Goal: Task Accomplishment & Management: Use online tool/utility

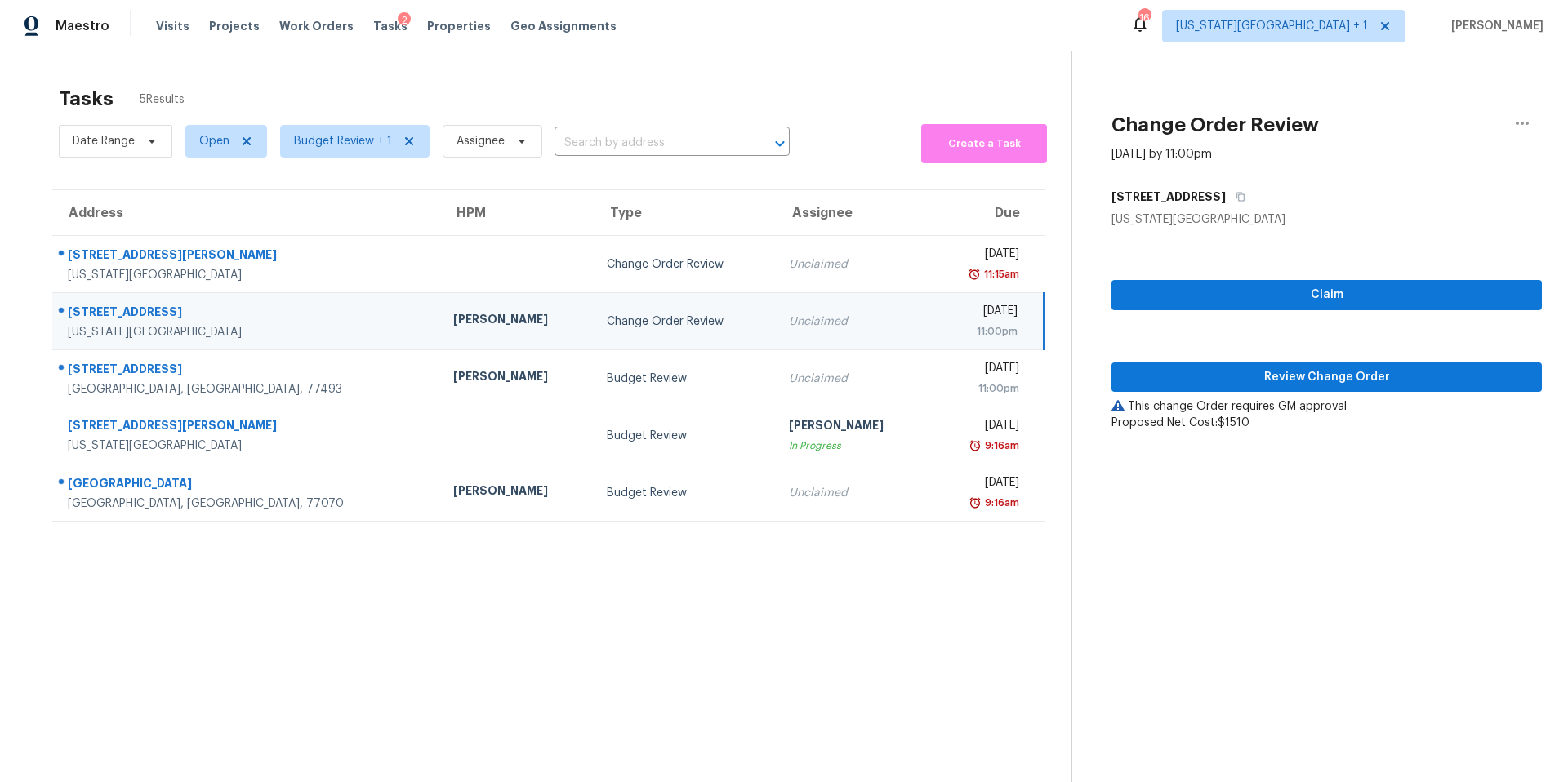
click at [454, 327] on div "Joshua Beatty" at bounding box center [517, 321] width 128 height 20
click at [1209, 394] on div "Claim Review Change Order This change Order requires GM approval Proposed Net C…" at bounding box center [1326, 329] width 431 height 203
click at [1227, 376] on span "Review Change Order" at bounding box center [1326, 377] width 404 height 20
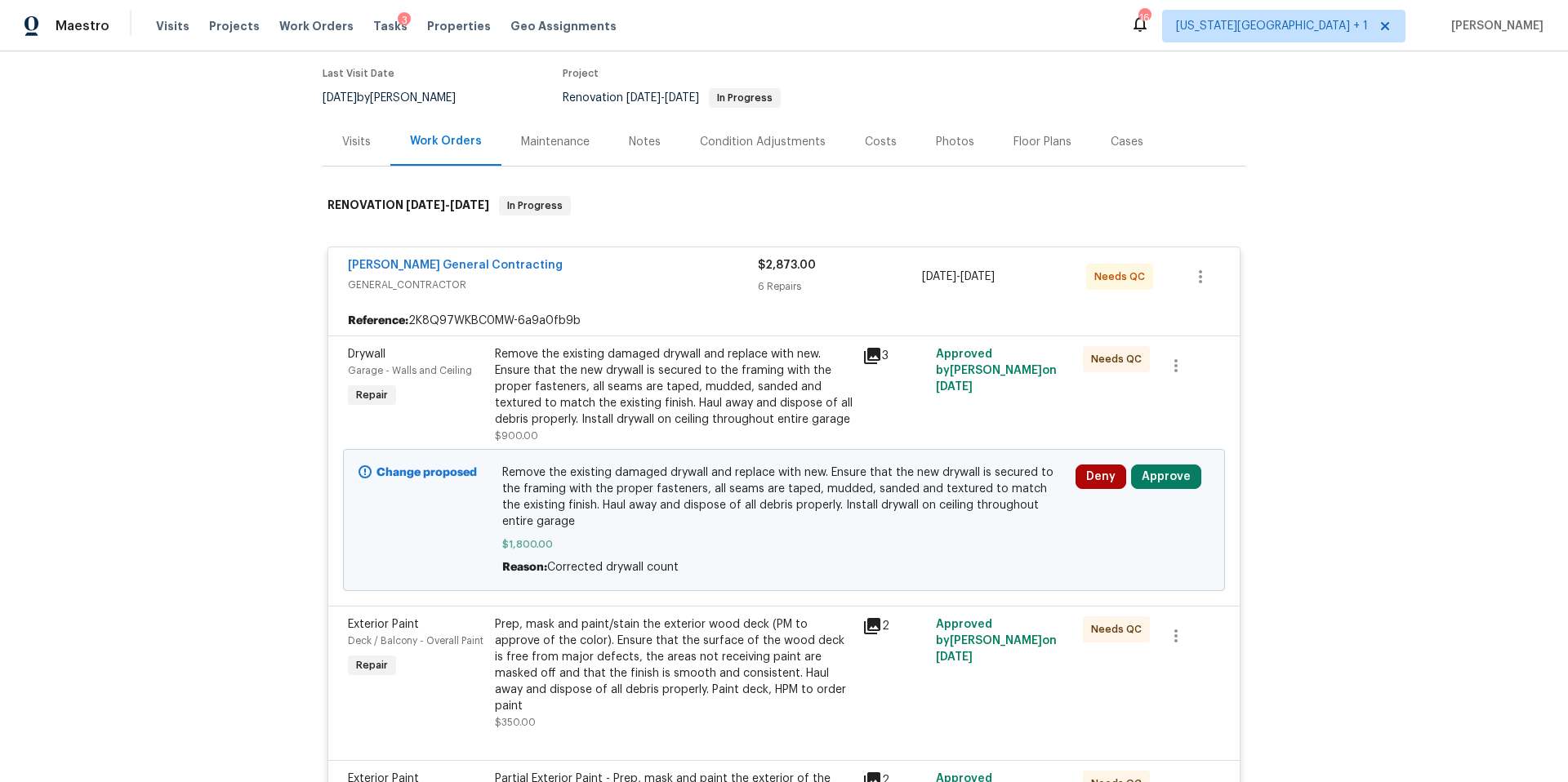
scroll to position [160, 0]
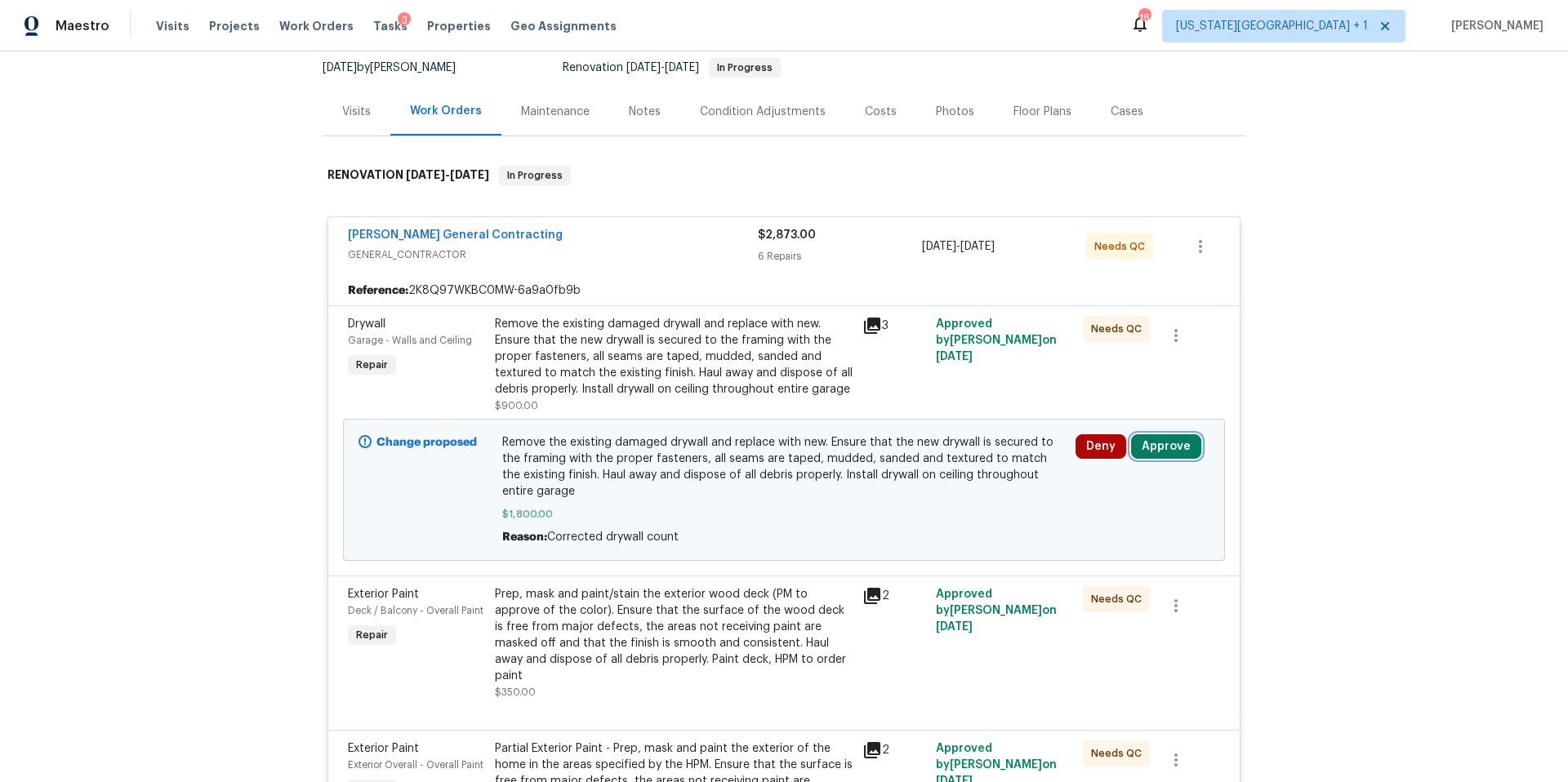
click at [1177, 448] on button "Approve" at bounding box center [1166, 447] width 70 height 25
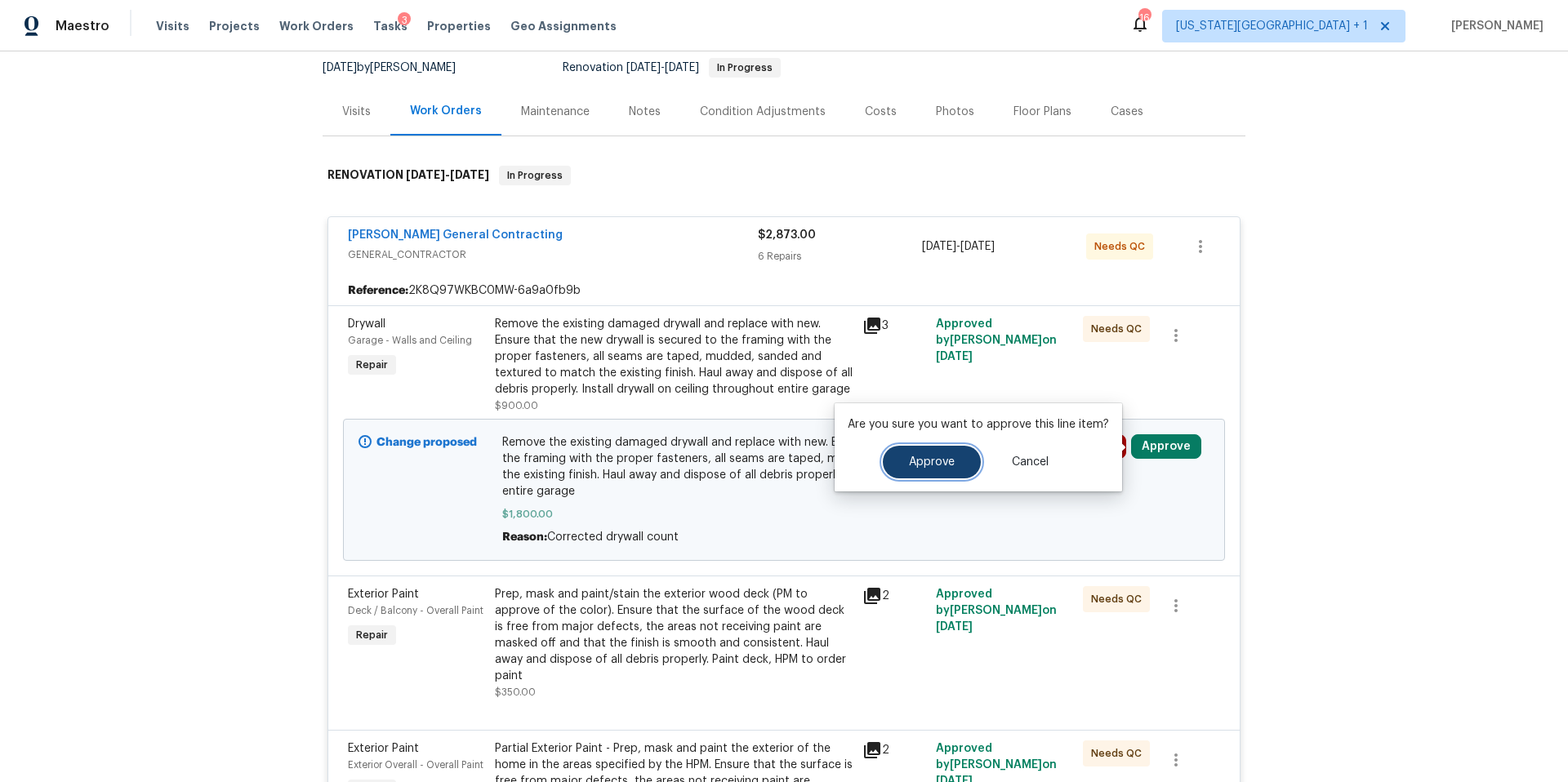
click at [950, 461] on span "Approve" at bounding box center [932, 463] width 46 height 12
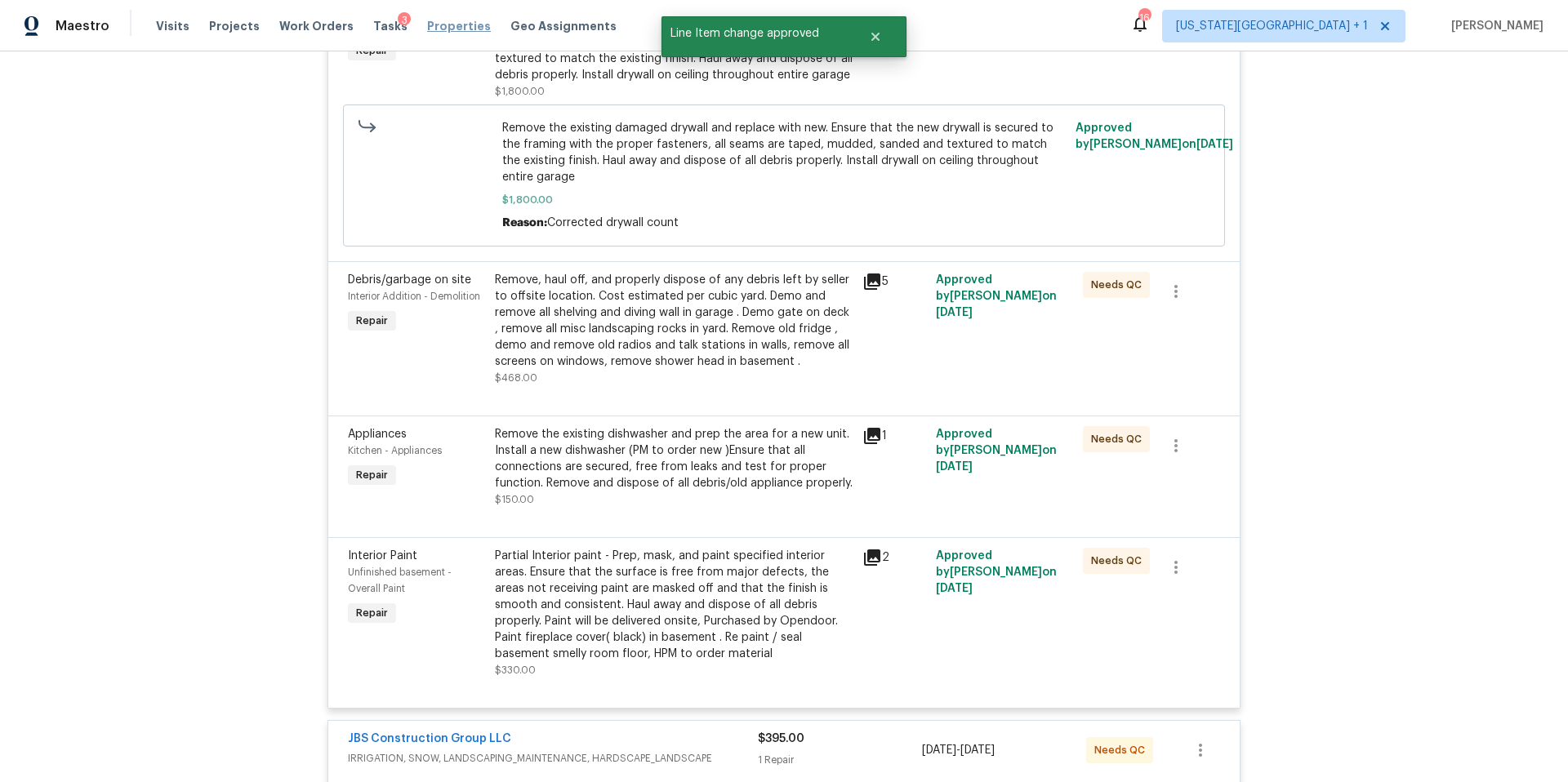
scroll to position [775, 0]
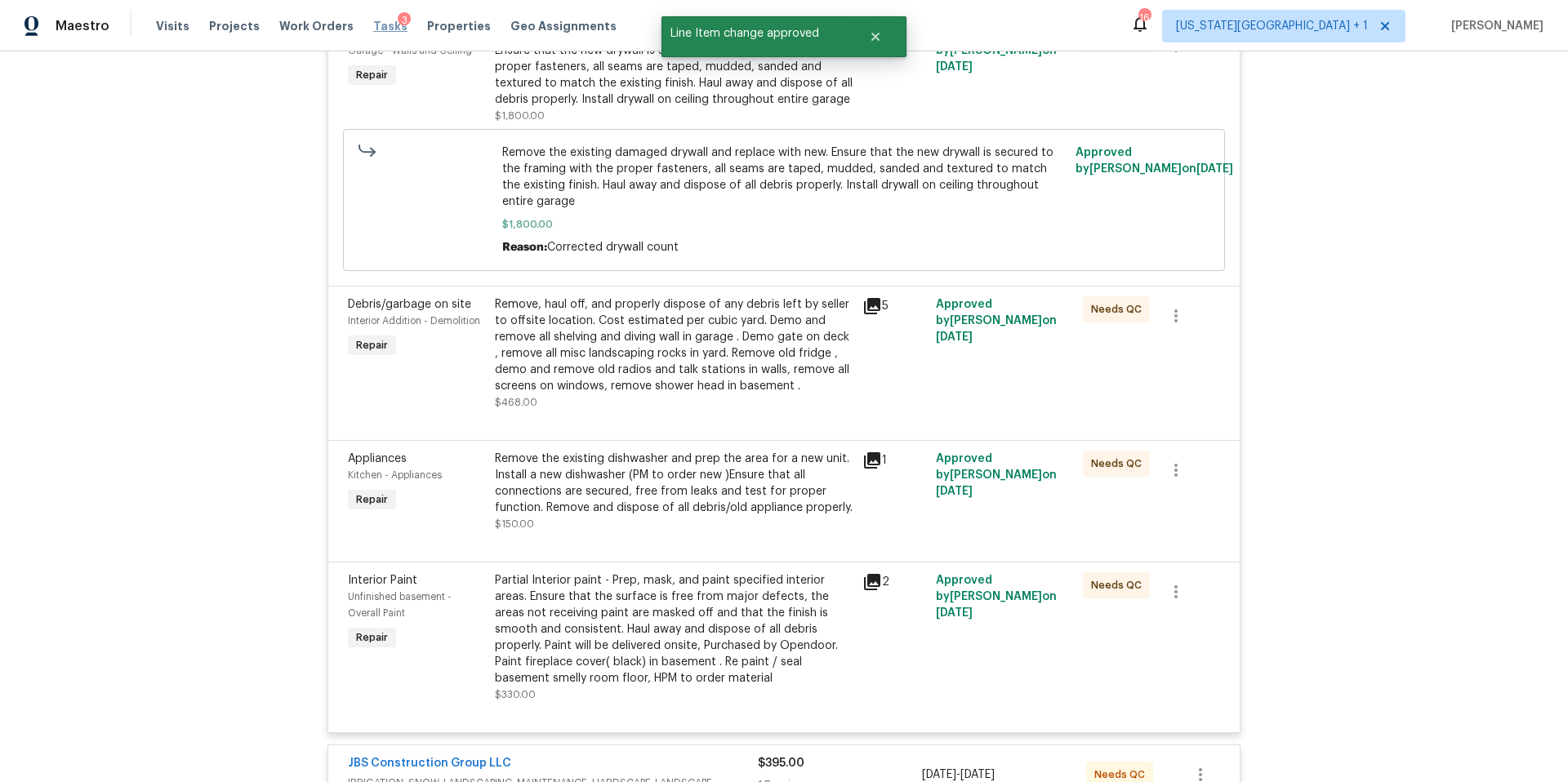
click at [373, 30] on span "Tasks" at bounding box center [391, 26] width 34 height 11
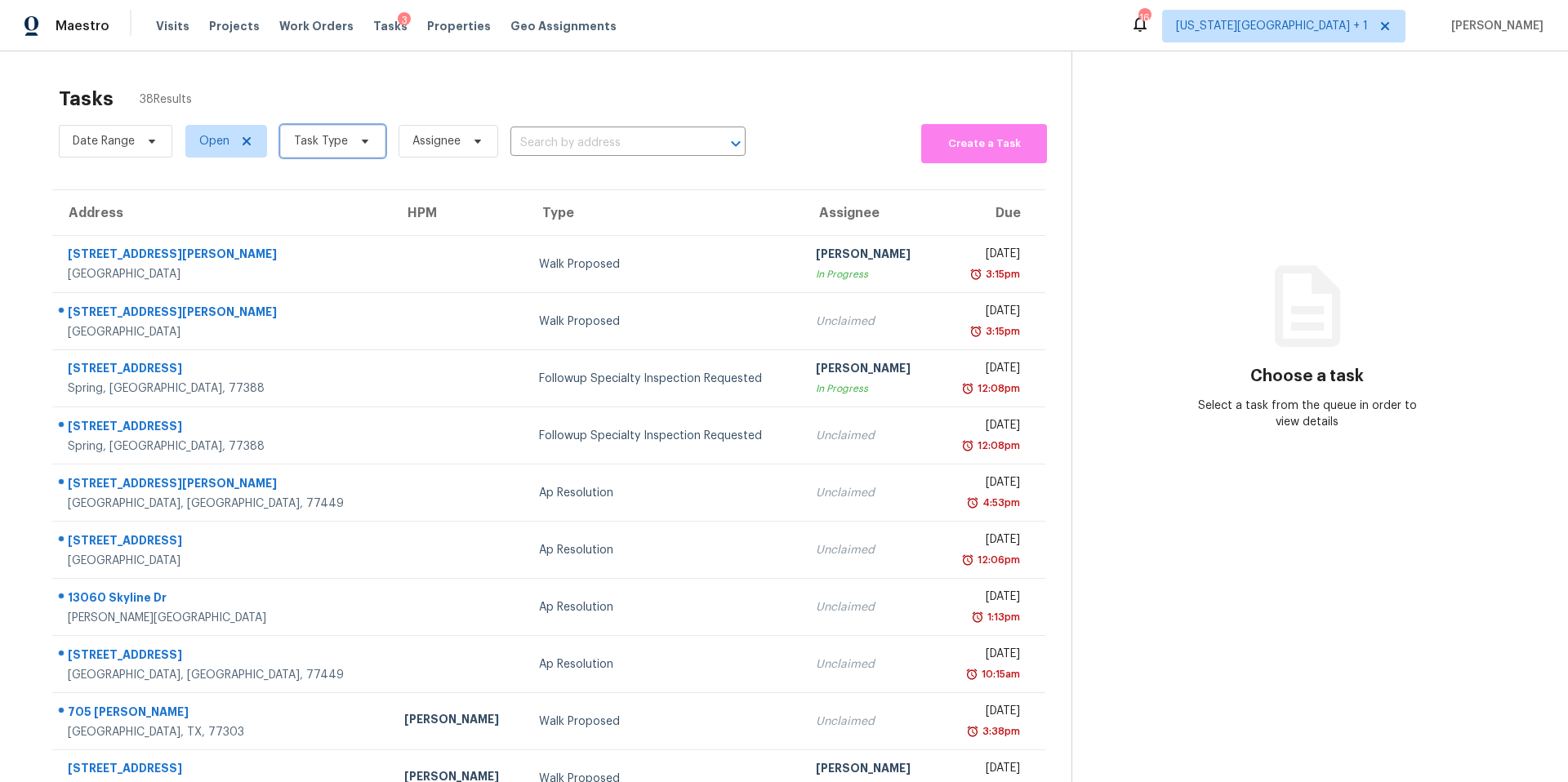
click at [346, 151] on span "Task Type" at bounding box center [332, 142] width 106 height 33
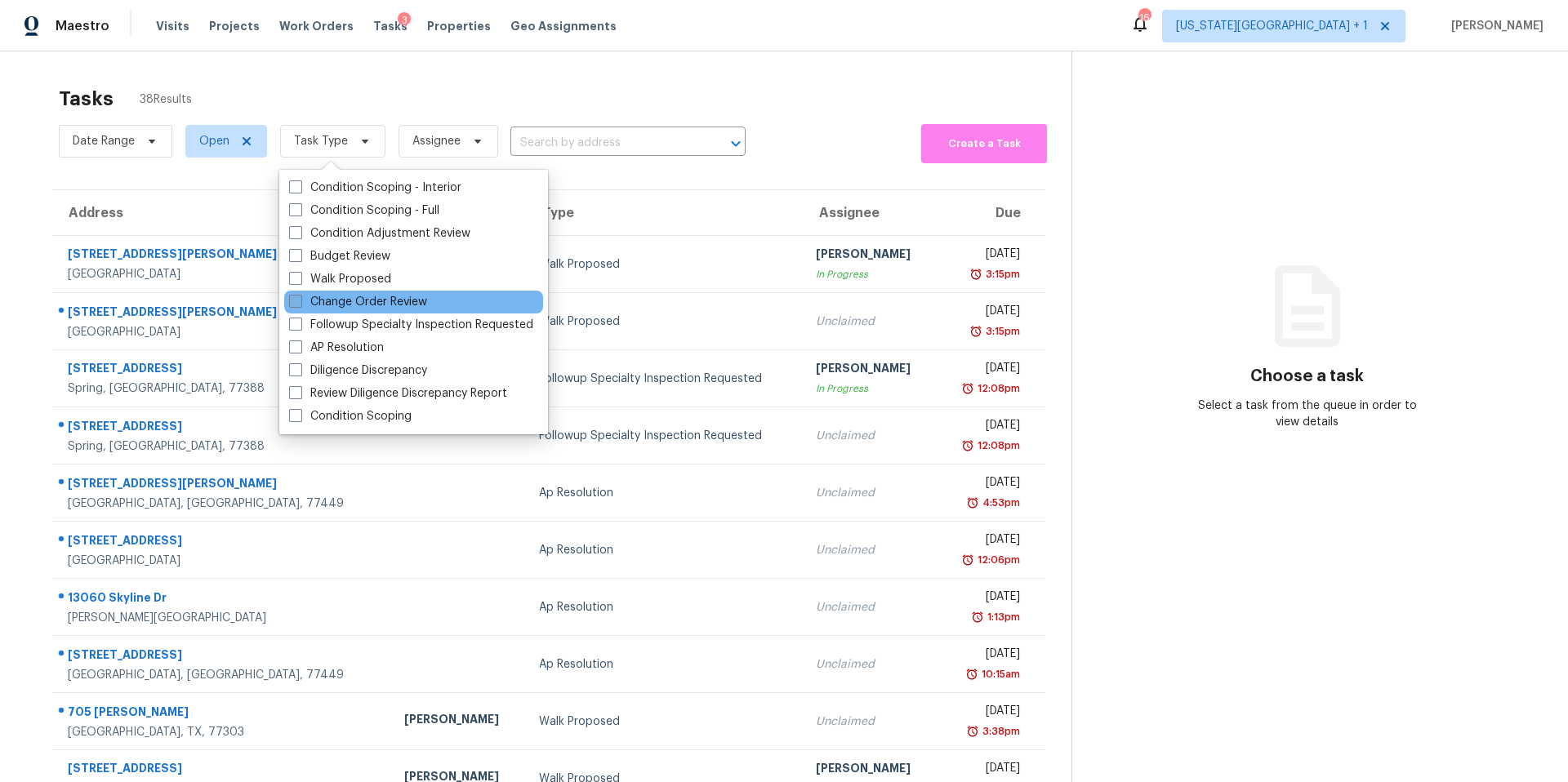
click at [323, 300] on label "Change Order Review" at bounding box center [358, 302] width 138 height 16
click at [300, 300] on input "Change Order Review" at bounding box center [294, 299] width 11 height 11
checkbox input "true"
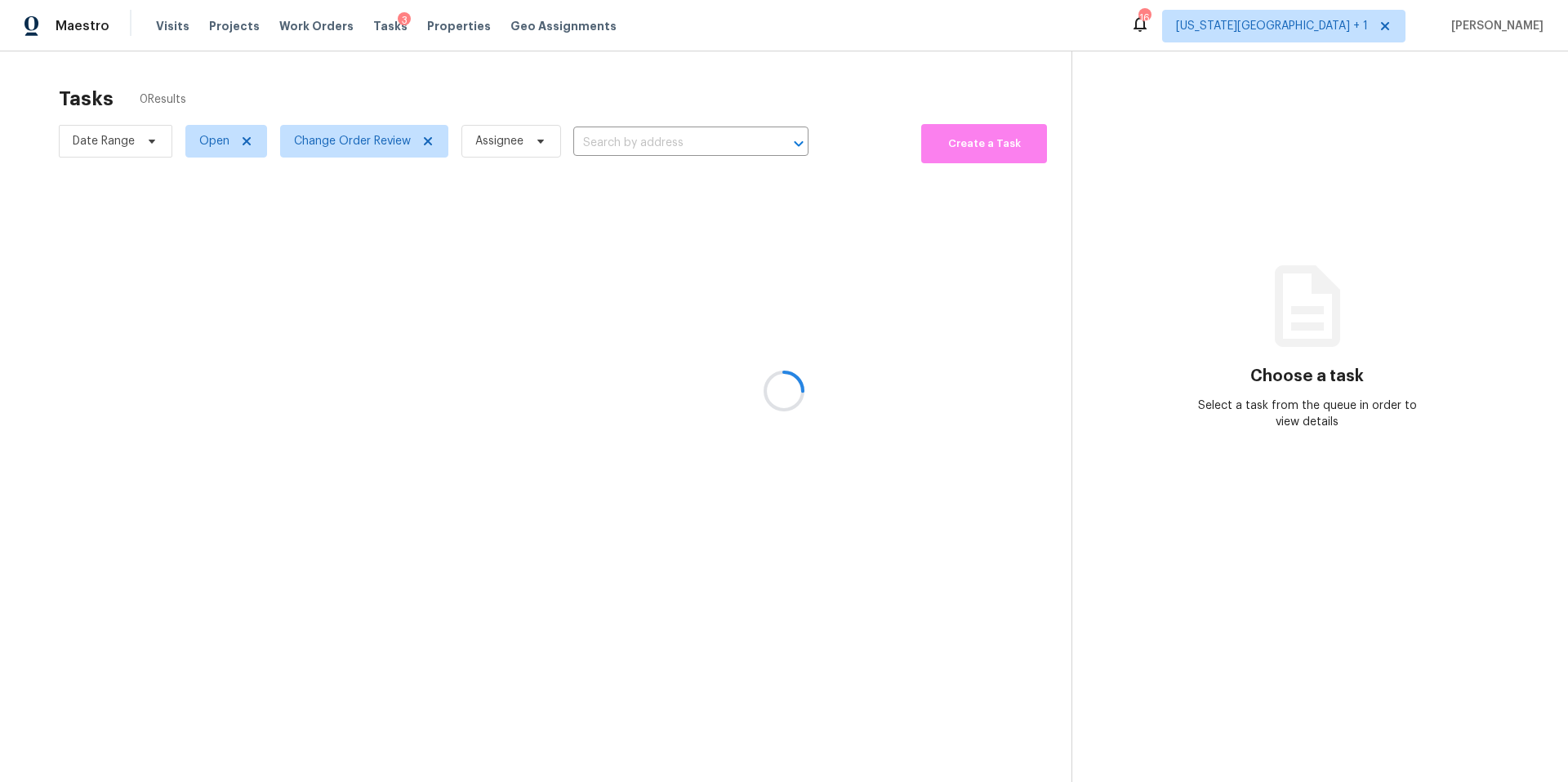
click at [374, 105] on div at bounding box center [784, 391] width 1568 height 782
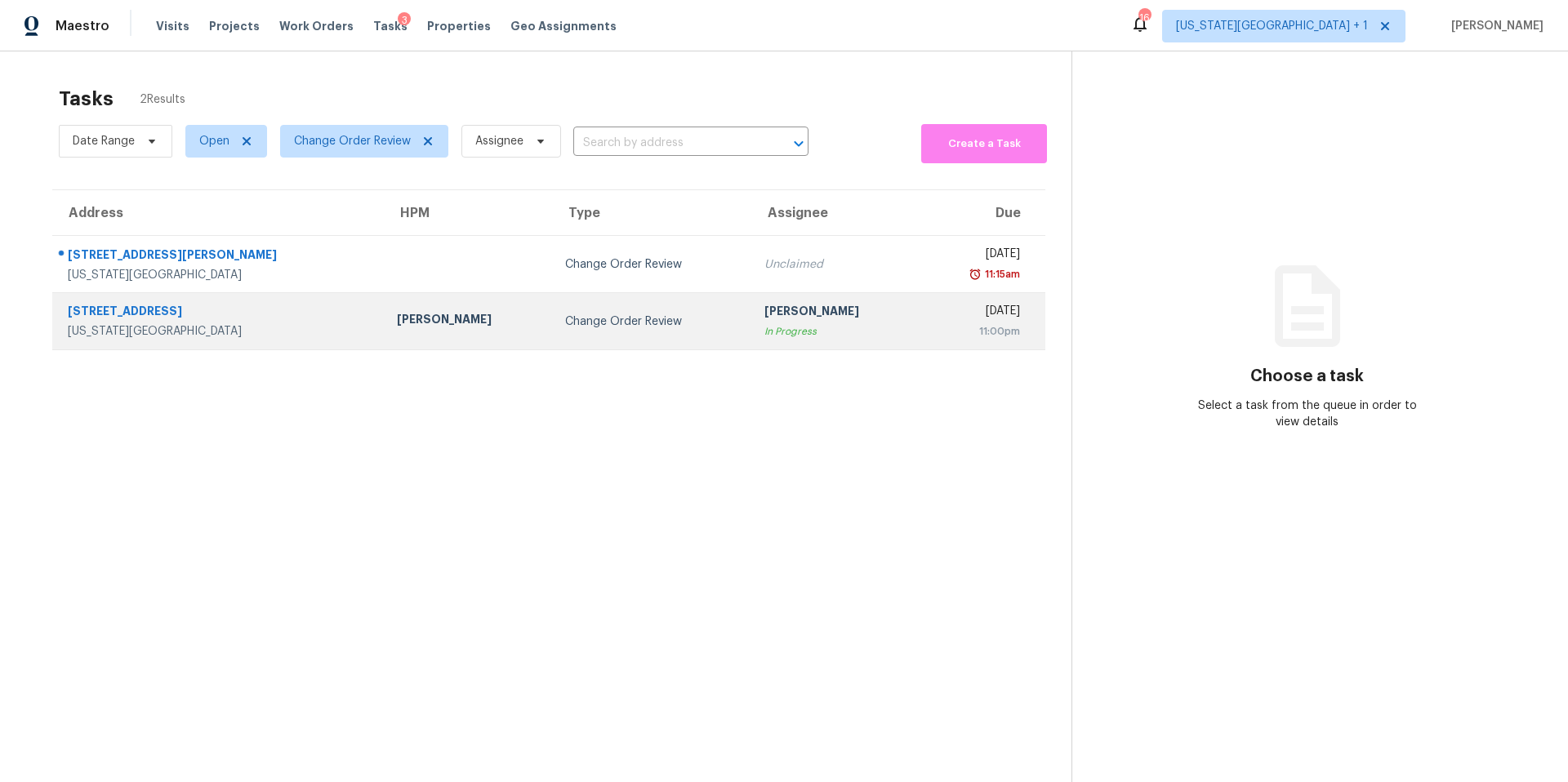
click at [397, 322] on div "Joshua Beatty" at bounding box center [468, 321] width 142 height 20
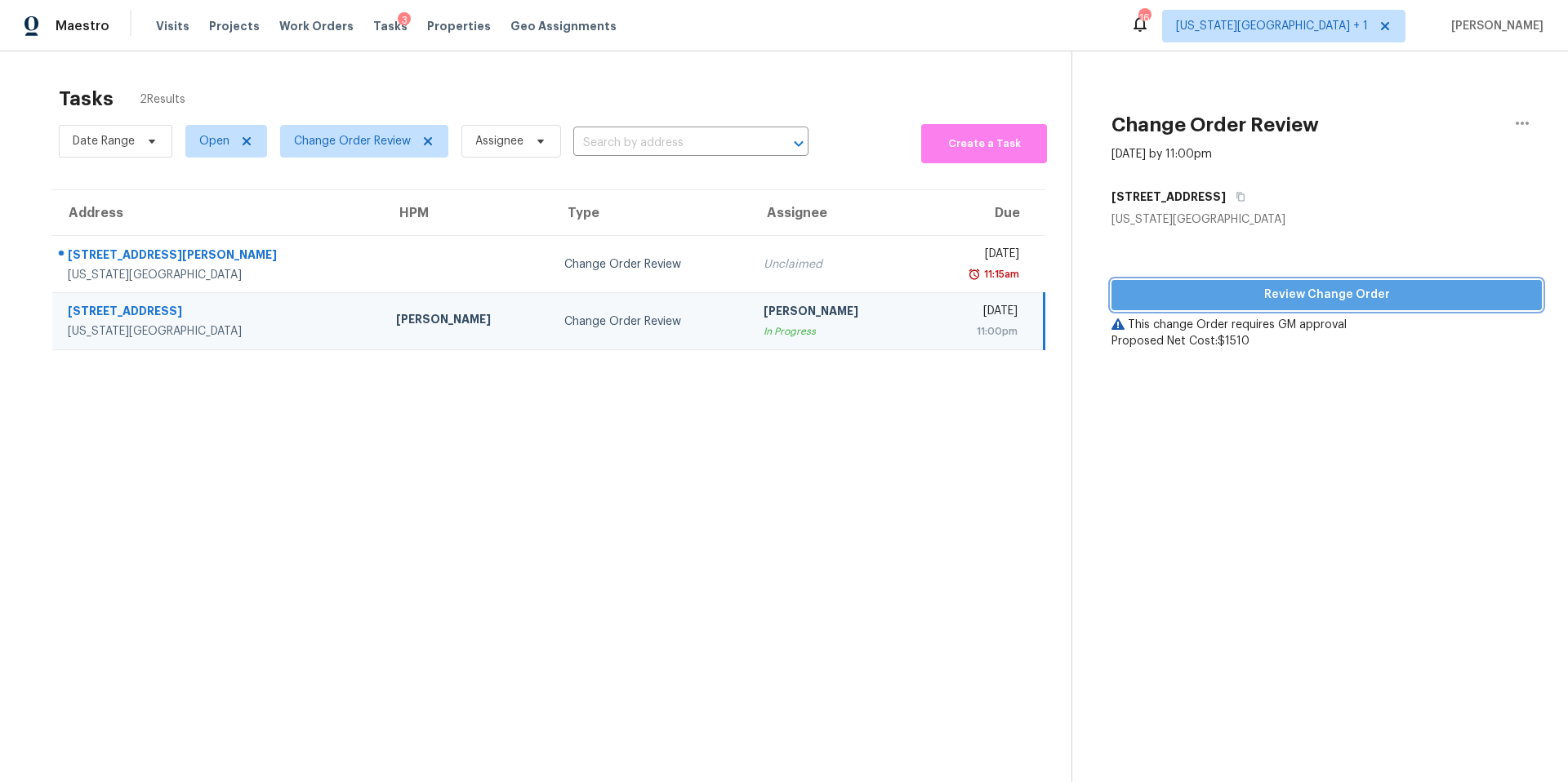
click at [1163, 298] on span "Review Change Order" at bounding box center [1326, 295] width 404 height 20
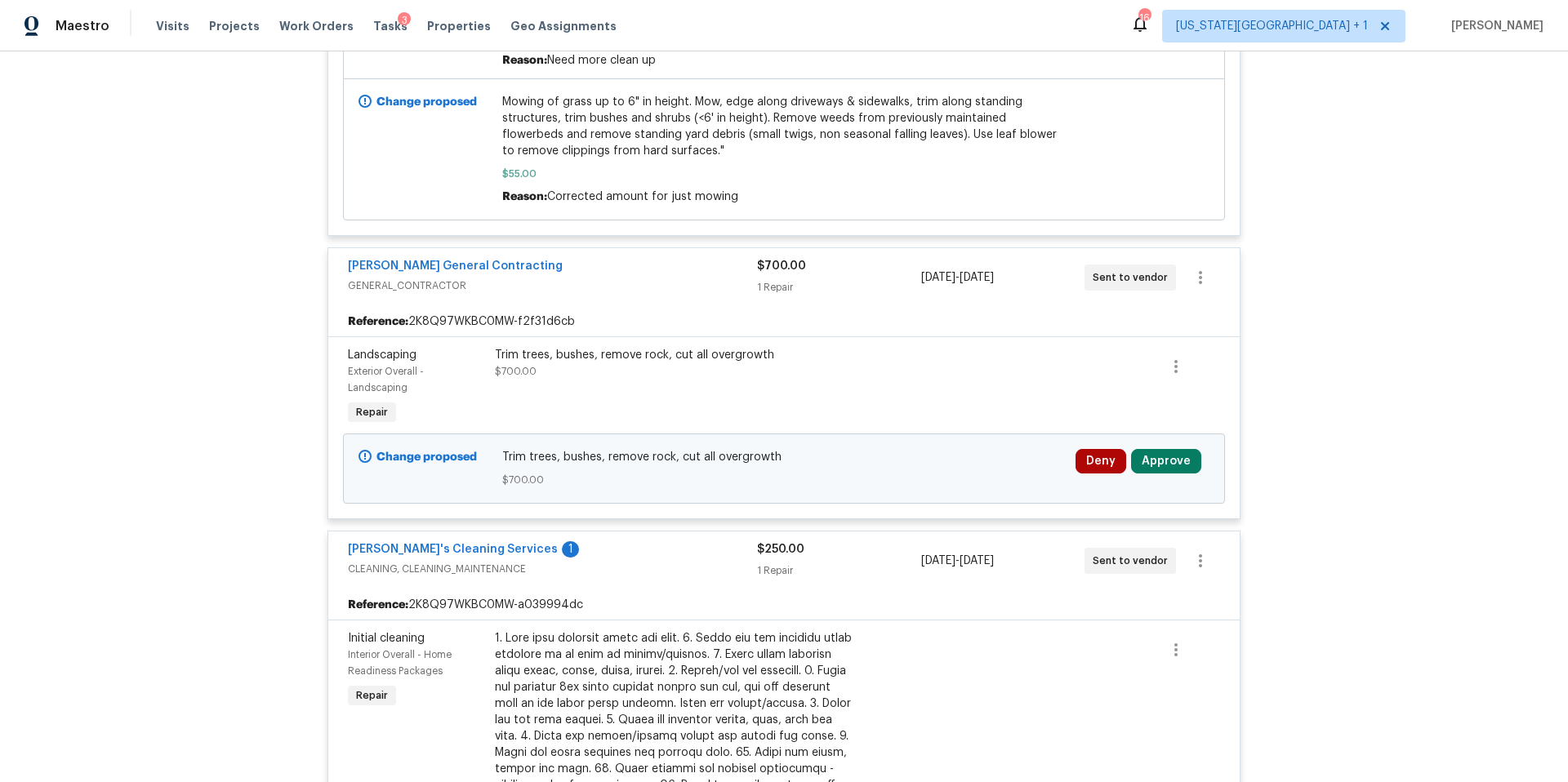
scroll to position [1811, 0]
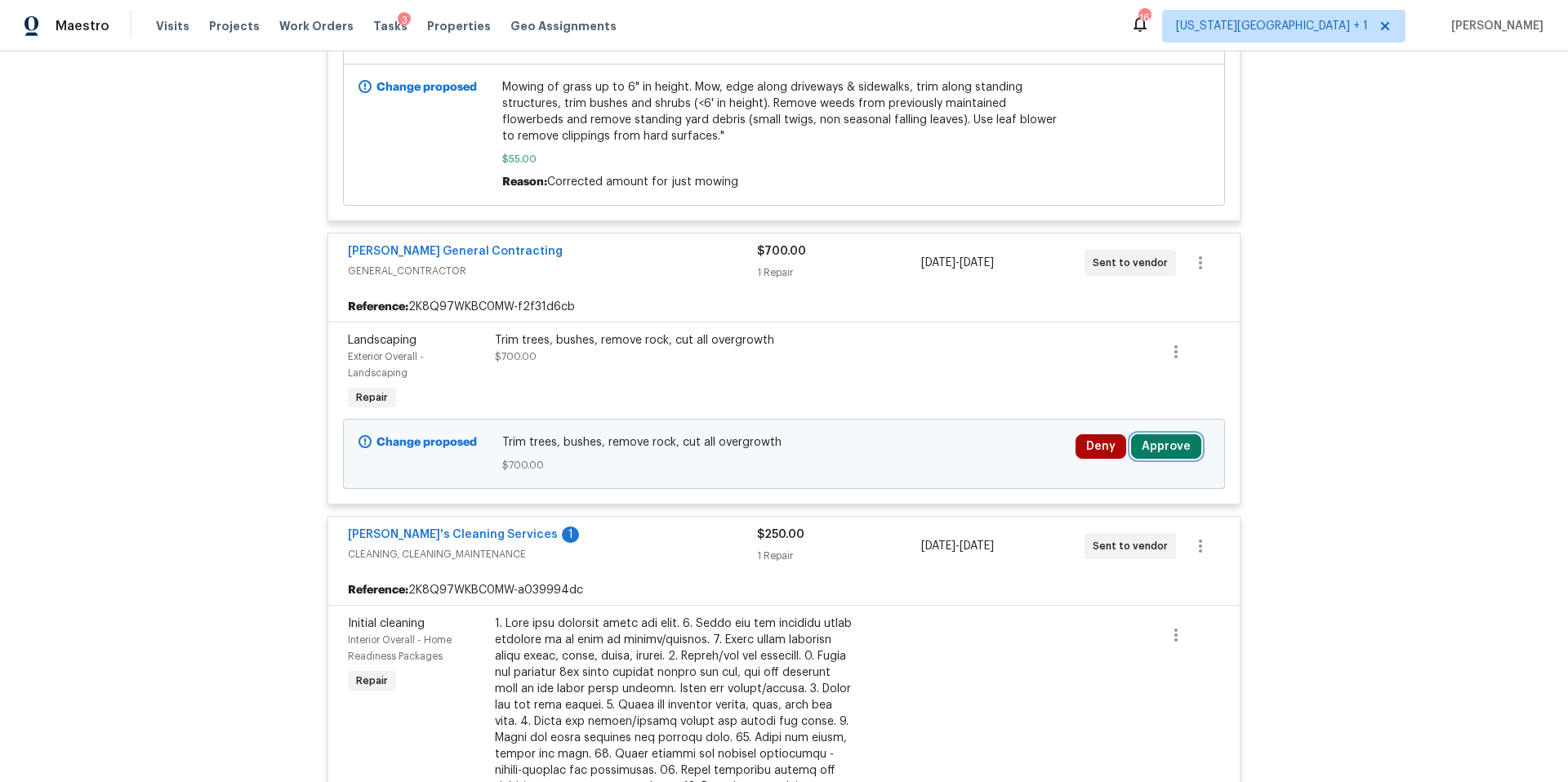
click at [1159, 435] on button "Approve" at bounding box center [1166, 447] width 70 height 25
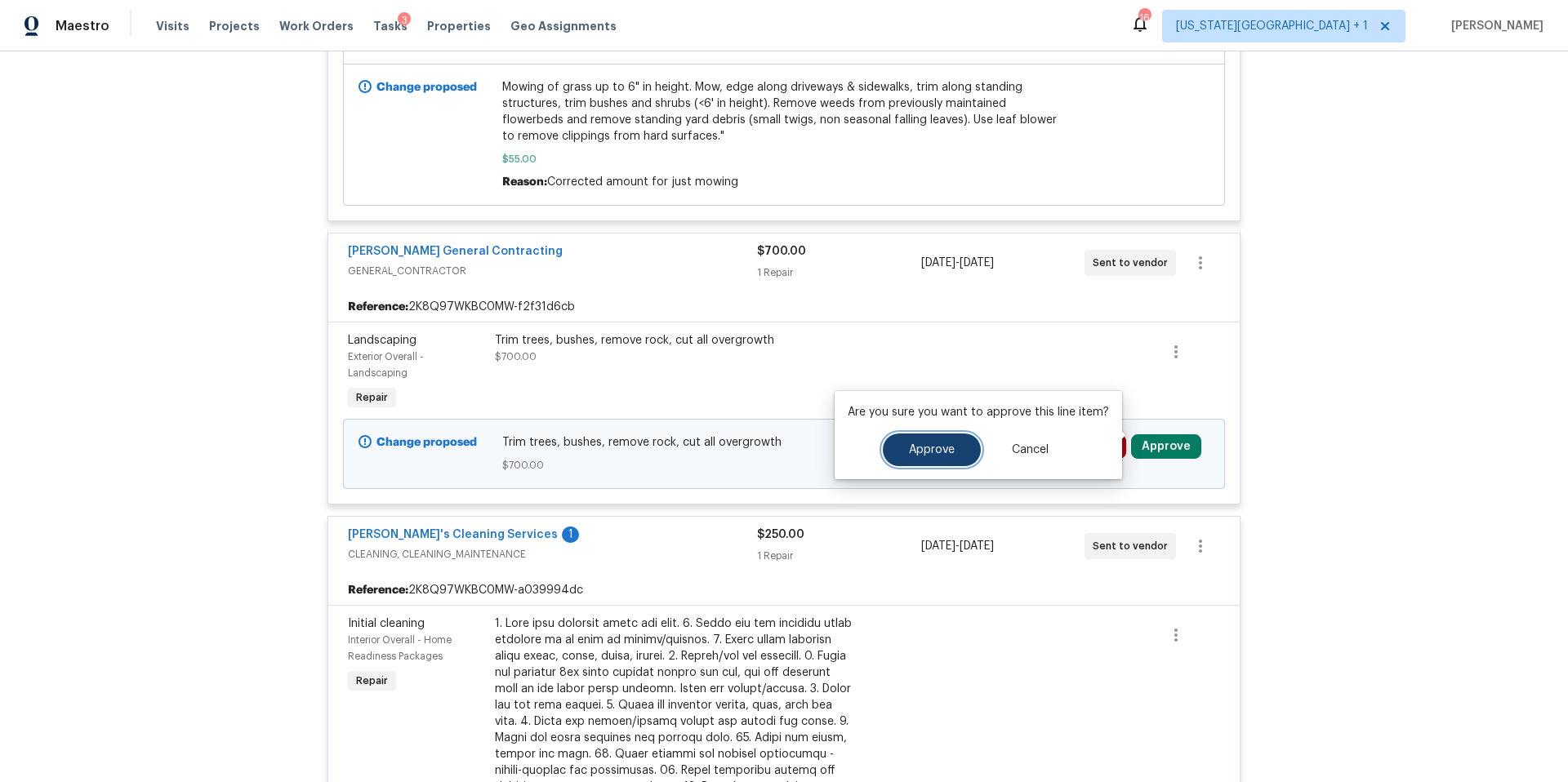
click at [951, 442] on button "Approve" at bounding box center [932, 450] width 98 height 33
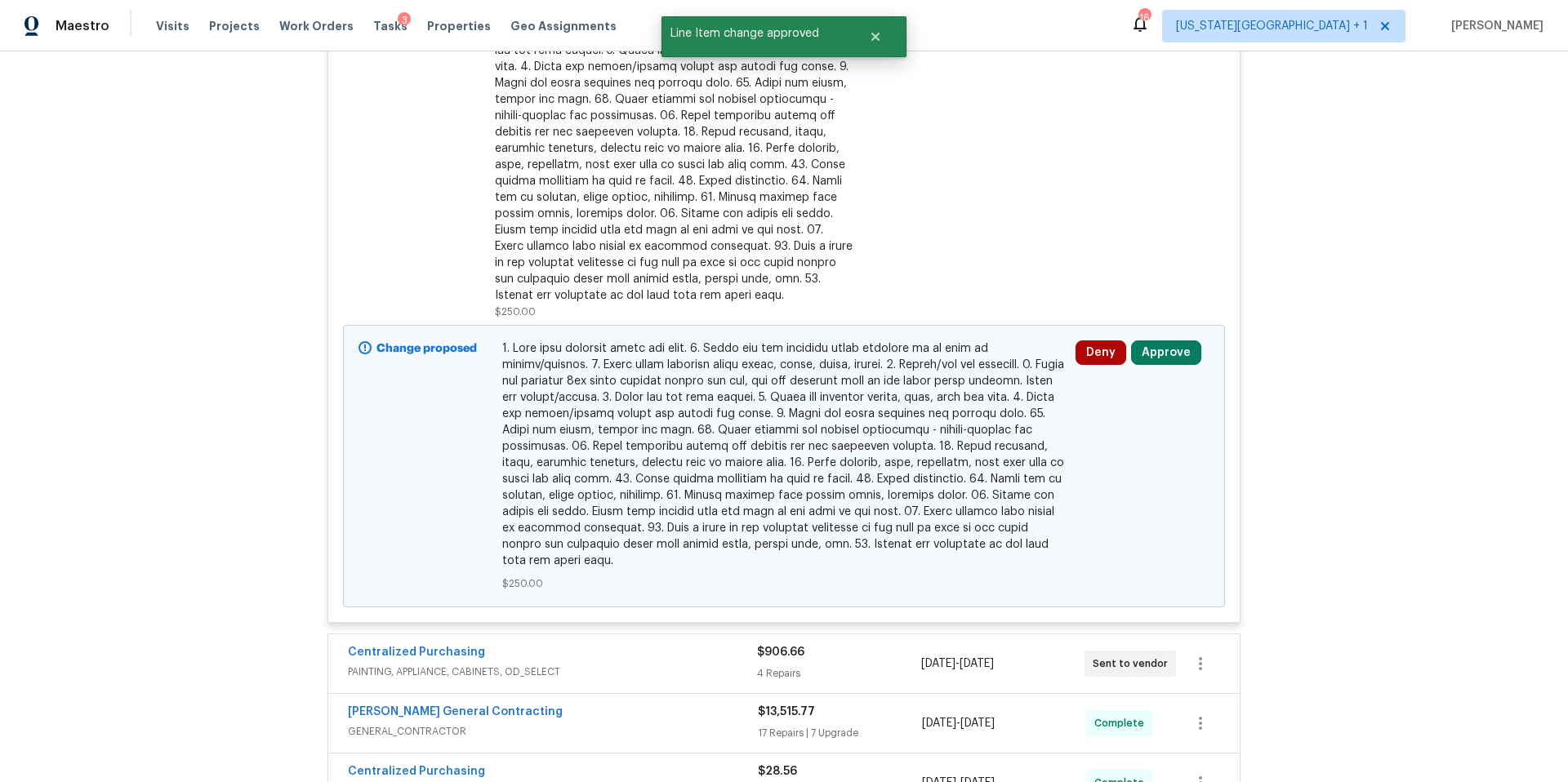
scroll to position [2497, 0]
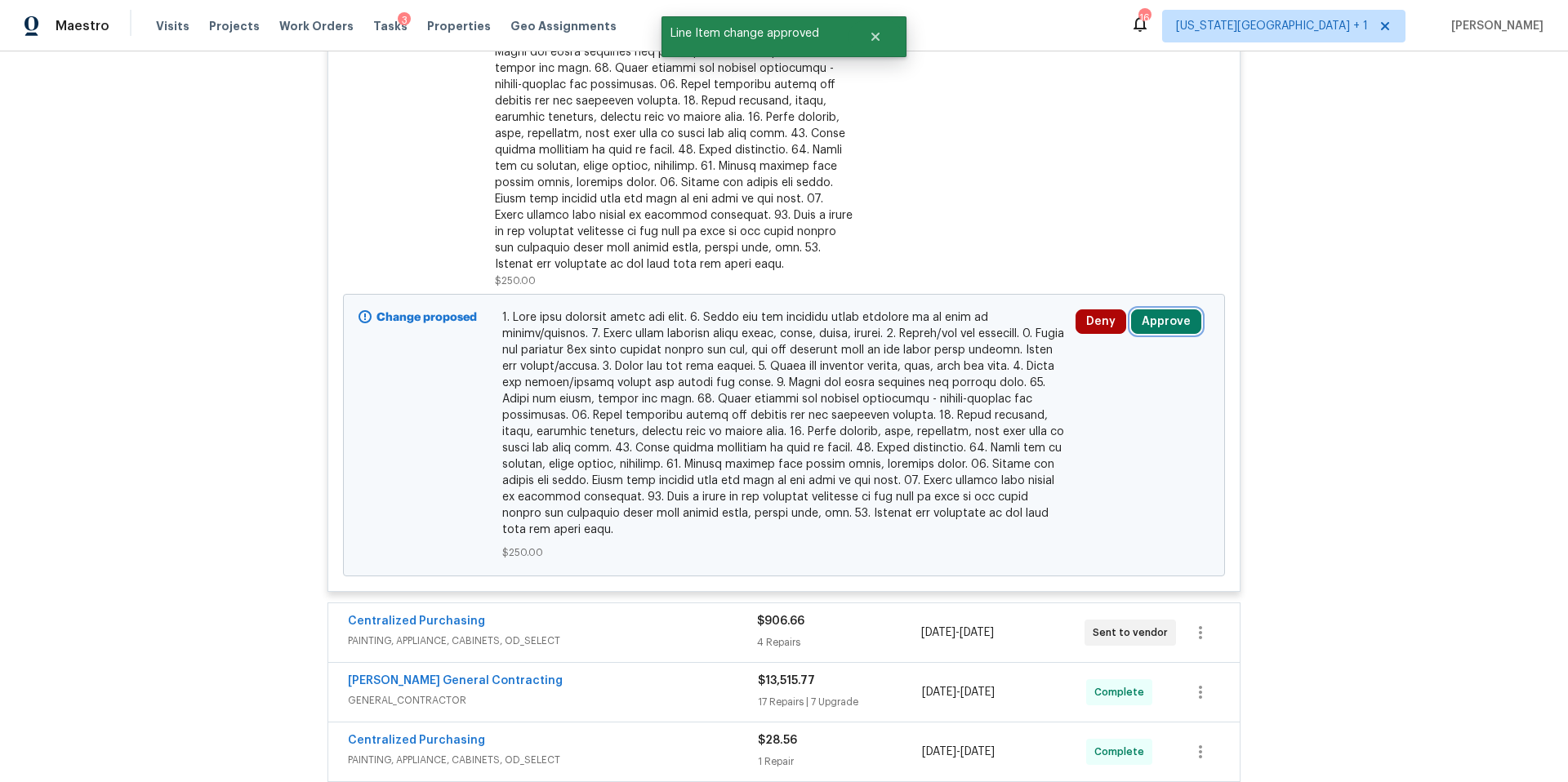
click at [1164, 310] on button "Approve" at bounding box center [1166, 322] width 70 height 25
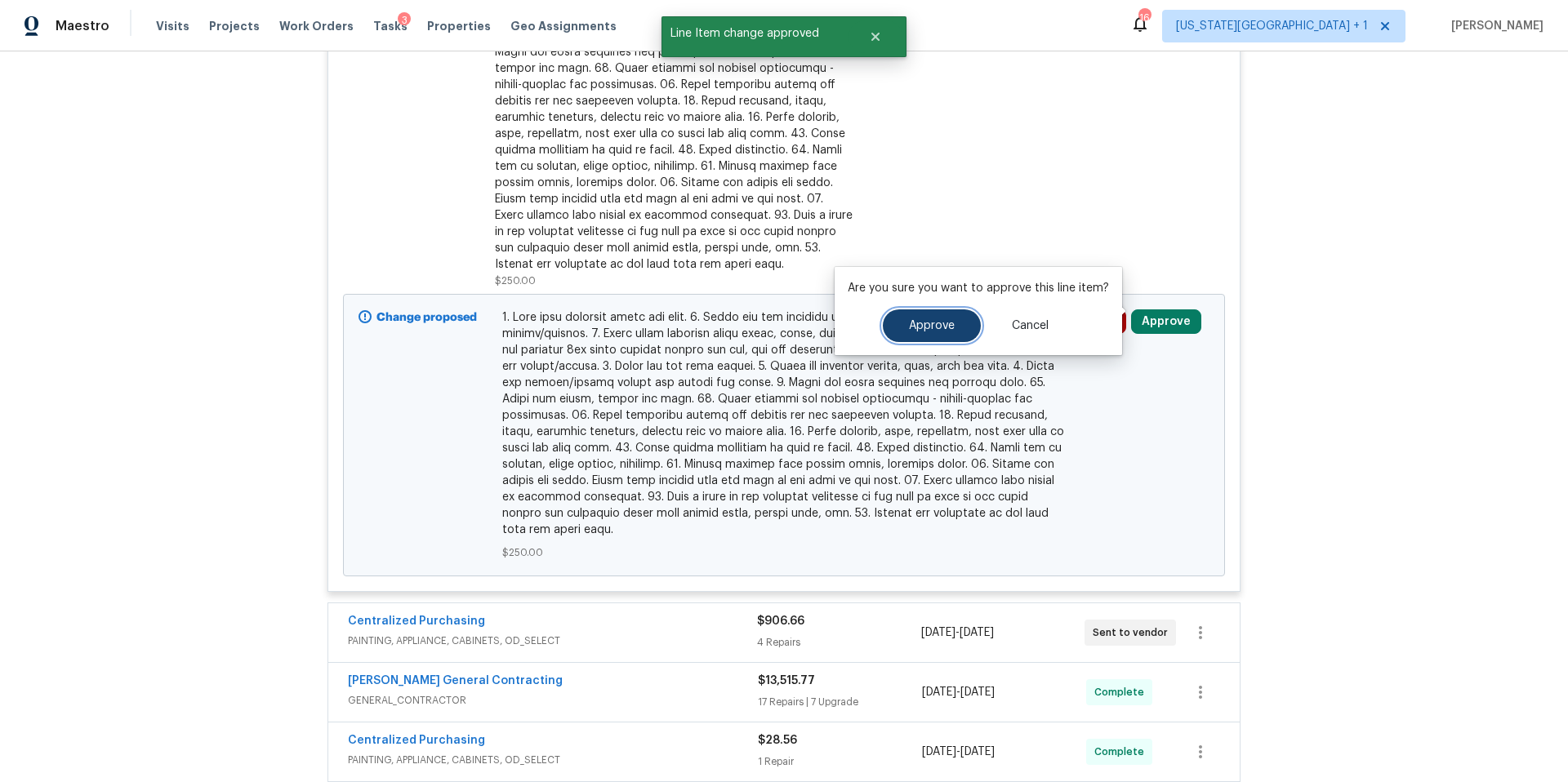
click at [946, 339] on button "Approve" at bounding box center [932, 326] width 98 height 33
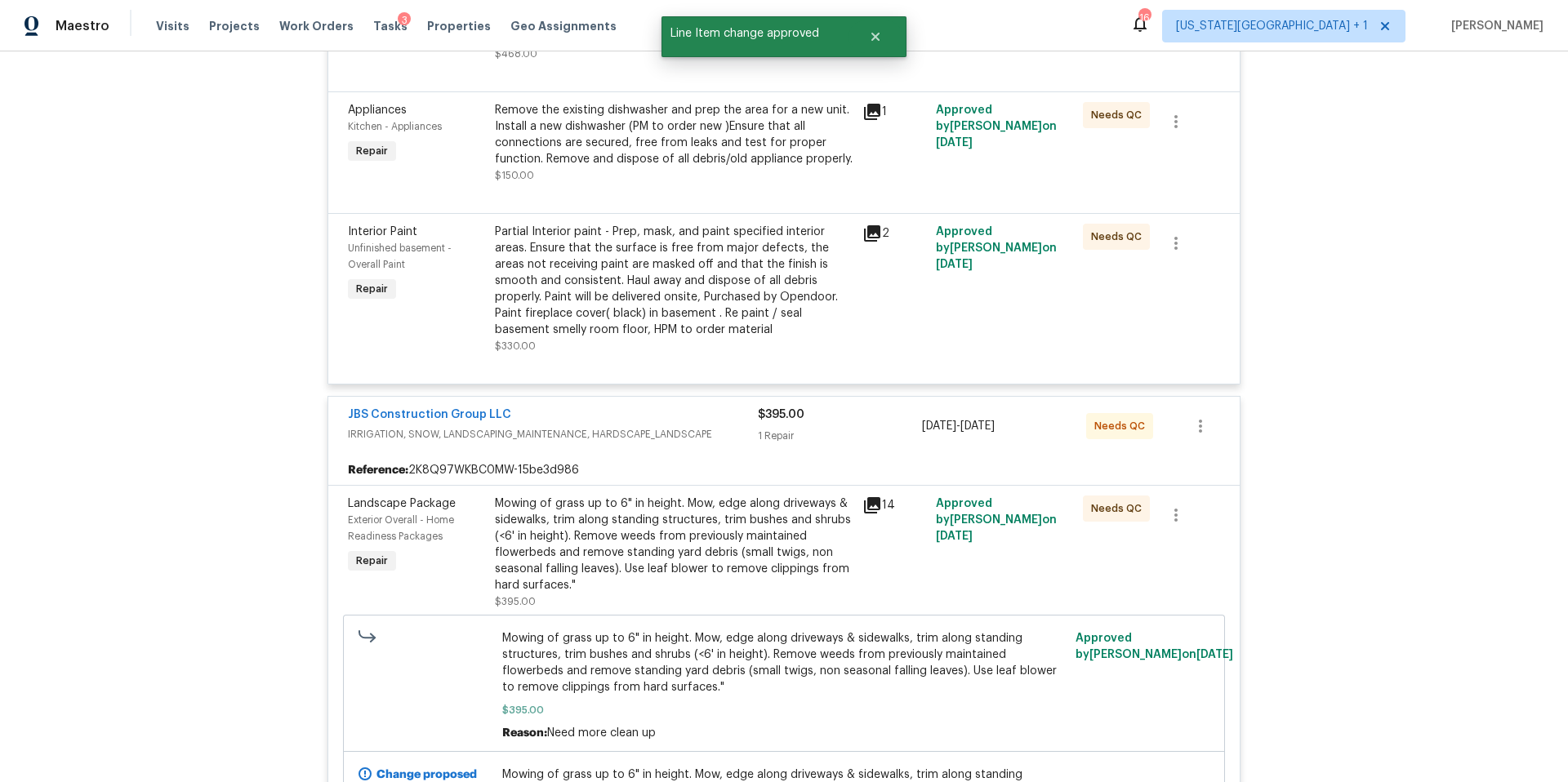
scroll to position [1065, 0]
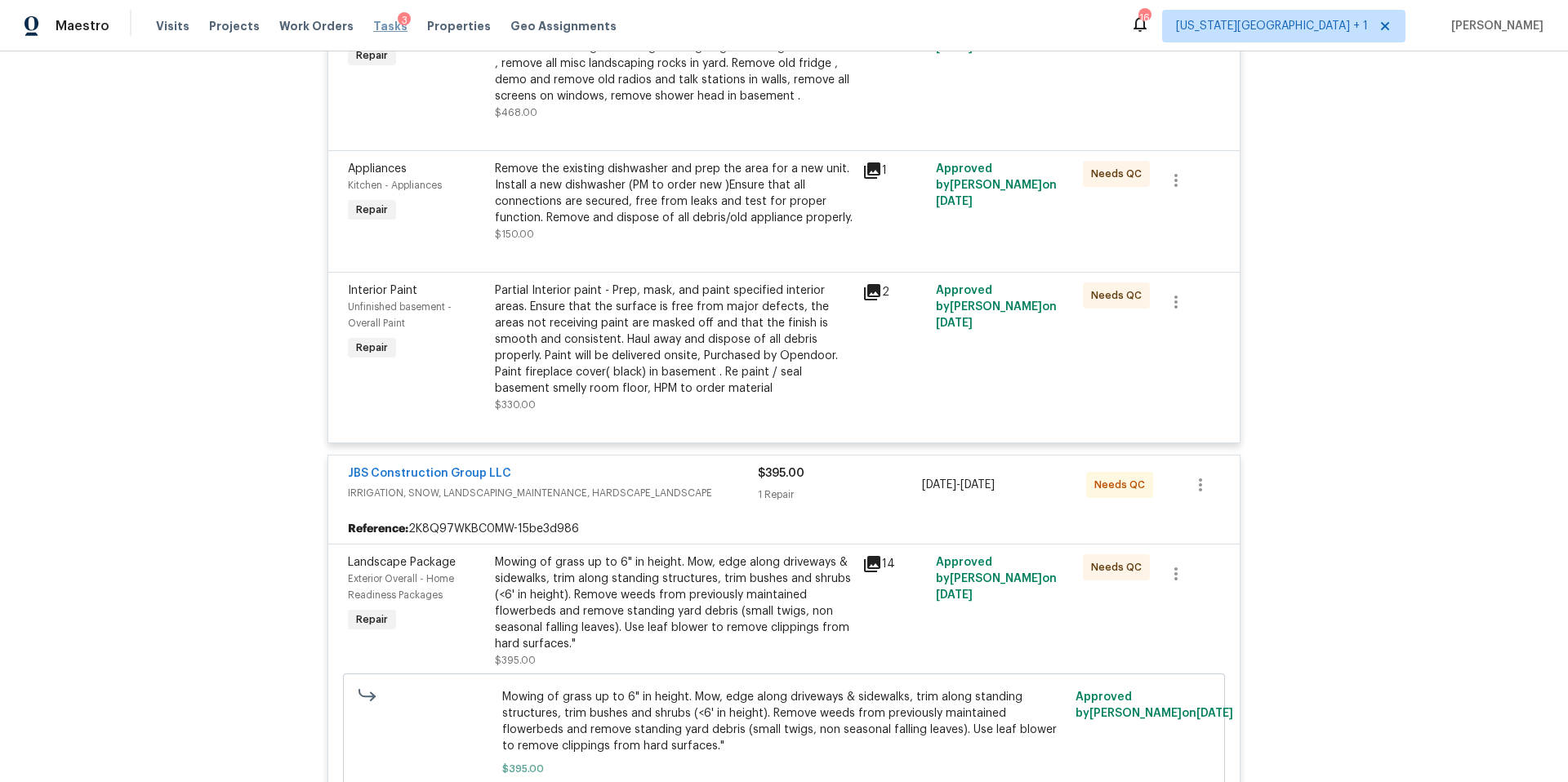
click at [375, 23] on span "Tasks" at bounding box center [391, 26] width 34 height 11
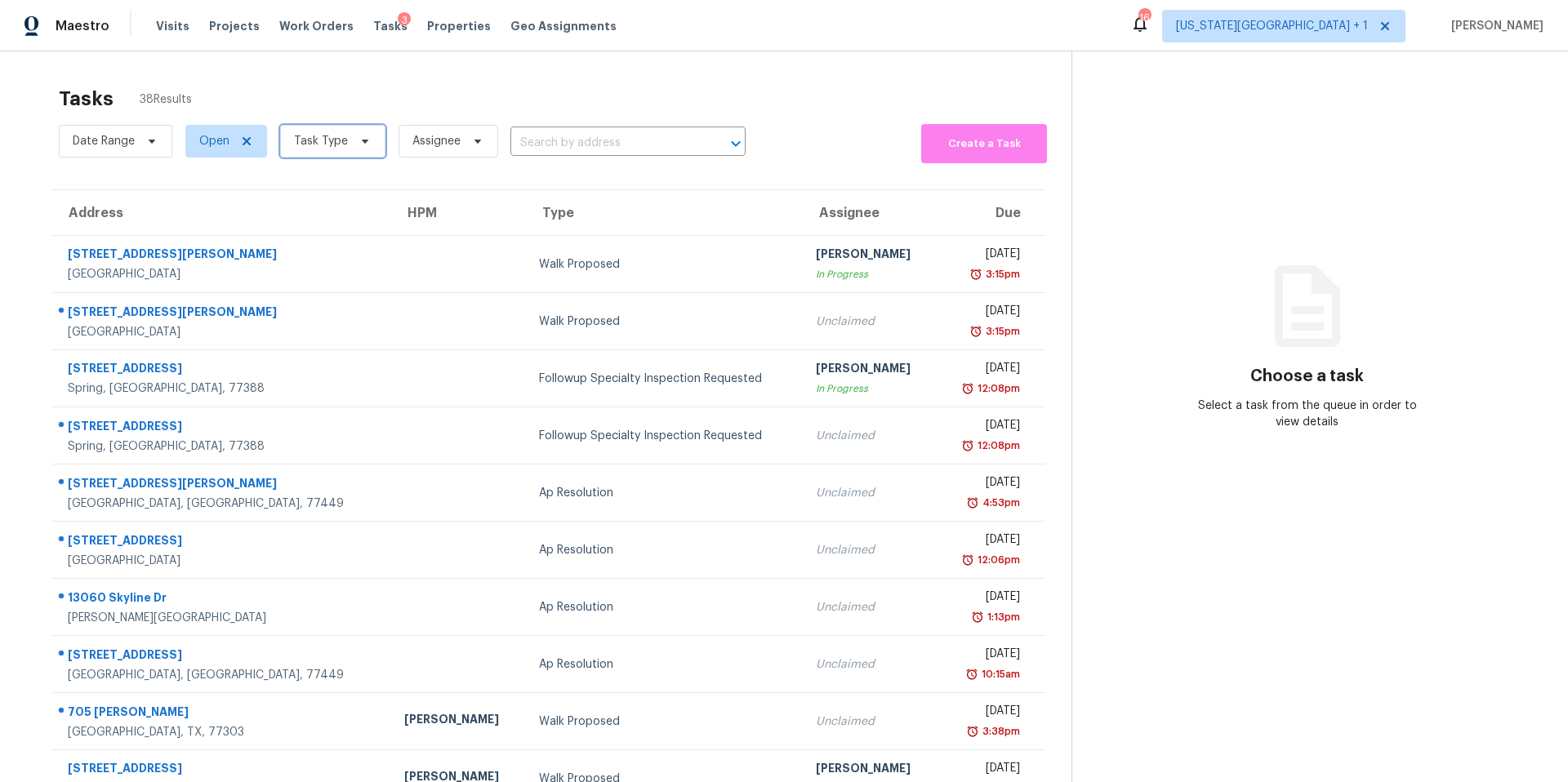
click at [330, 139] on span "Task Type" at bounding box center [321, 142] width 54 height 16
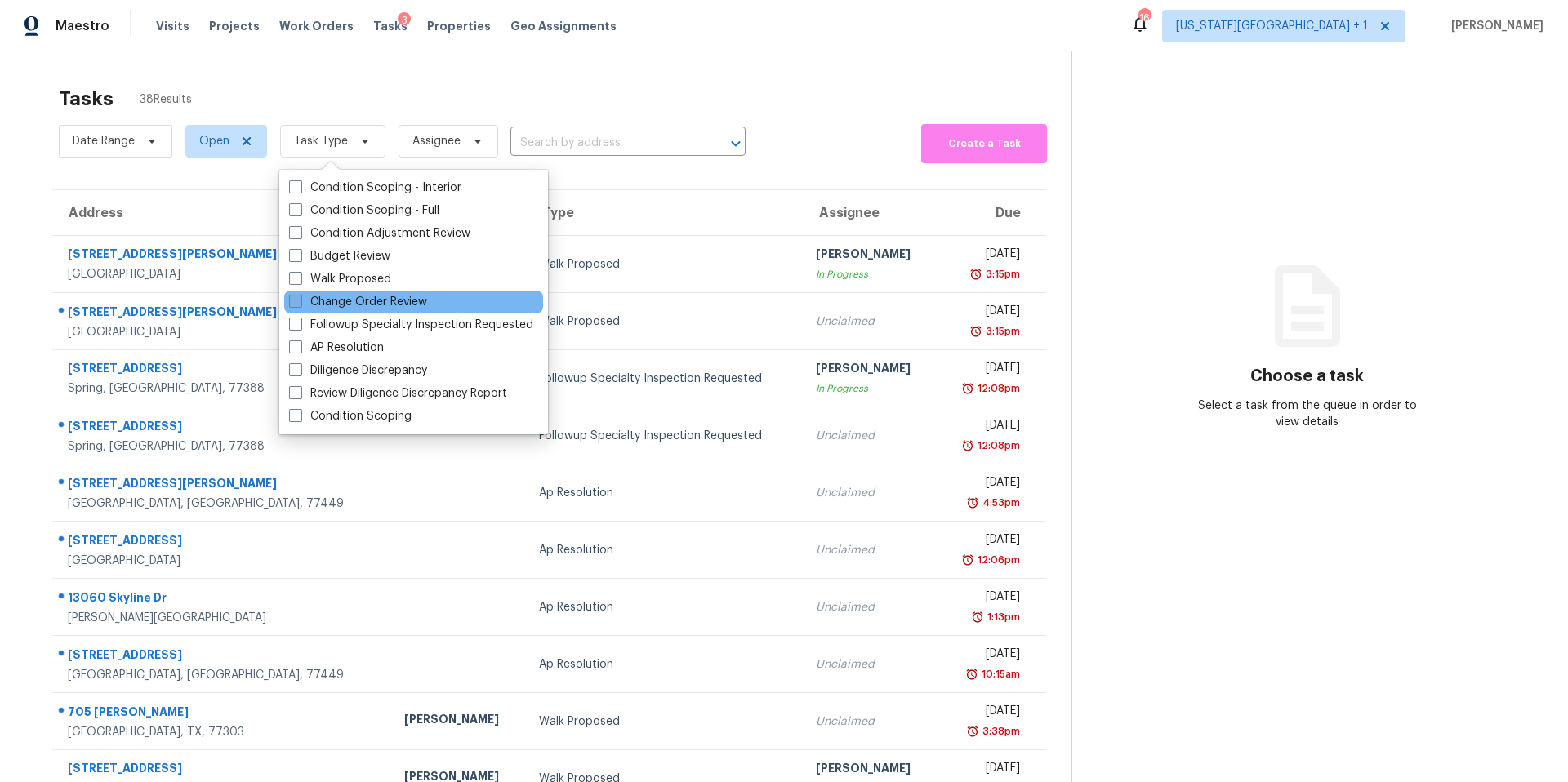
click at [316, 298] on label "Change Order Review" at bounding box center [358, 302] width 138 height 16
click at [300, 298] on input "Change Order Review" at bounding box center [294, 299] width 11 height 11
checkbox input "true"
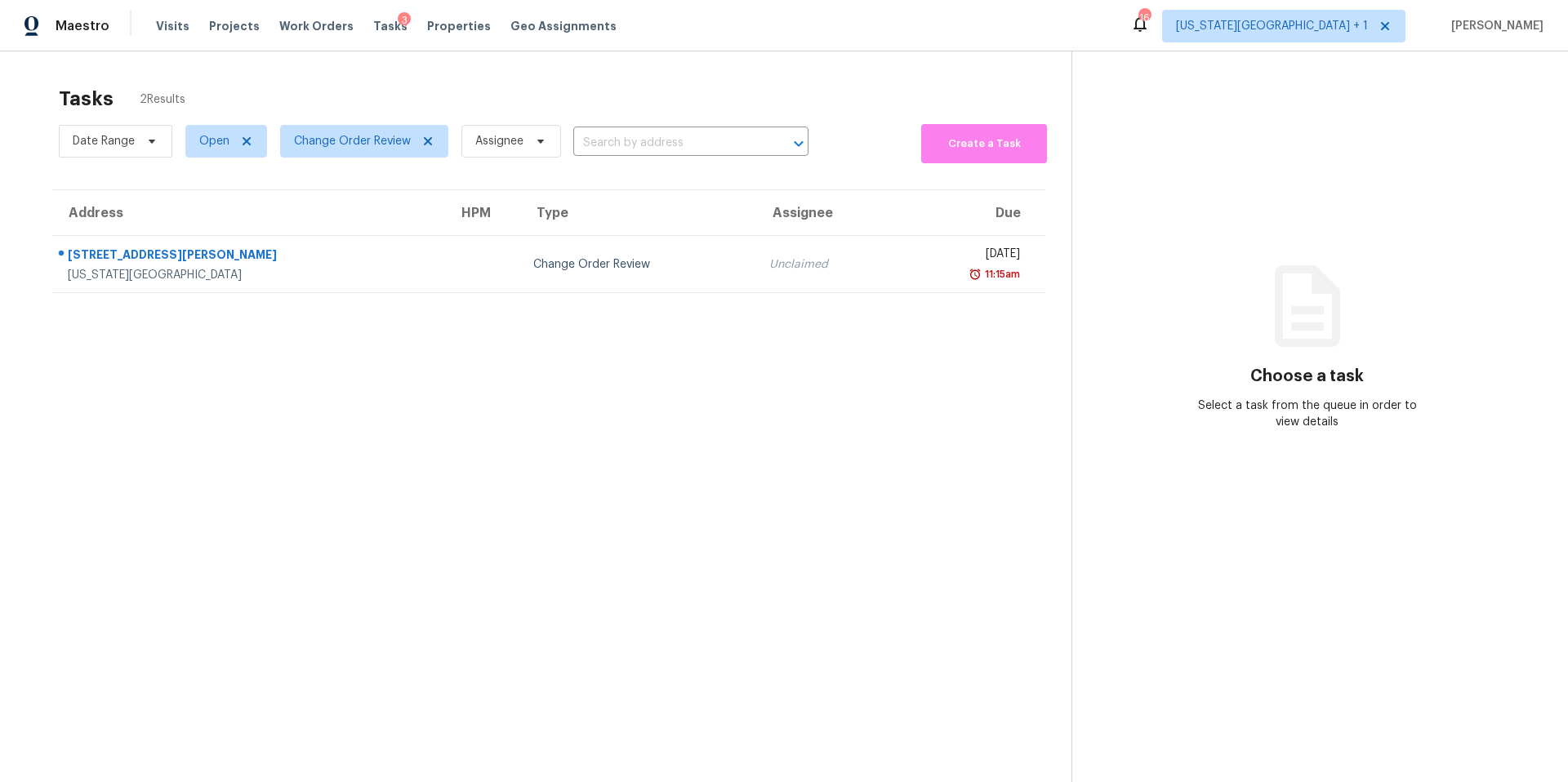
click at [342, 93] on div "Tasks 2 Results" at bounding box center [565, 99] width 1013 height 43
click at [329, 142] on span "Change Order Review" at bounding box center [352, 142] width 117 height 16
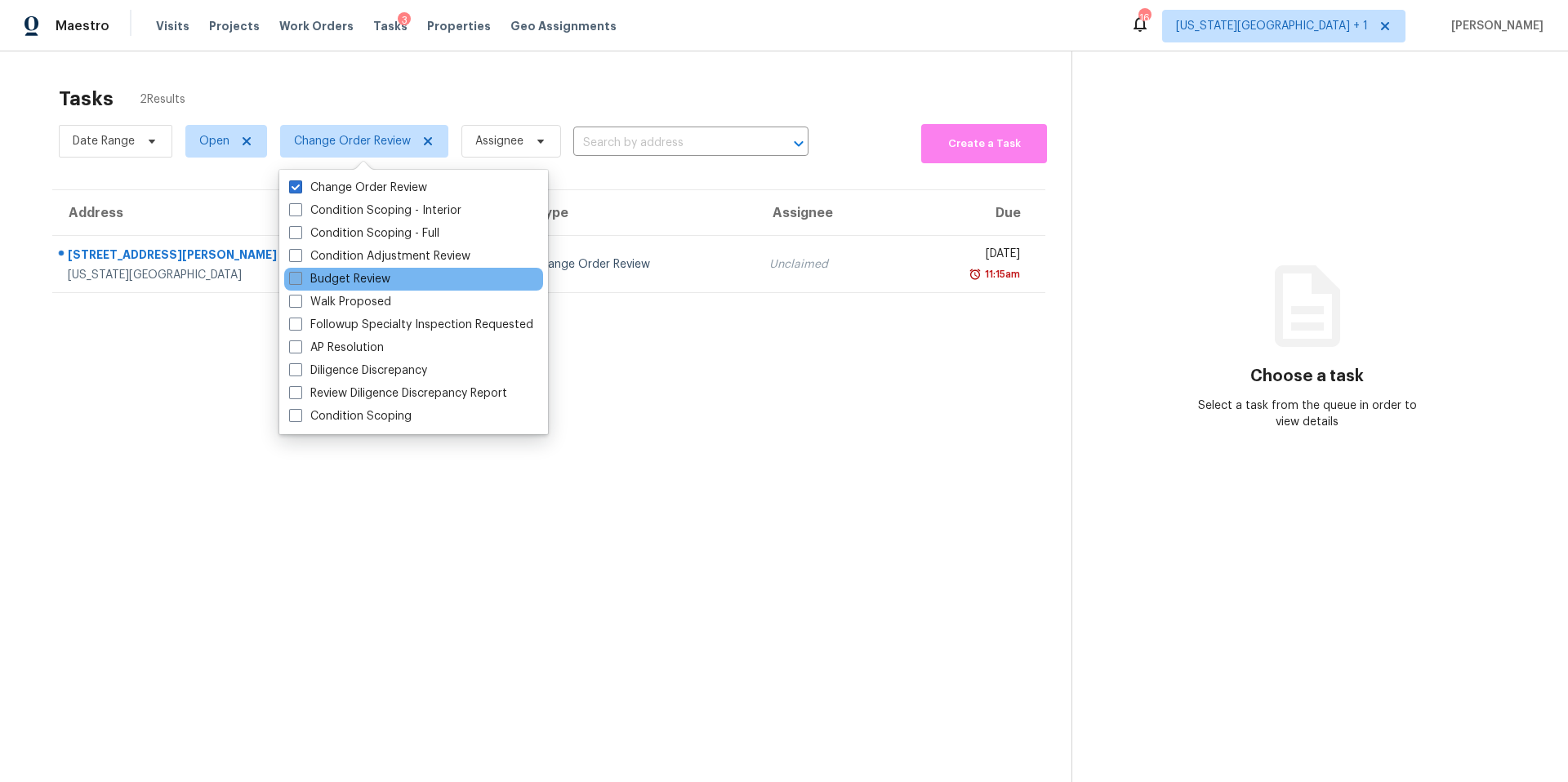
click at [310, 278] on label "Budget Review" at bounding box center [340, 279] width 102 height 16
click at [300, 278] on input "Budget Review" at bounding box center [294, 276] width 11 height 11
checkbox input "true"
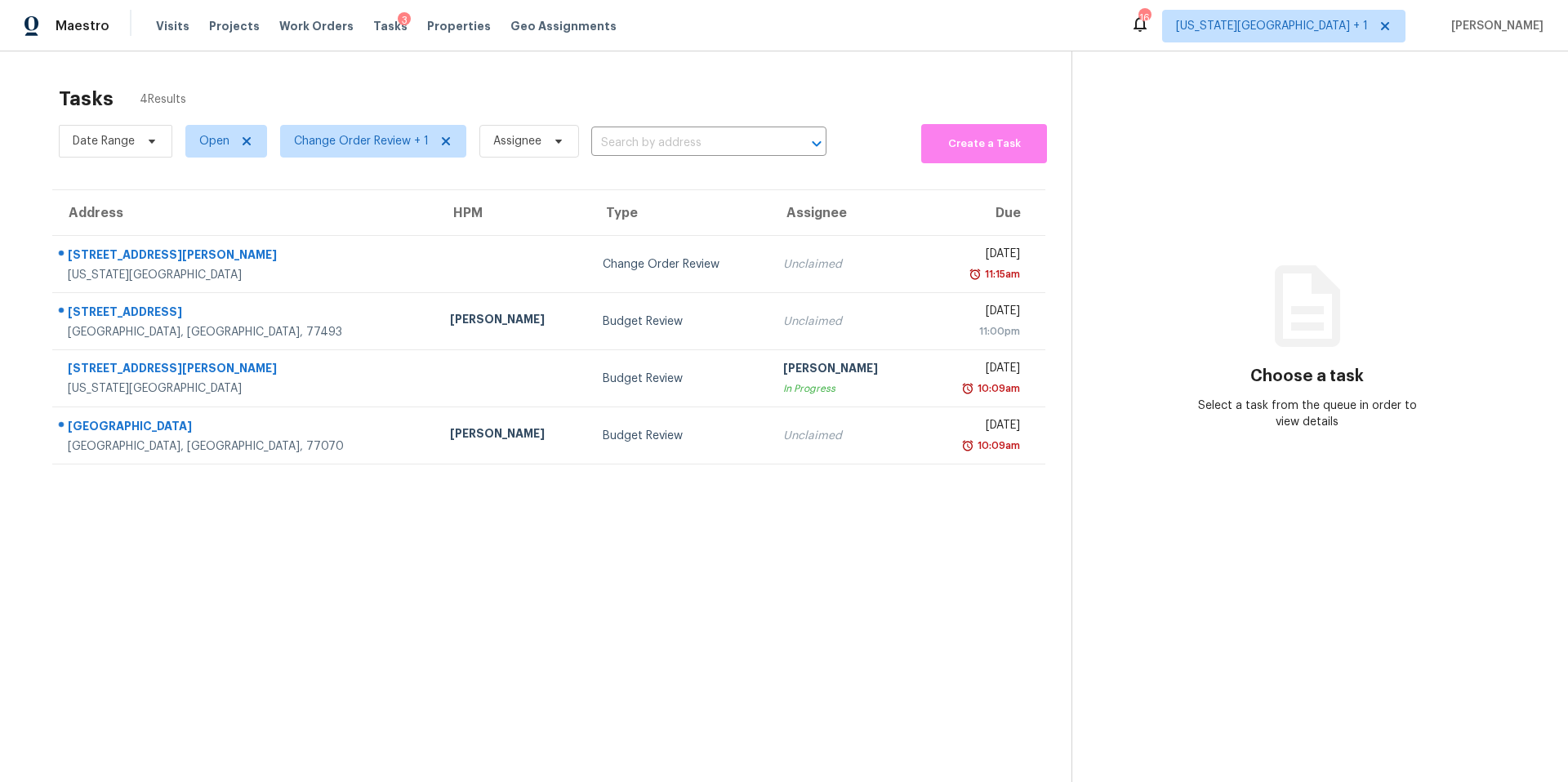
click at [327, 97] on div "Tasks 4 Results" at bounding box center [565, 99] width 1013 height 43
click at [325, 138] on span "Change Order Review + 1" at bounding box center [361, 142] width 135 height 16
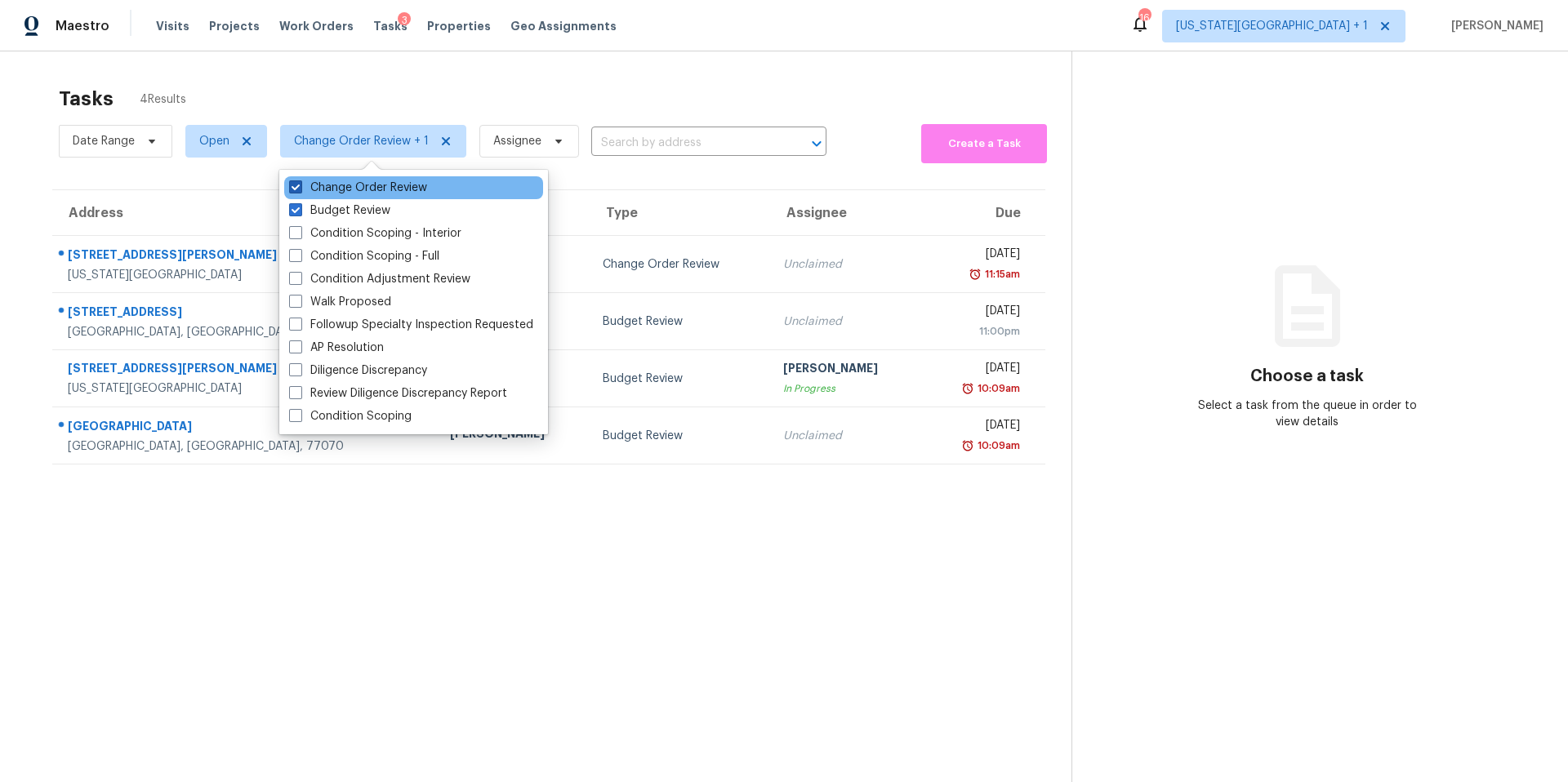
click at [313, 192] on label "Change Order Review" at bounding box center [358, 188] width 138 height 16
click at [300, 190] on input "Change Order Review" at bounding box center [294, 184] width 11 height 11
checkbox input "false"
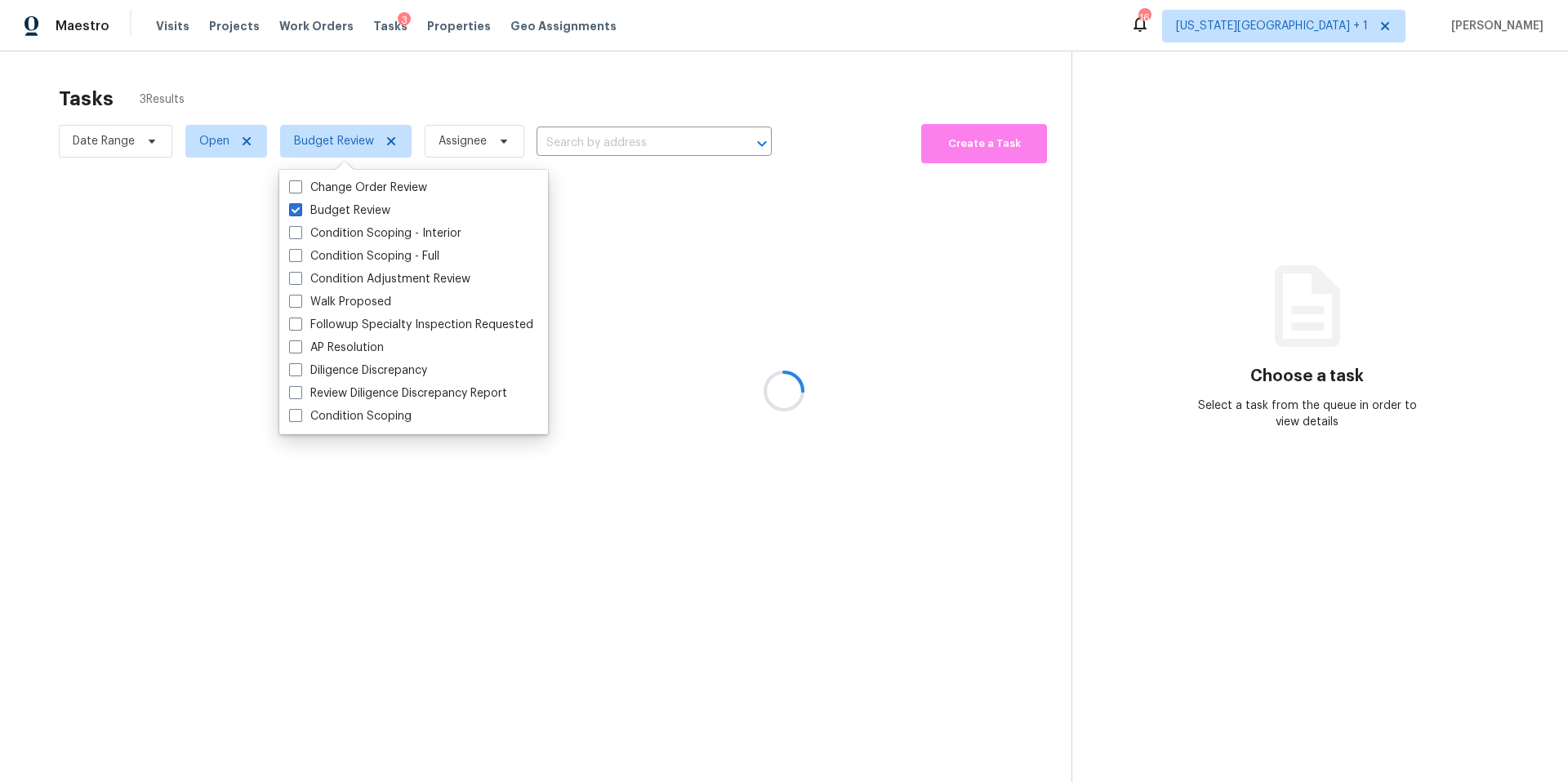
click at [311, 97] on div at bounding box center [784, 391] width 1568 height 782
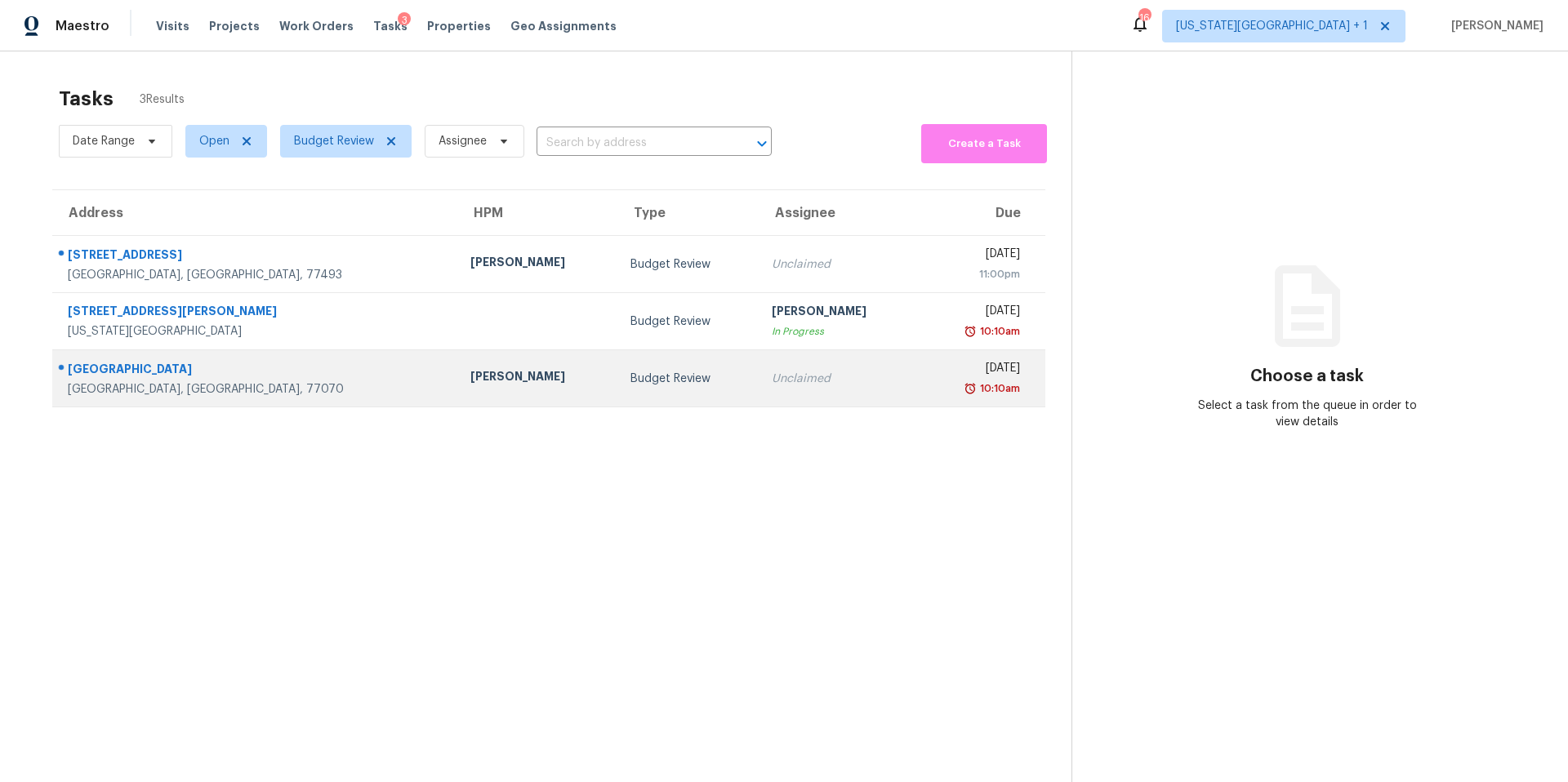
click at [458, 393] on td "[PERSON_NAME]" at bounding box center [538, 379] width 160 height 57
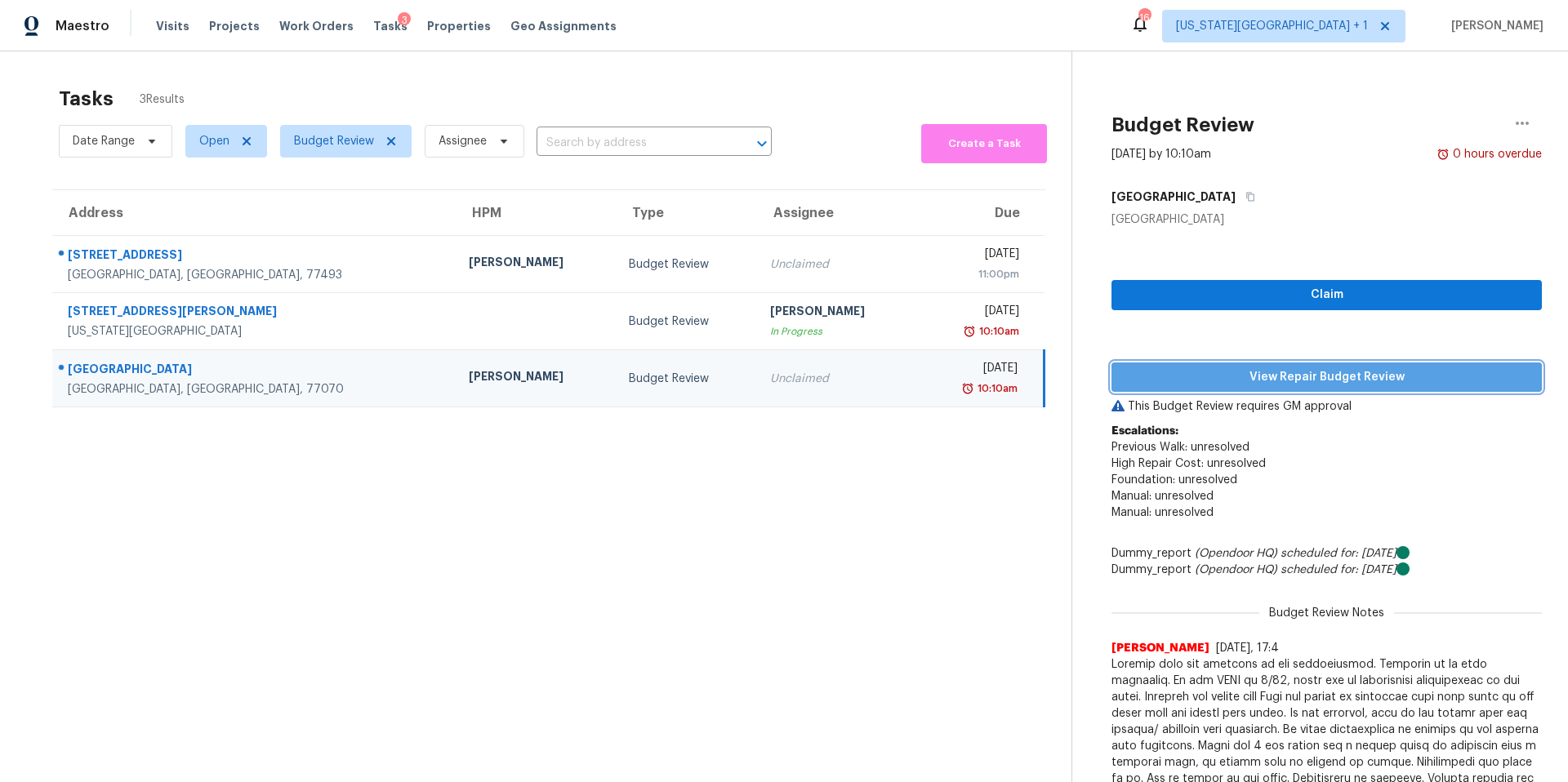
click at [1205, 378] on span "View Repair Budget Review" at bounding box center [1326, 377] width 404 height 20
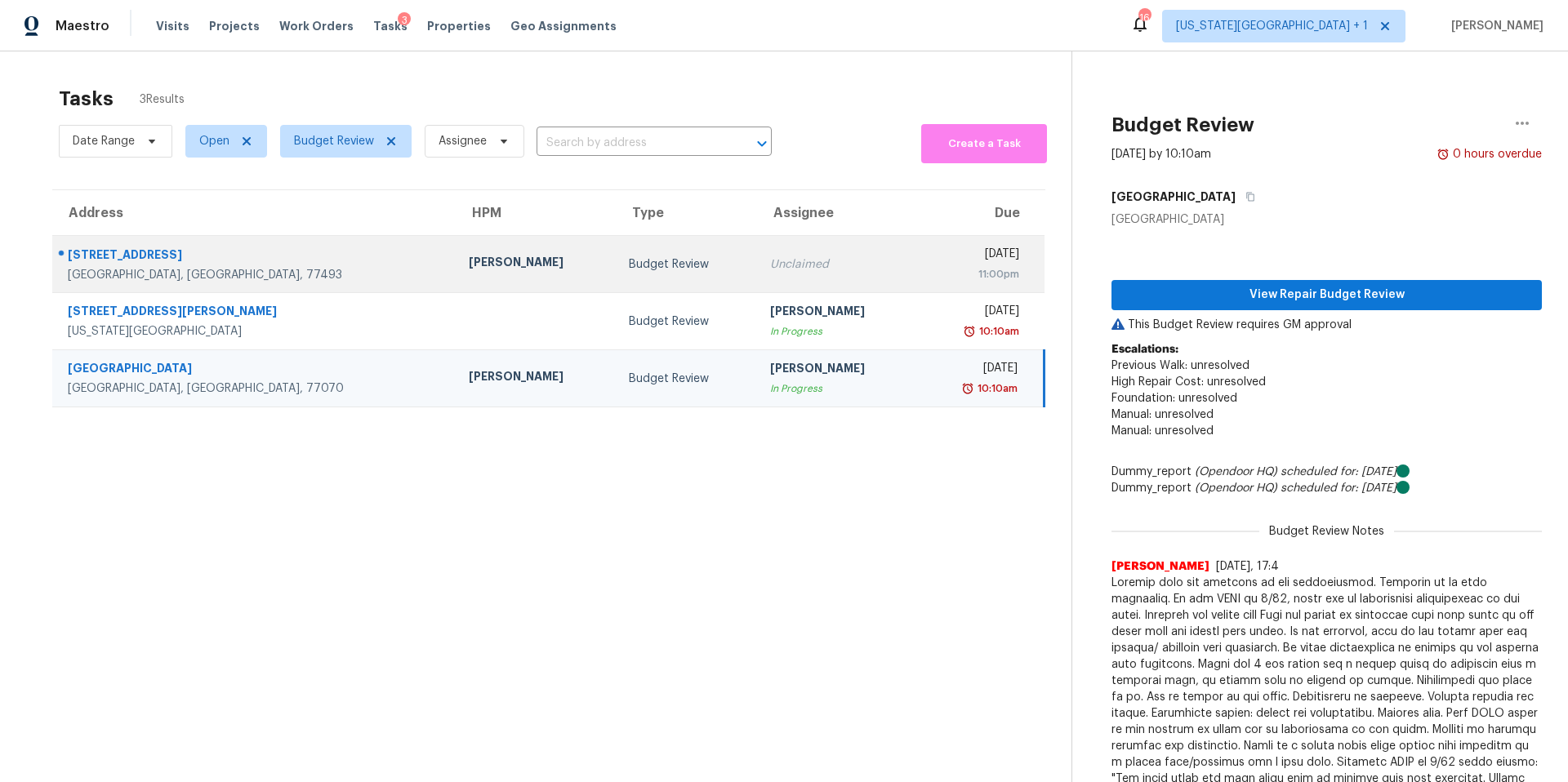
click at [468, 260] on div "Maria Zakharnitskaia" at bounding box center [535, 264] width 134 height 20
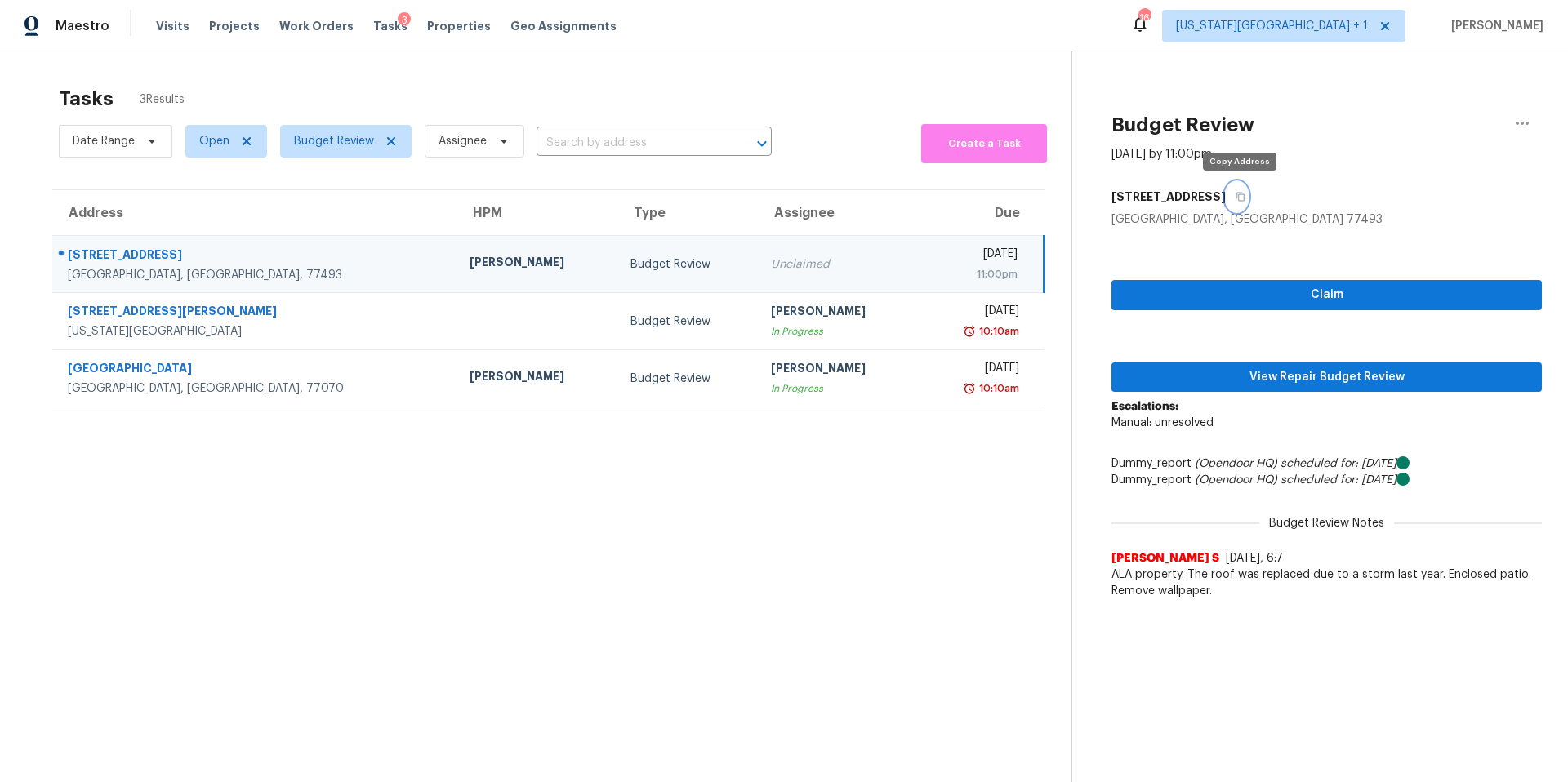
click at [1240, 197] on icon "button" at bounding box center [1240, 197] width 8 height 9
click at [1252, 374] on span "View Repair Budget Review" at bounding box center [1326, 377] width 404 height 20
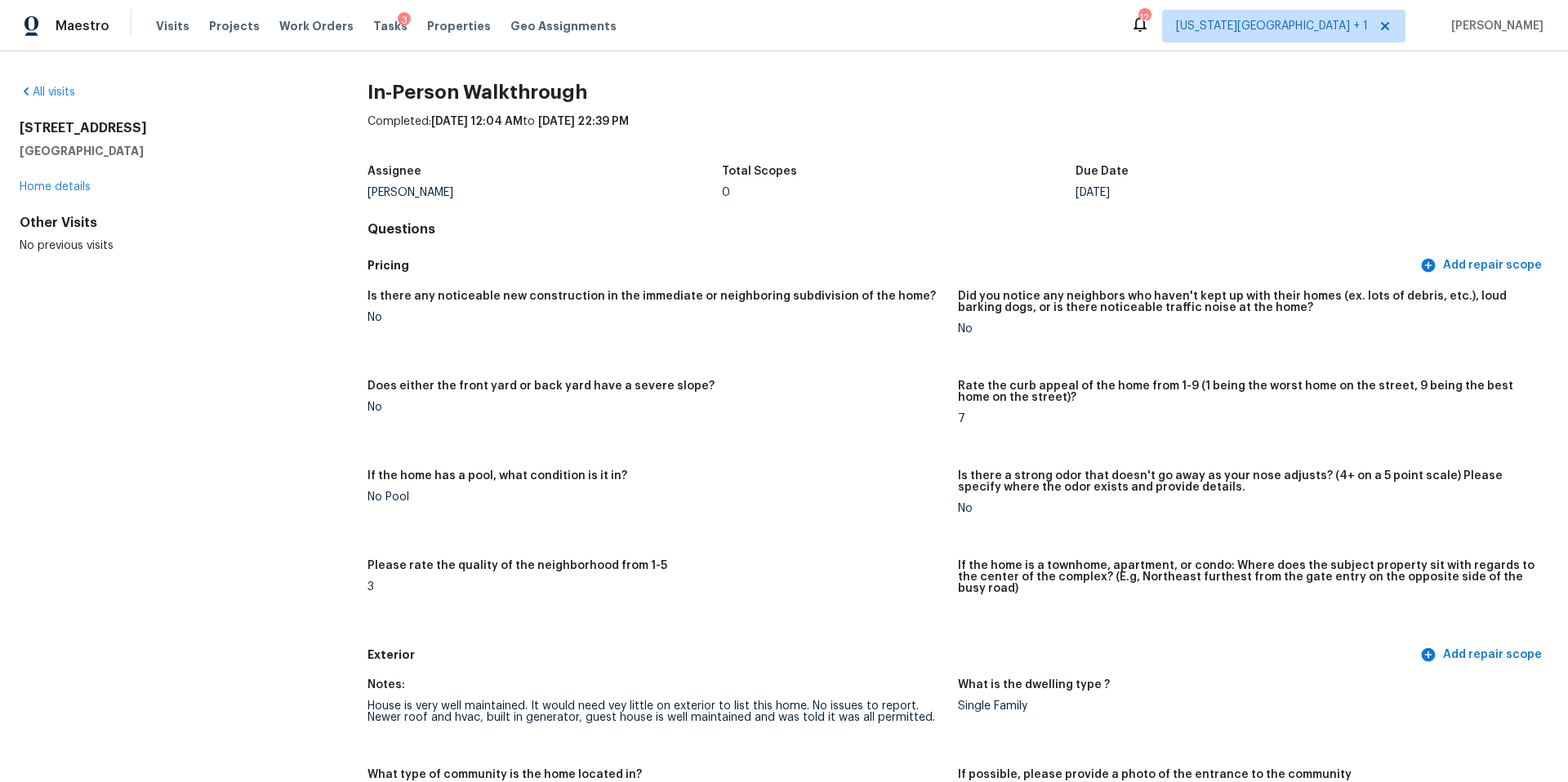
scroll to position [507, 0]
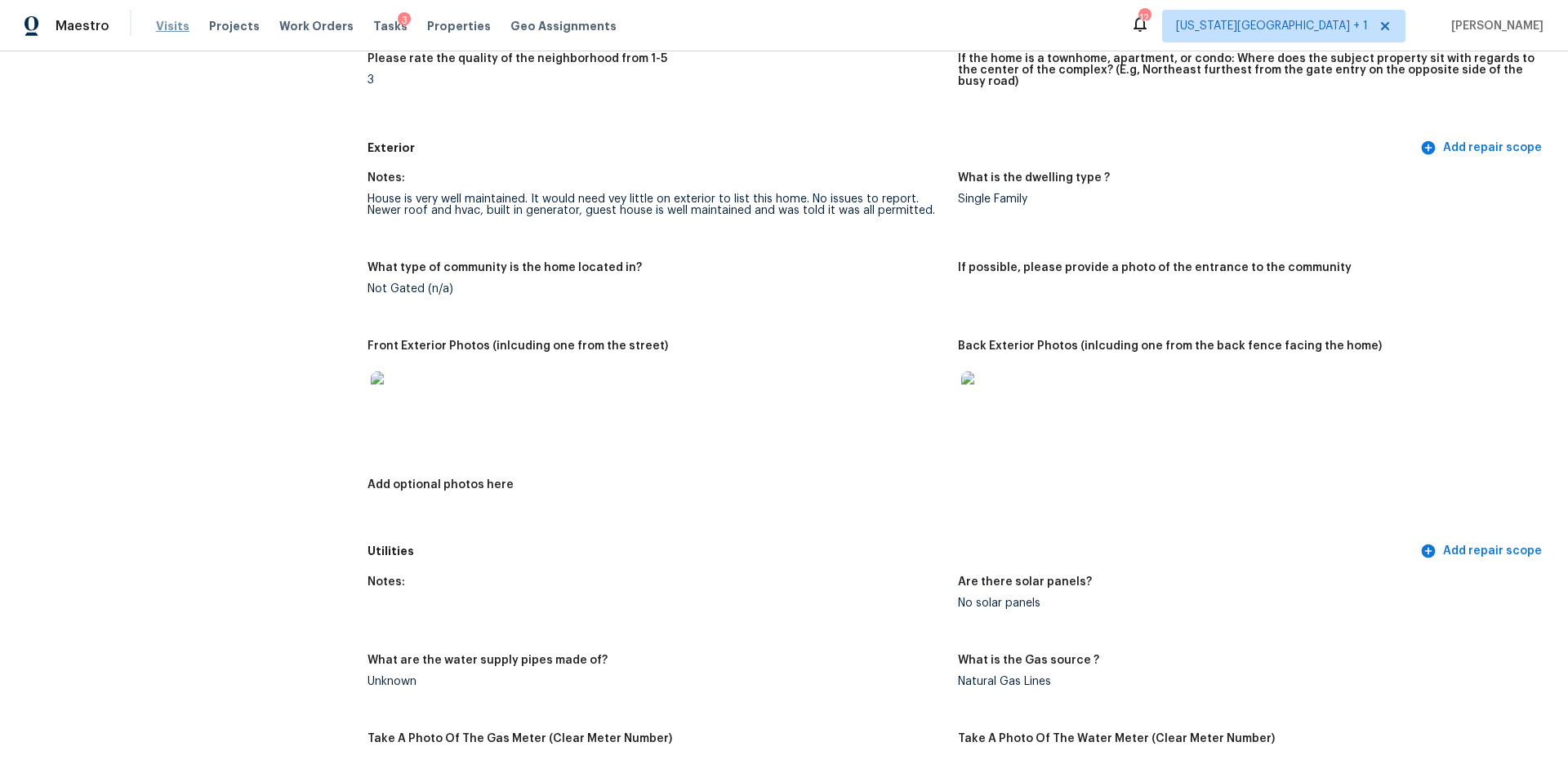
click at [166, 29] on span "Visits" at bounding box center [172, 26] width 34 height 16
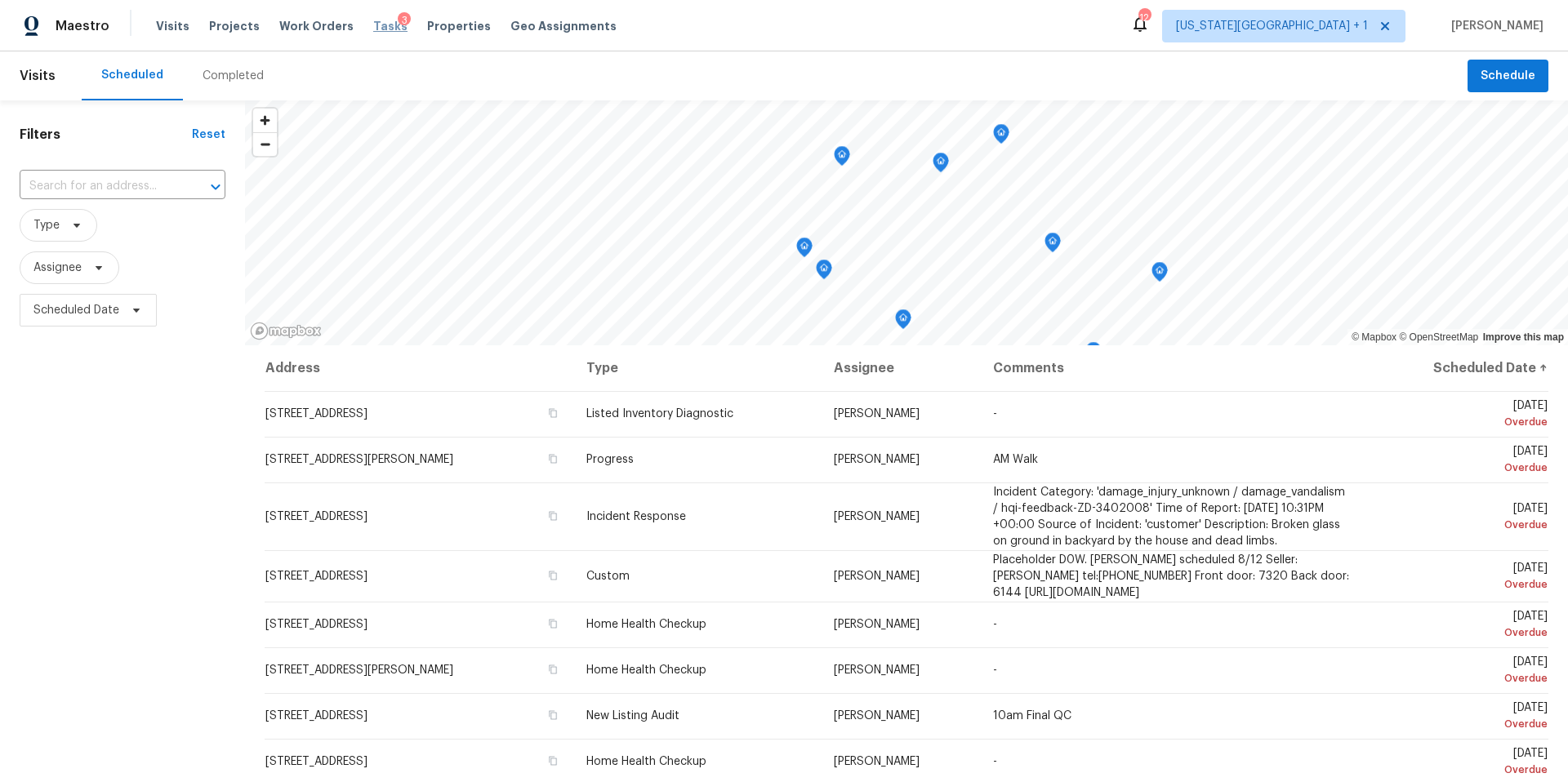
click at [373, 26] on span "Tasks" at bounding box center [391, 26] width 34 height 11
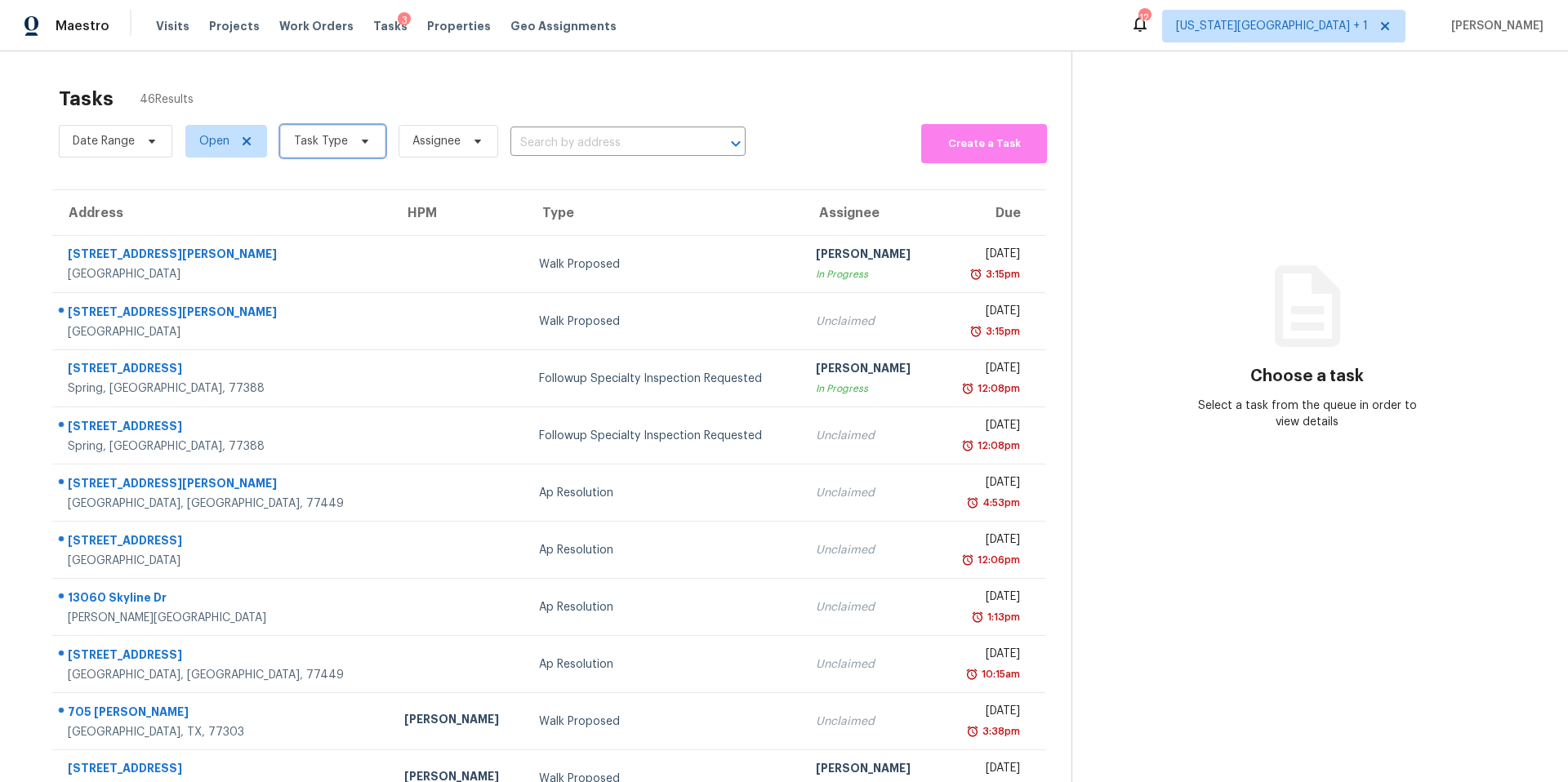
click at [354, 142] on span at bounding box center [363, 142] width 18 height 13
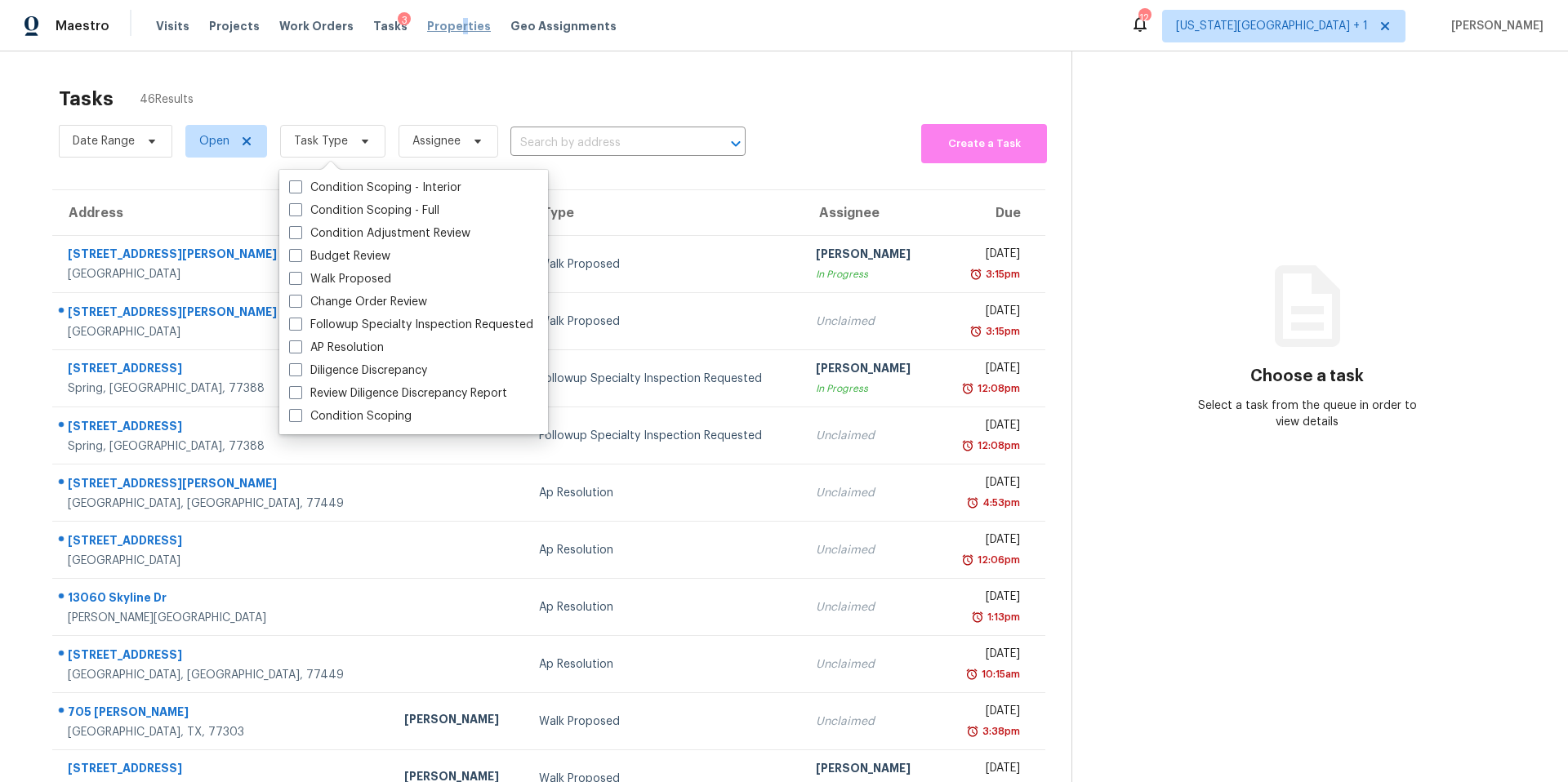
click at [441, 23] on span "Properties" at bounding box center [459, 26] width 64 height 16
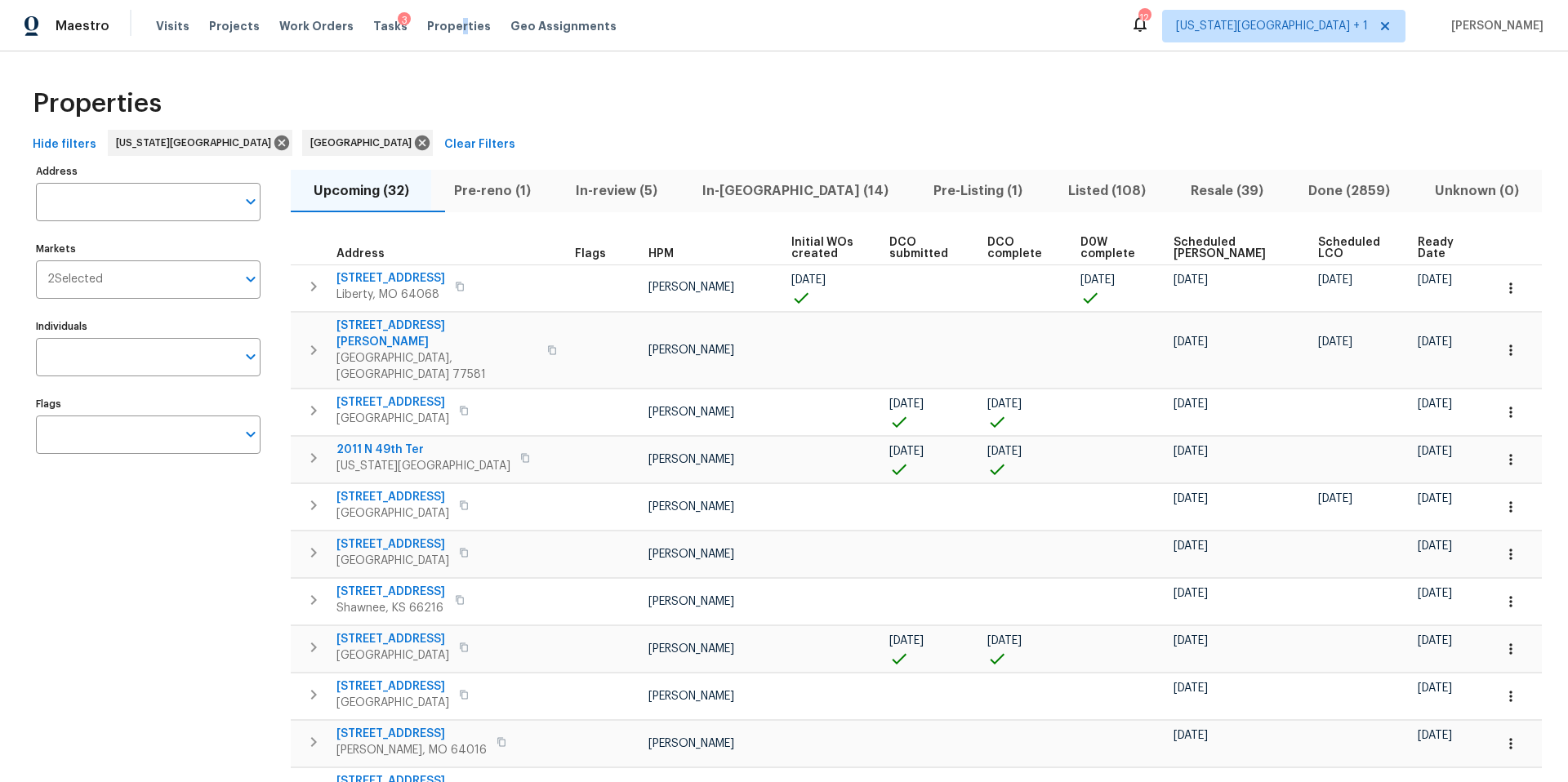
click at [432, 192] on button "Upcoming (32)" at bounding box center [361, 191] width 141 height 43
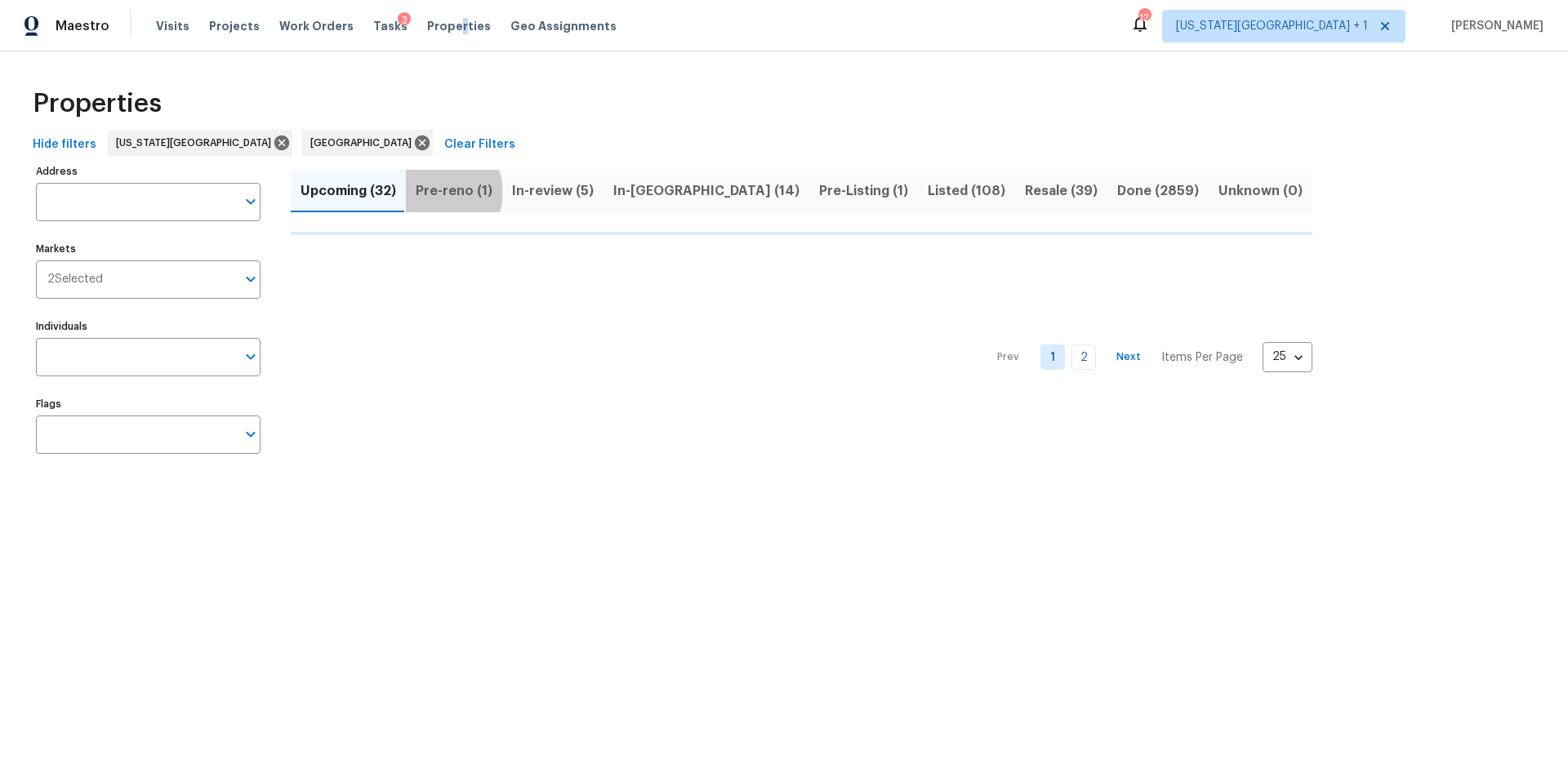
click at [442, 192] on span "Pre-reno (1)" at bounding box center [454, 191] width 77 height 23
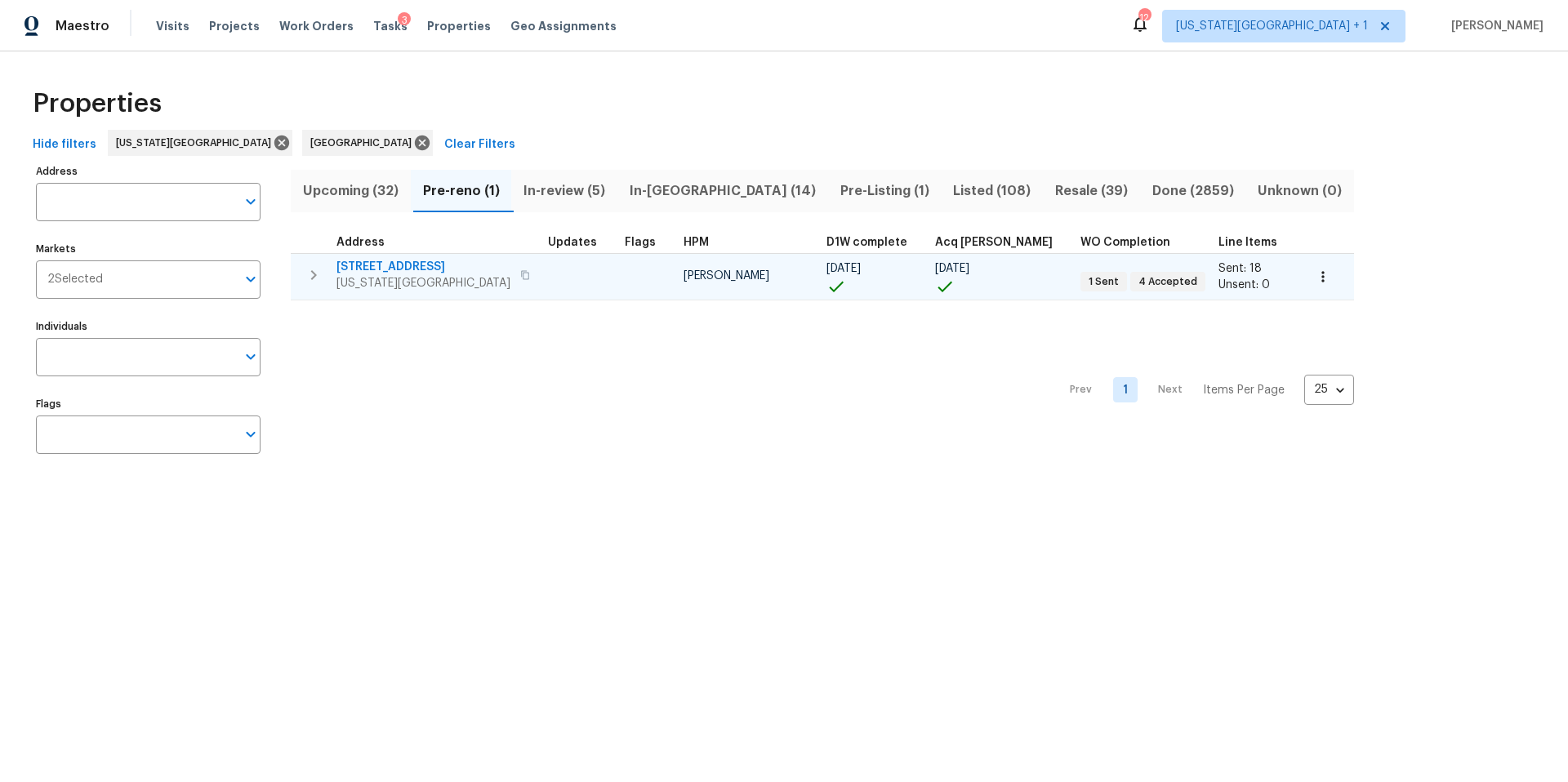
click at [522, 270] on td "7701 E 118th Ter Kansas City, MO 64134" at bounding box center [416, 275] width 251 height 43
click at [394, 267] on span "7701 E 118th Ter" at bounding box center [423, 267] width 174 height 16
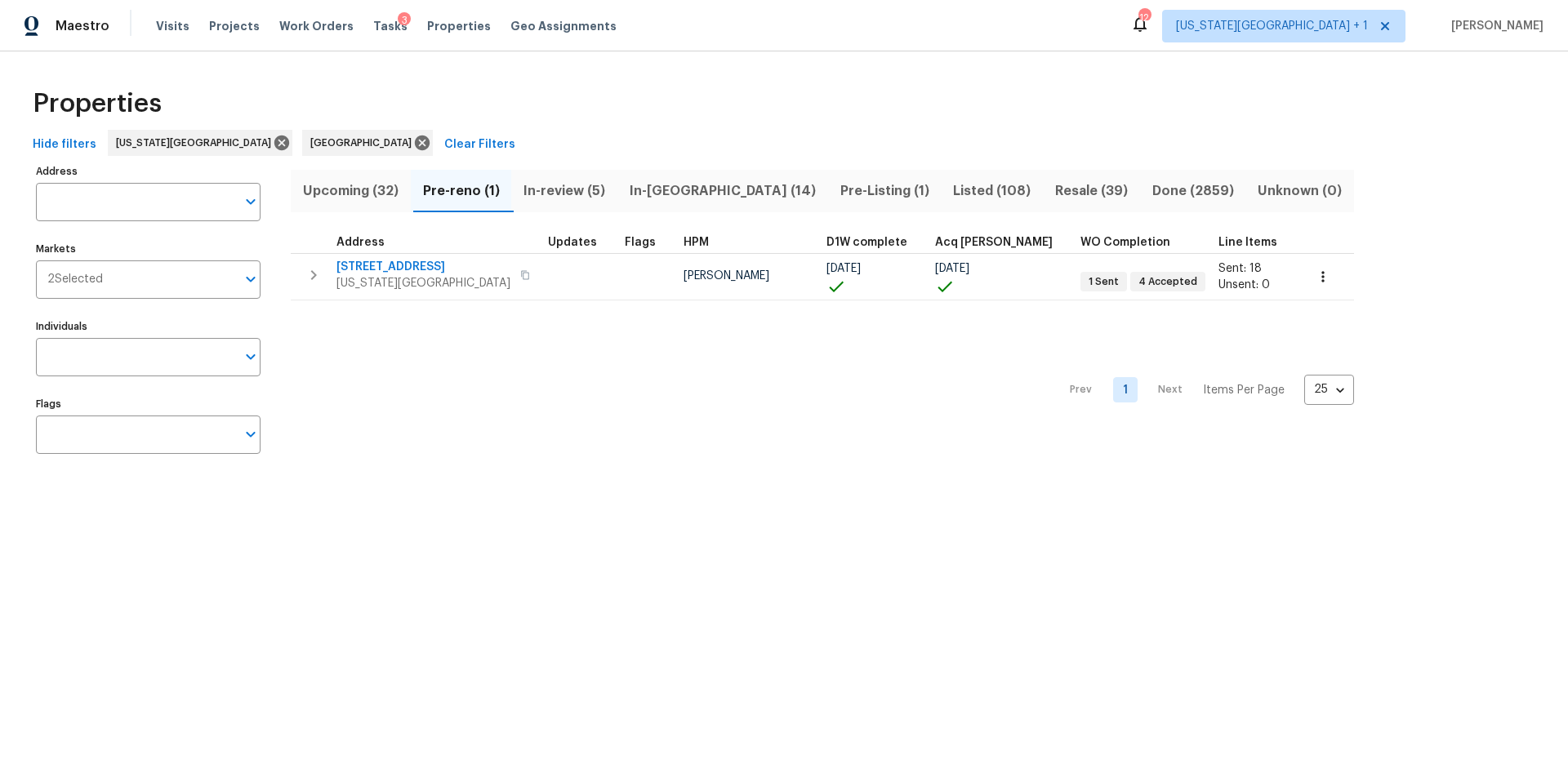
click at [340, 186] on span "Upcoming (32)" at bounding box center [350, 191] width 101 height 23
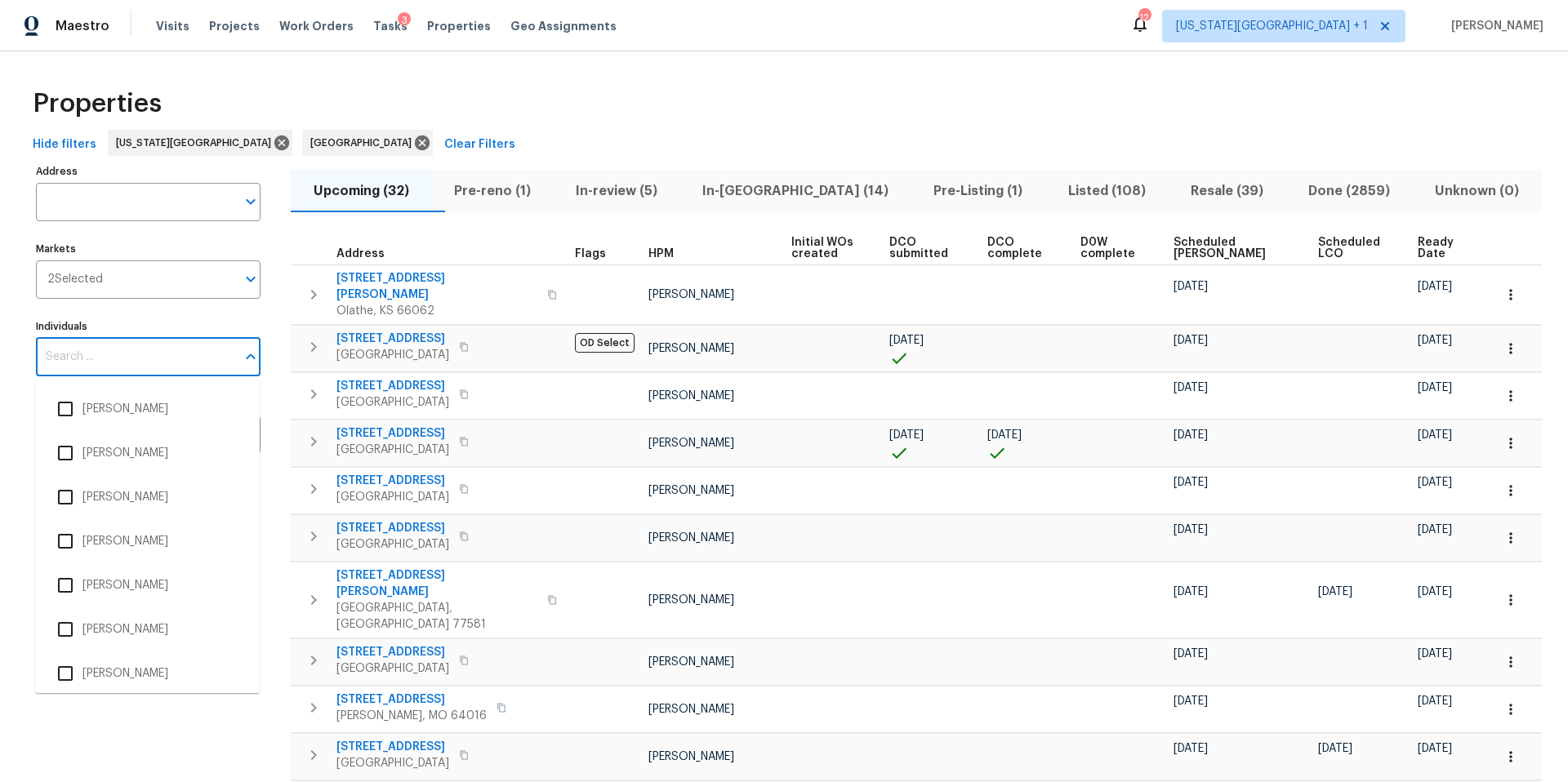
click at [122, 354] on input "Individuals" at bounding box center [136, 357] width 200 height 38
type input "stephen"
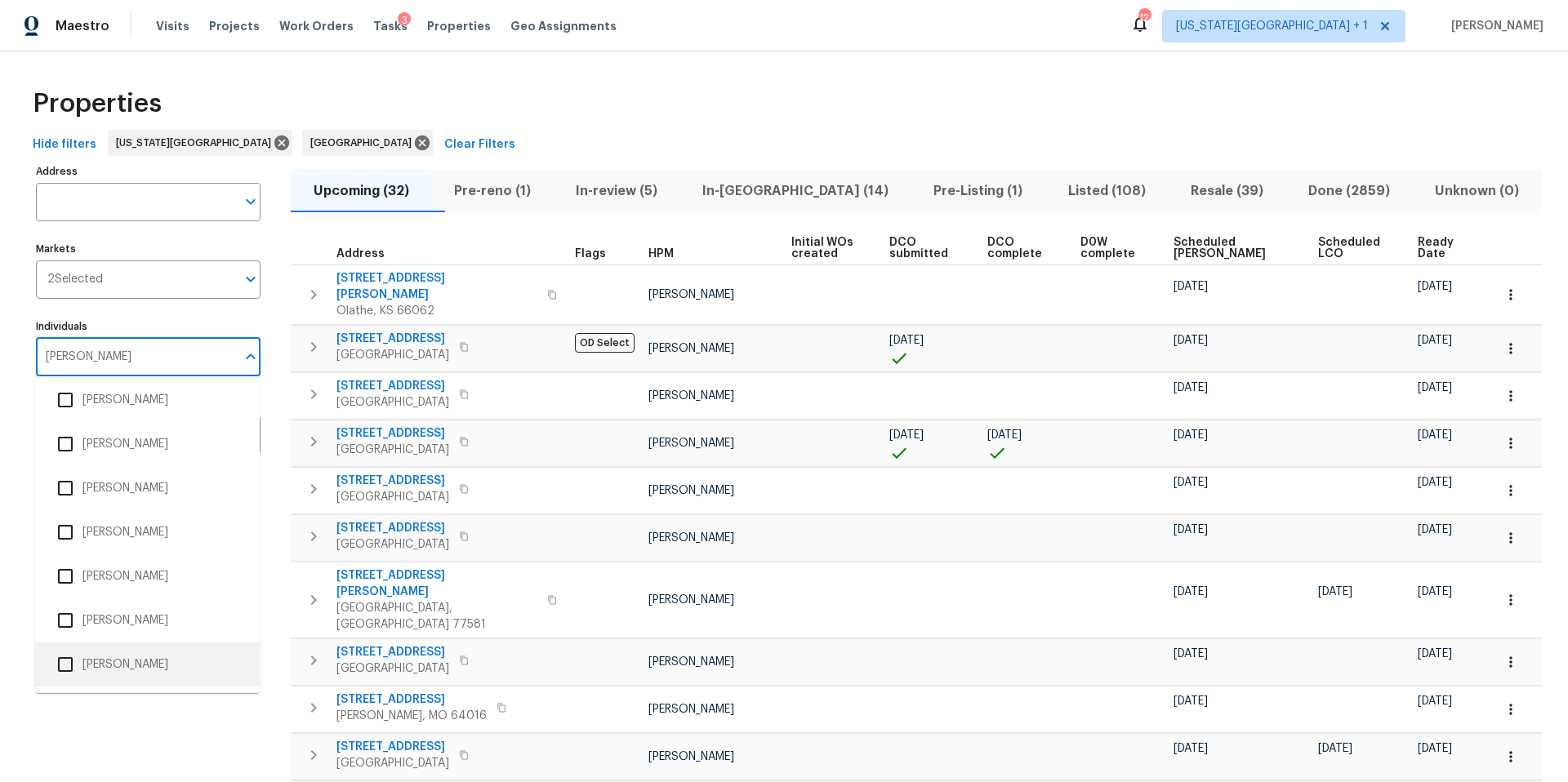
click at [88, 655] on li "Stephen Lacy" at bounding box center [147, 665] width 198 height 34
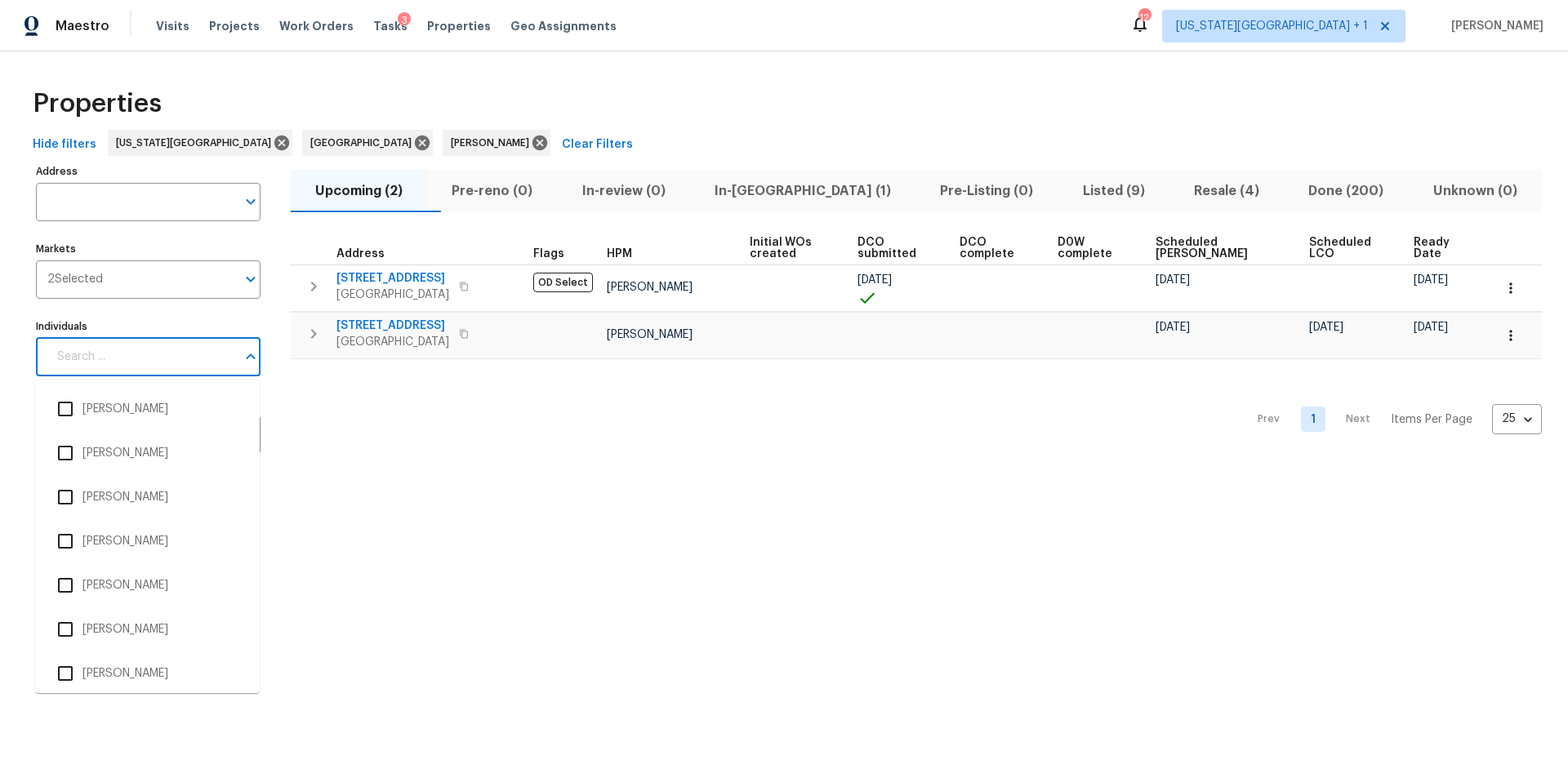
click at [169, 355] on input "Individuals" at bounding box center [142, 357] width 188 height 38
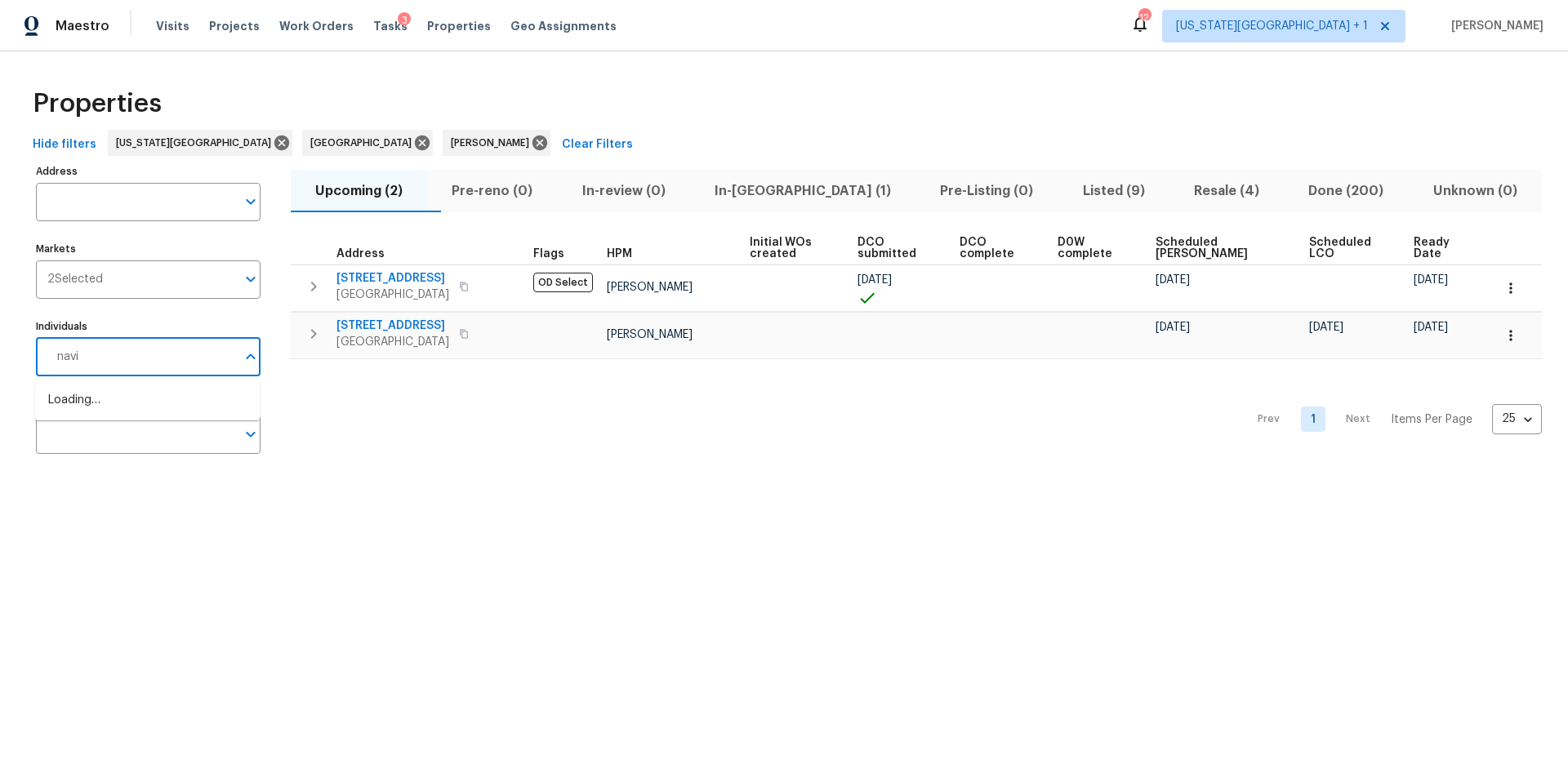
type input "navid"
click at [144, 407] on li "[PERSON_NAME]" at bounding box center [147, 409] width 198 height 34
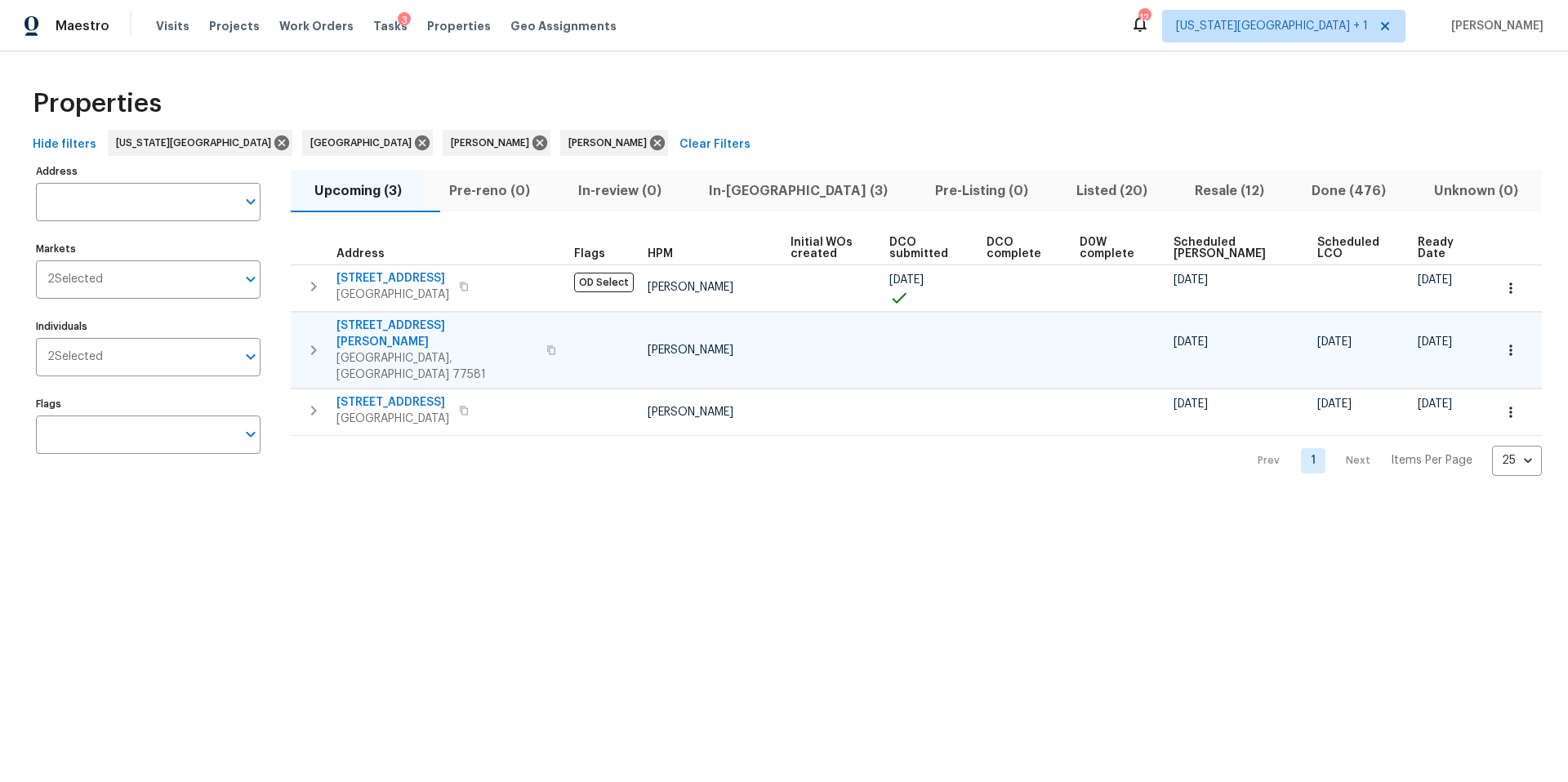
click at [395, 329] on span "3627 Bartlett Way Dr" at bounding box center [436, 334] width 200 height 33
click at [1514, 342] on icon "button" at bounding box center [1511, 350] width 16 height 16
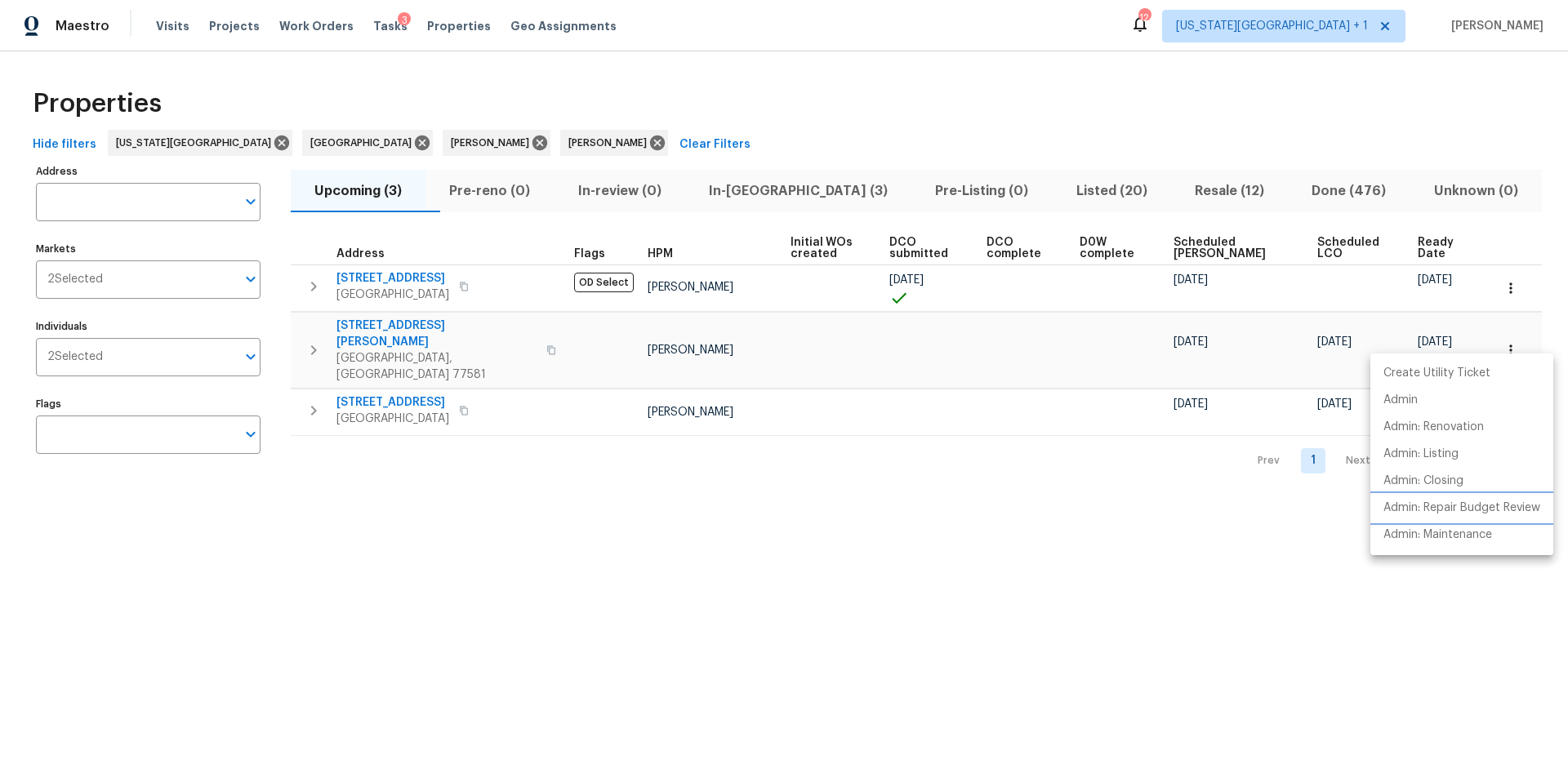
click at [1410, 511] on p "Admin: Repair Budget Review" at bounding box center [1462, 508] width 156 height 17
click at [379, 322] on div at bounding box center [784, 391] width 1568 height 782
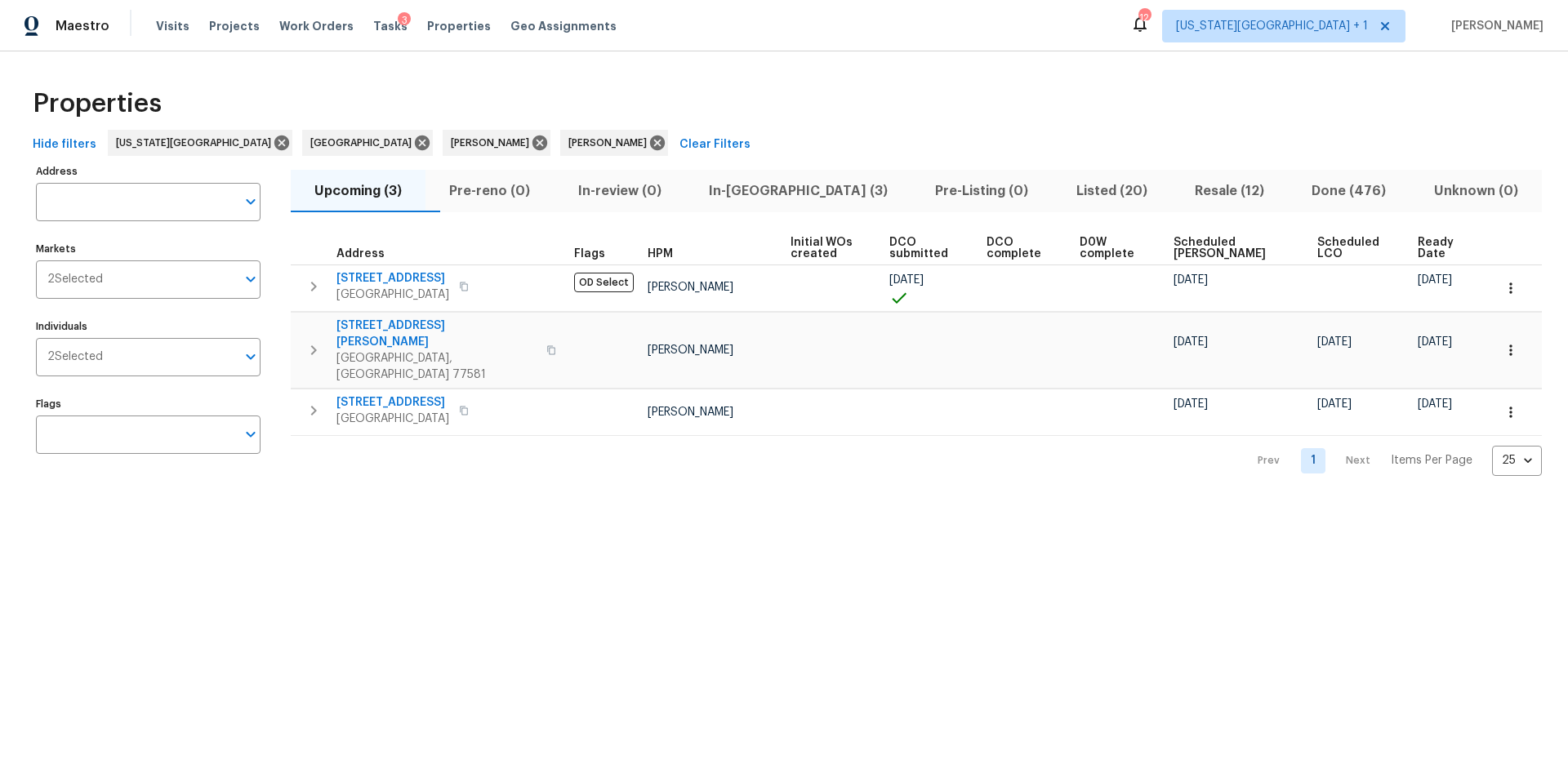
click at [379, 322] on span "3627 Bartlett Way Dr" at bounding box center [436, 334] width 200 height 33
click at [648, 143] on icon at bounding box center [657, 143] width 18 height 18
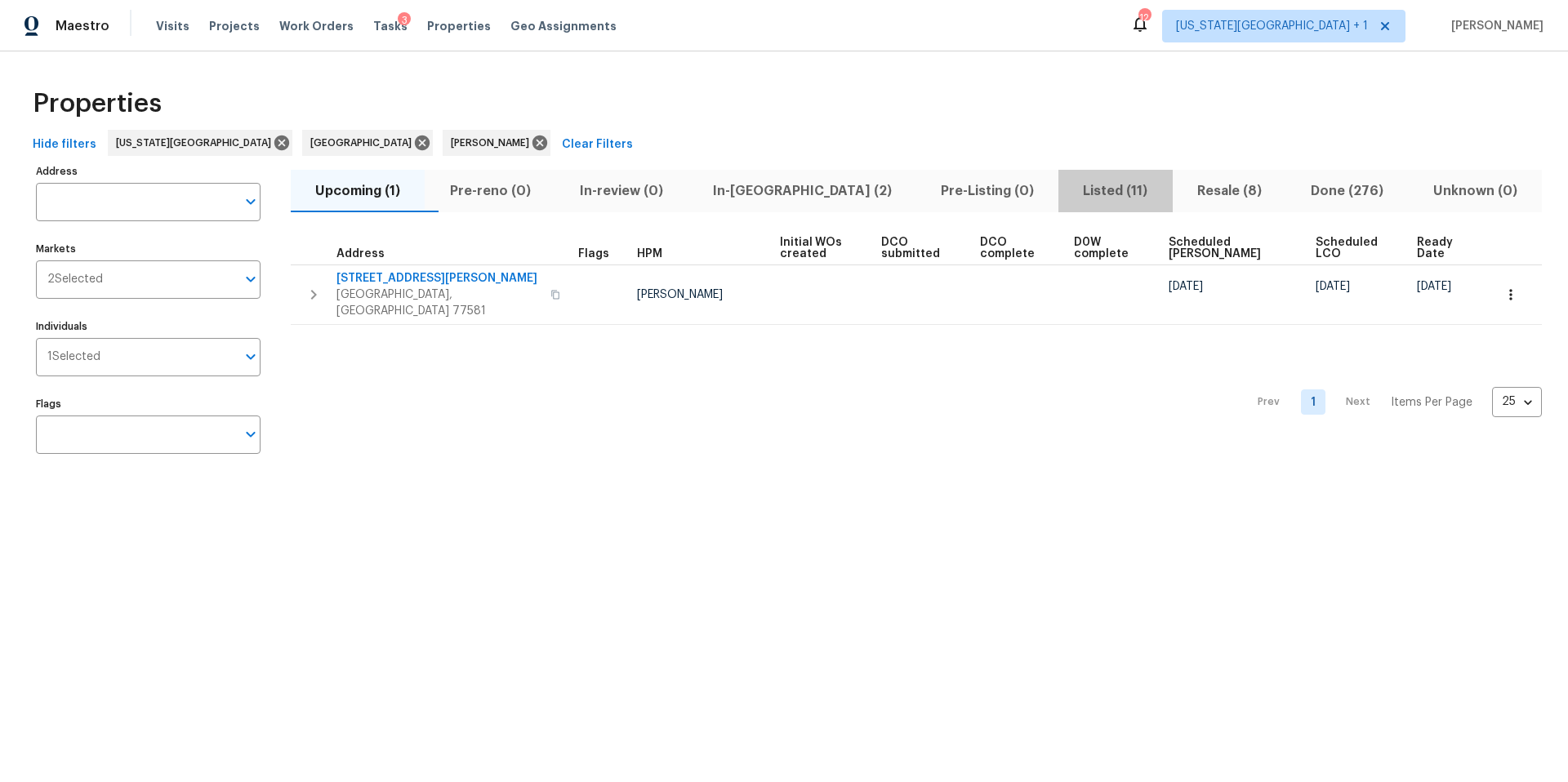
click at [1069, 192] on span "Listed (11)" at bounding box center [1115, 191] width 94 height 23
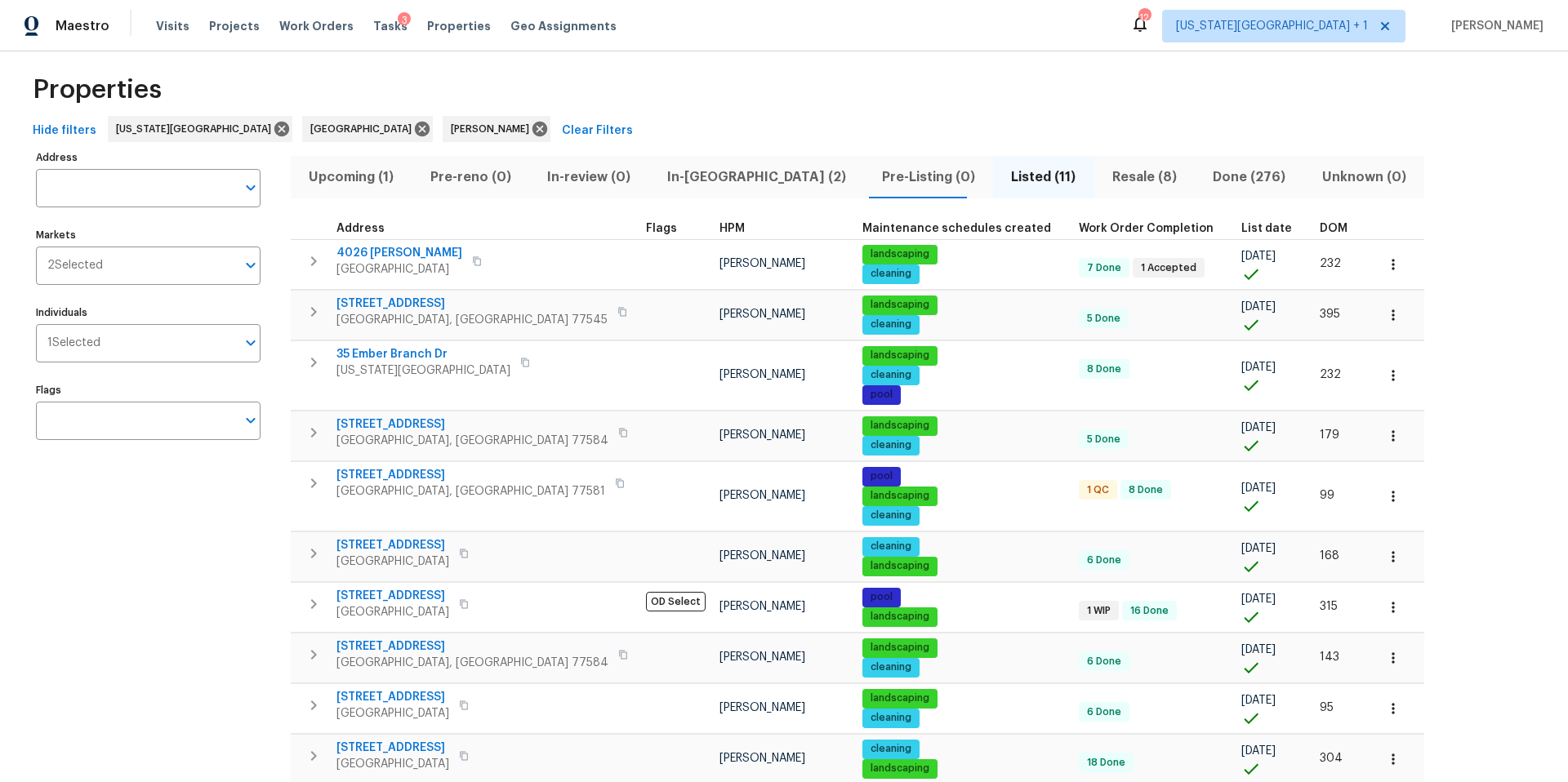
scroll to position [16, 0]
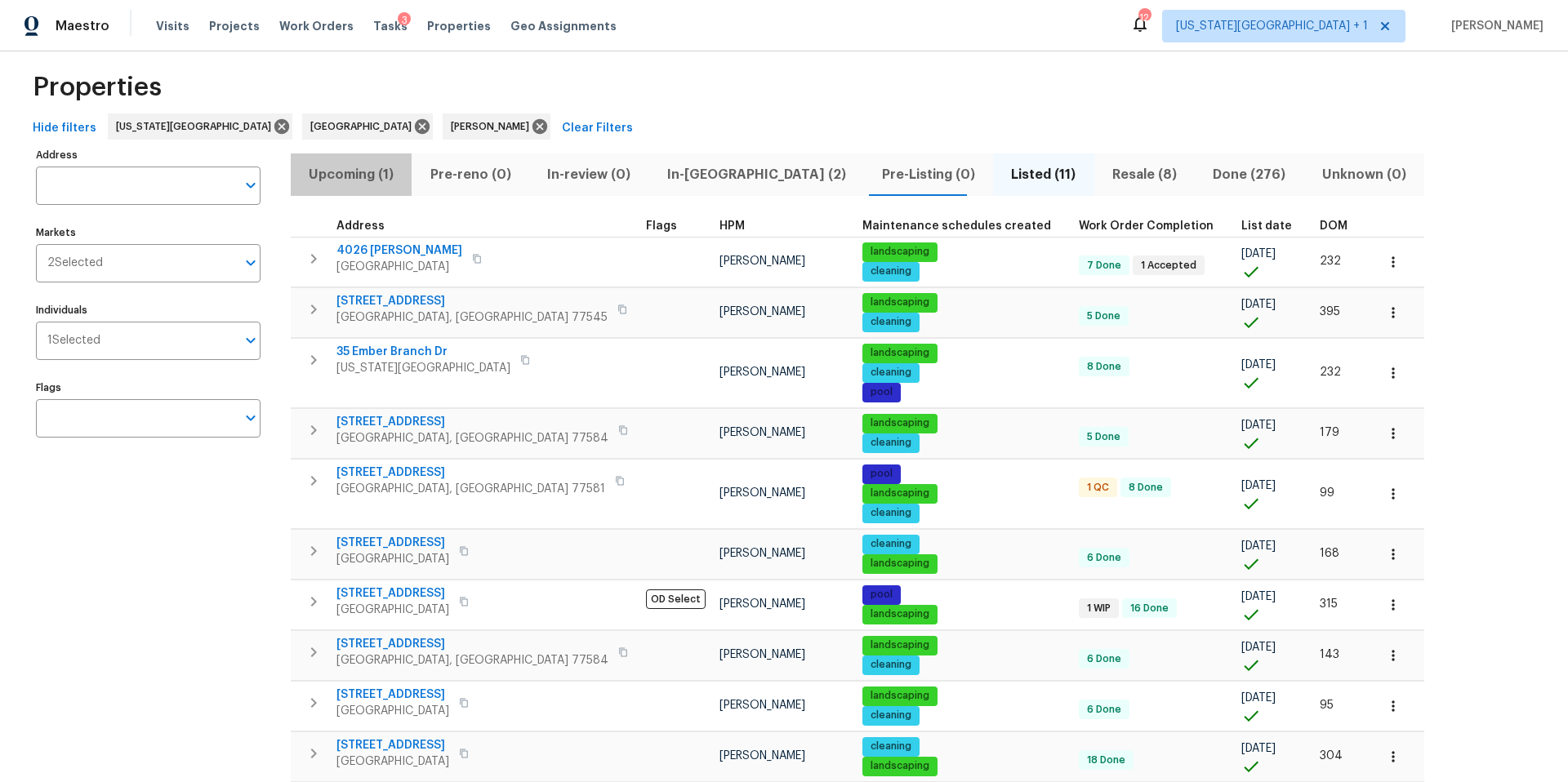
click at [345, 181] on span "Upcoming (1)" at bounding box center [351, 174] width 102 height 23
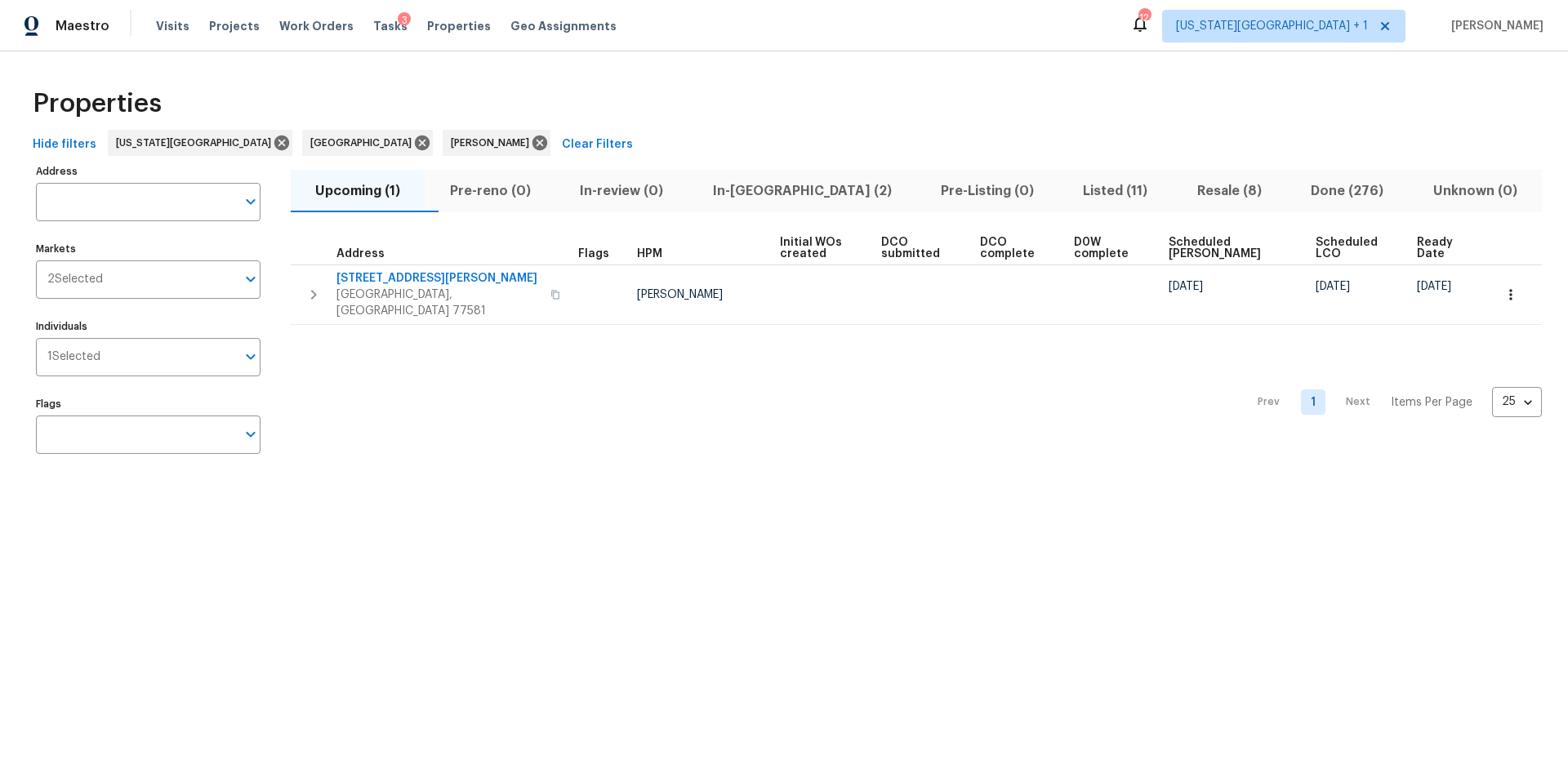
click at [1069, 187] on span "Listed (11)" at bounding box center [1115, 191] width 94 height 23
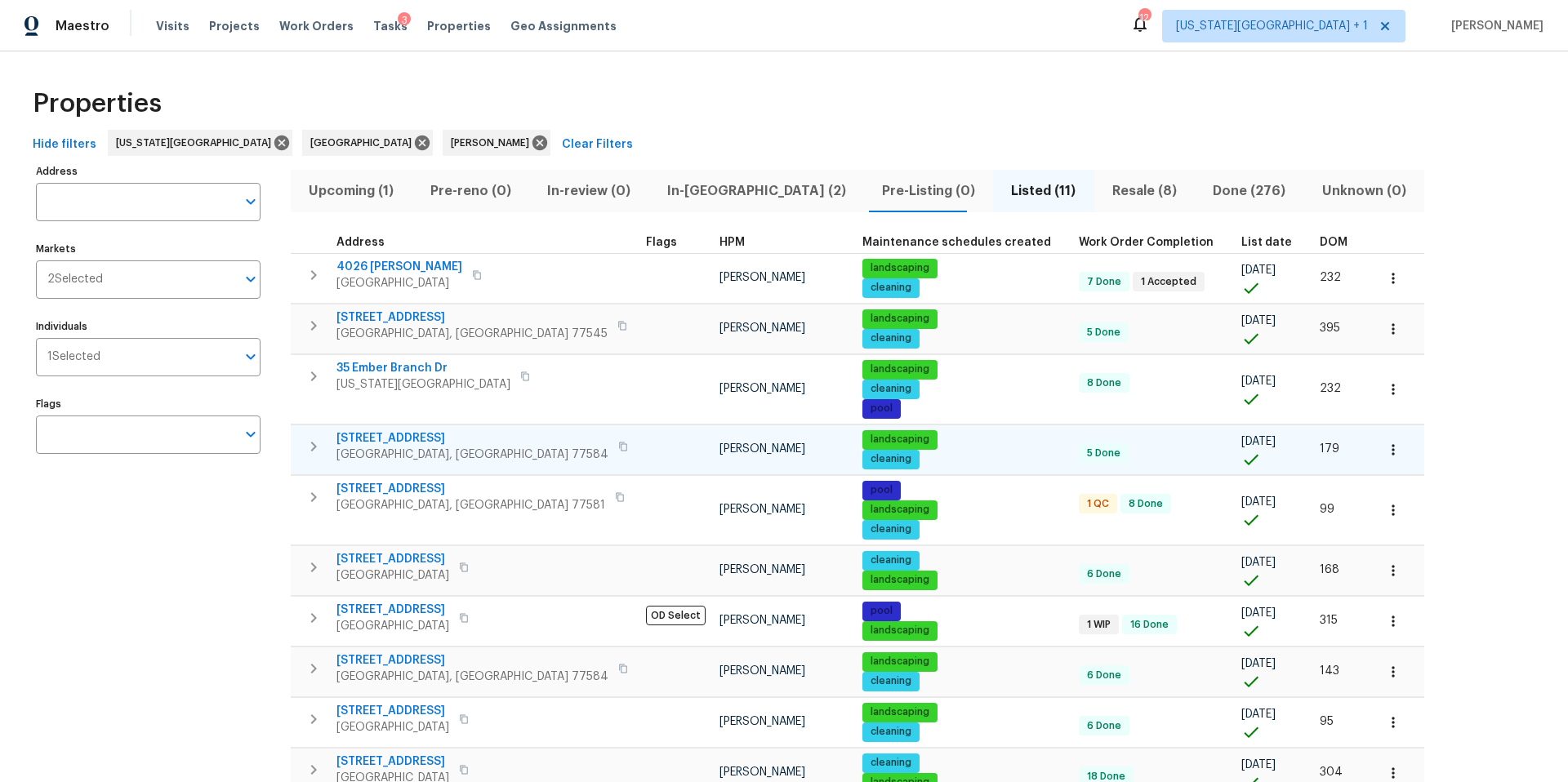
click at [406, 441] on span "14204 Carlisle Hollow Ln Trl" at bounding box center [472, 439] width 272 height 16
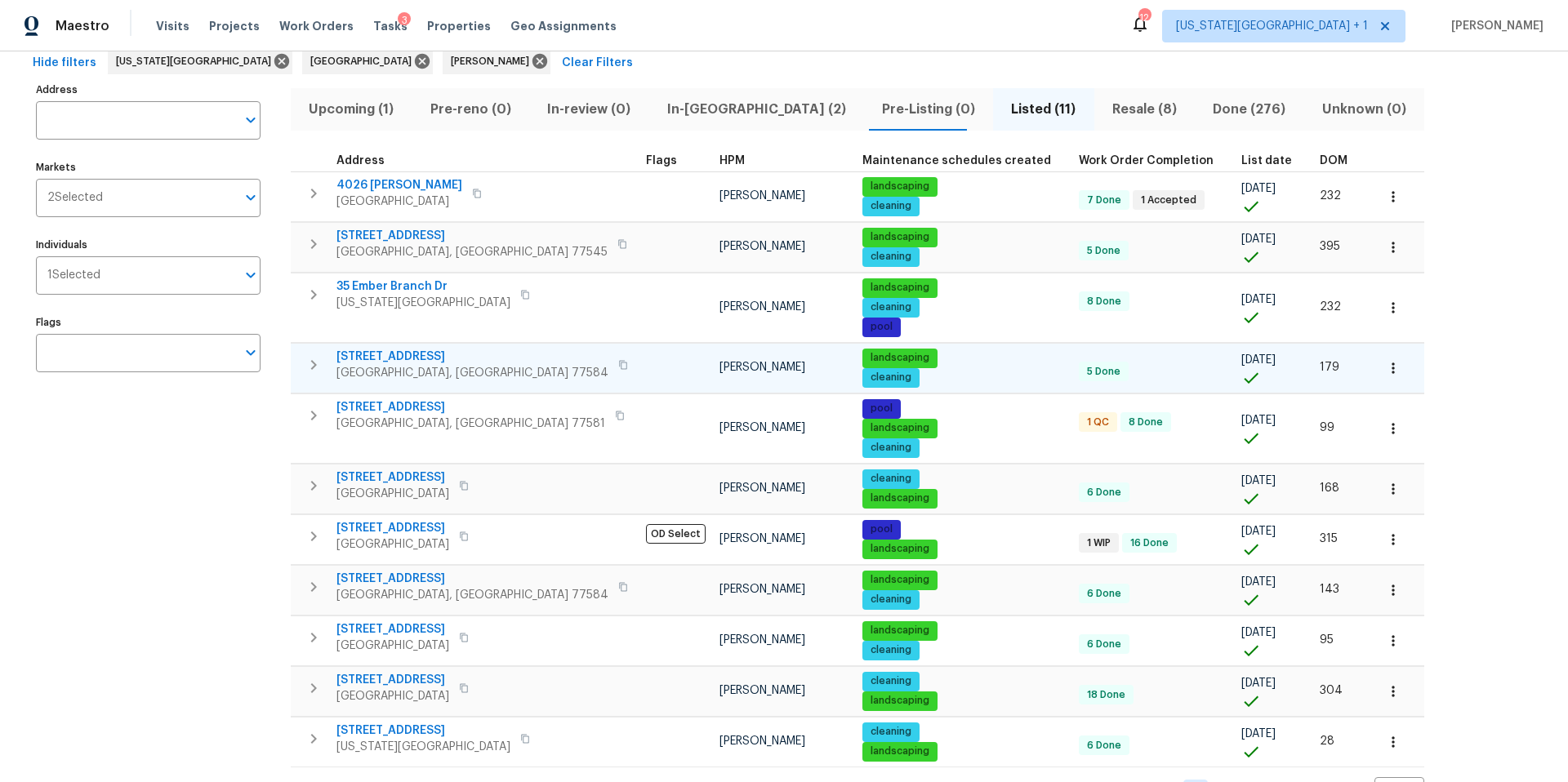
scroll to position [94, 0]
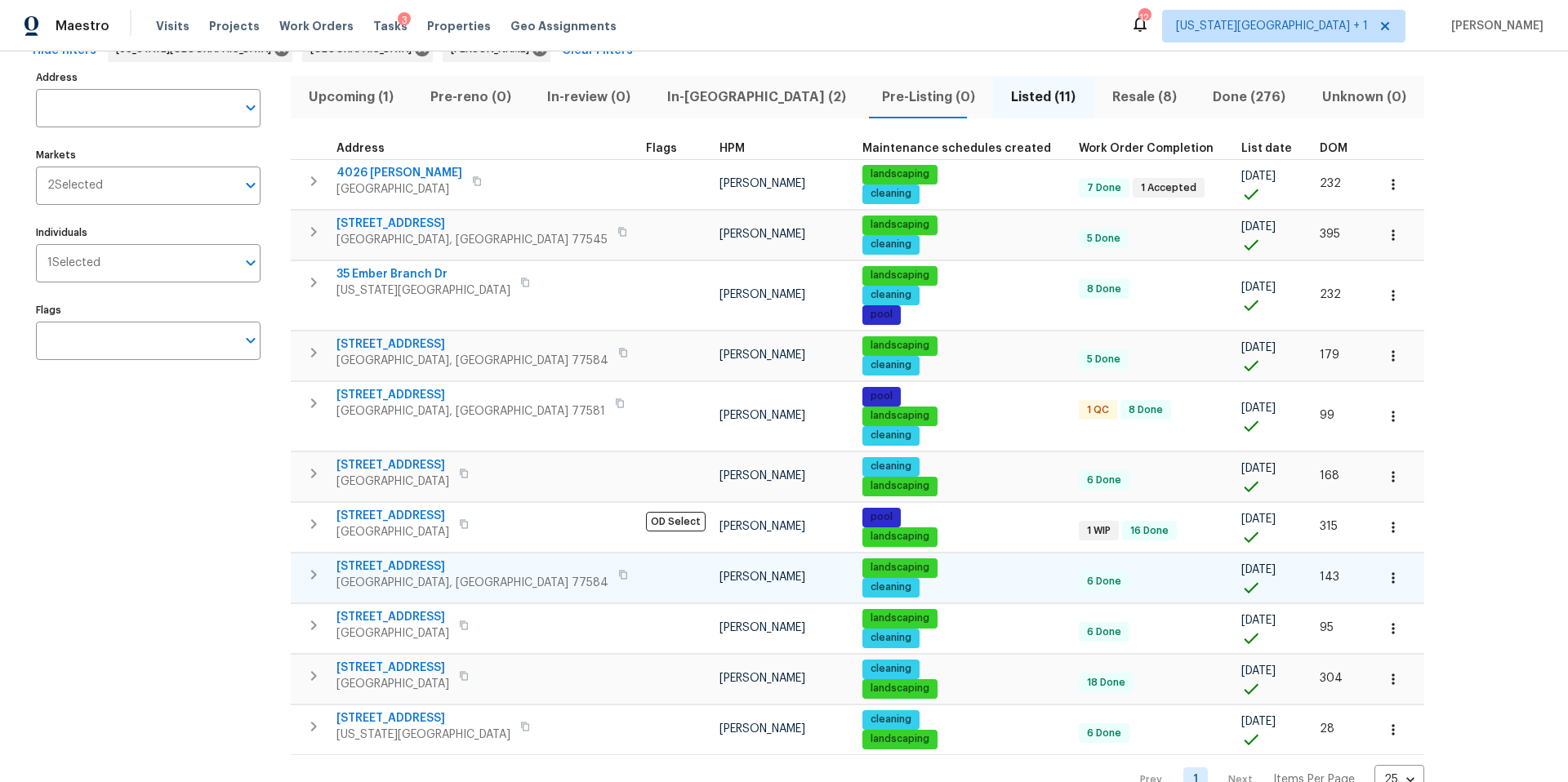
click at [408, 567] on span "3608 Mahogany Trl" at bounding box center [472, 567] width 272 height 16
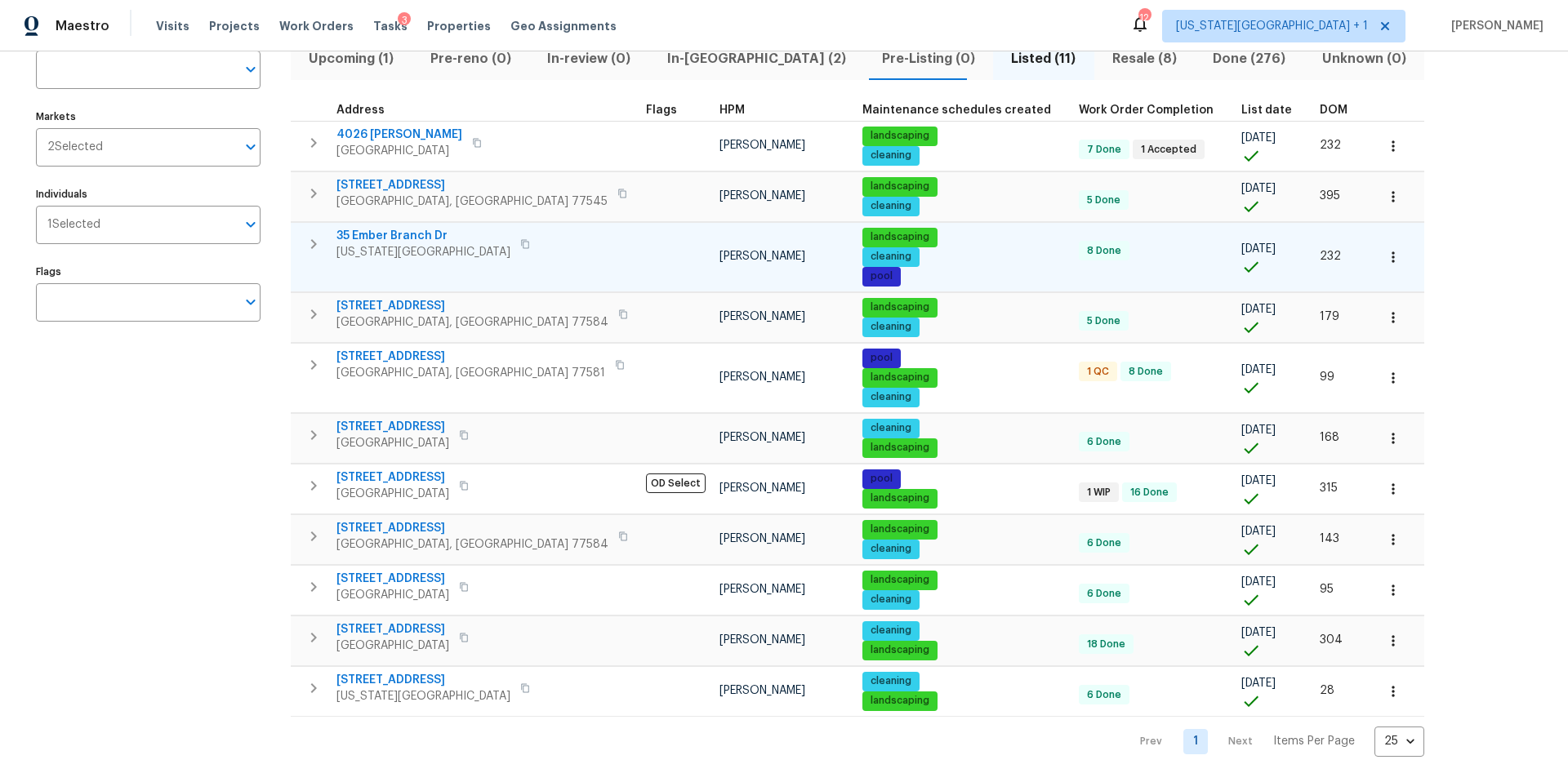
scroll to position [0, 0]
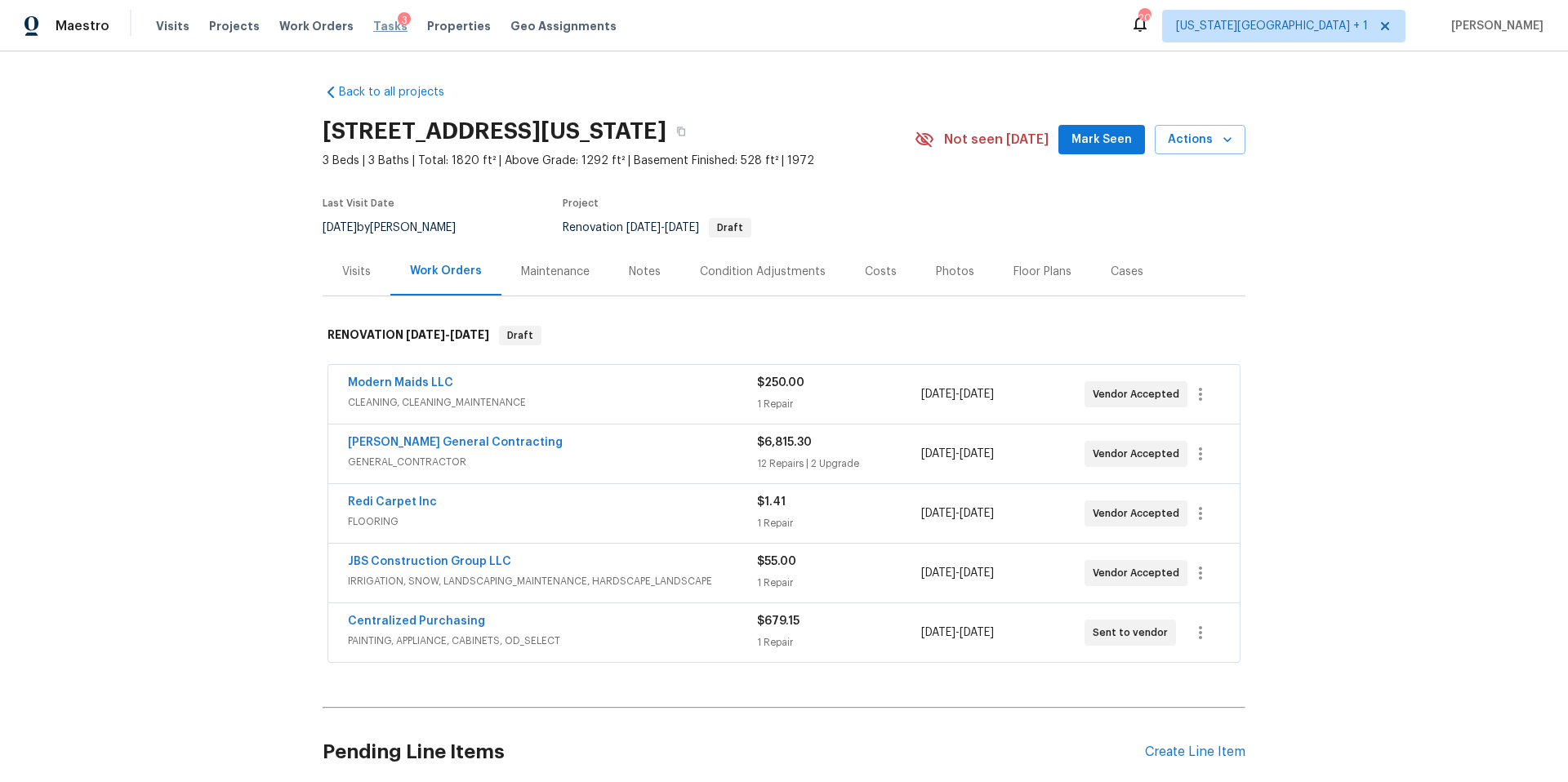
click at [373, 30] on span "Tasks" at bounding box center [391, 26] width 34 height 11
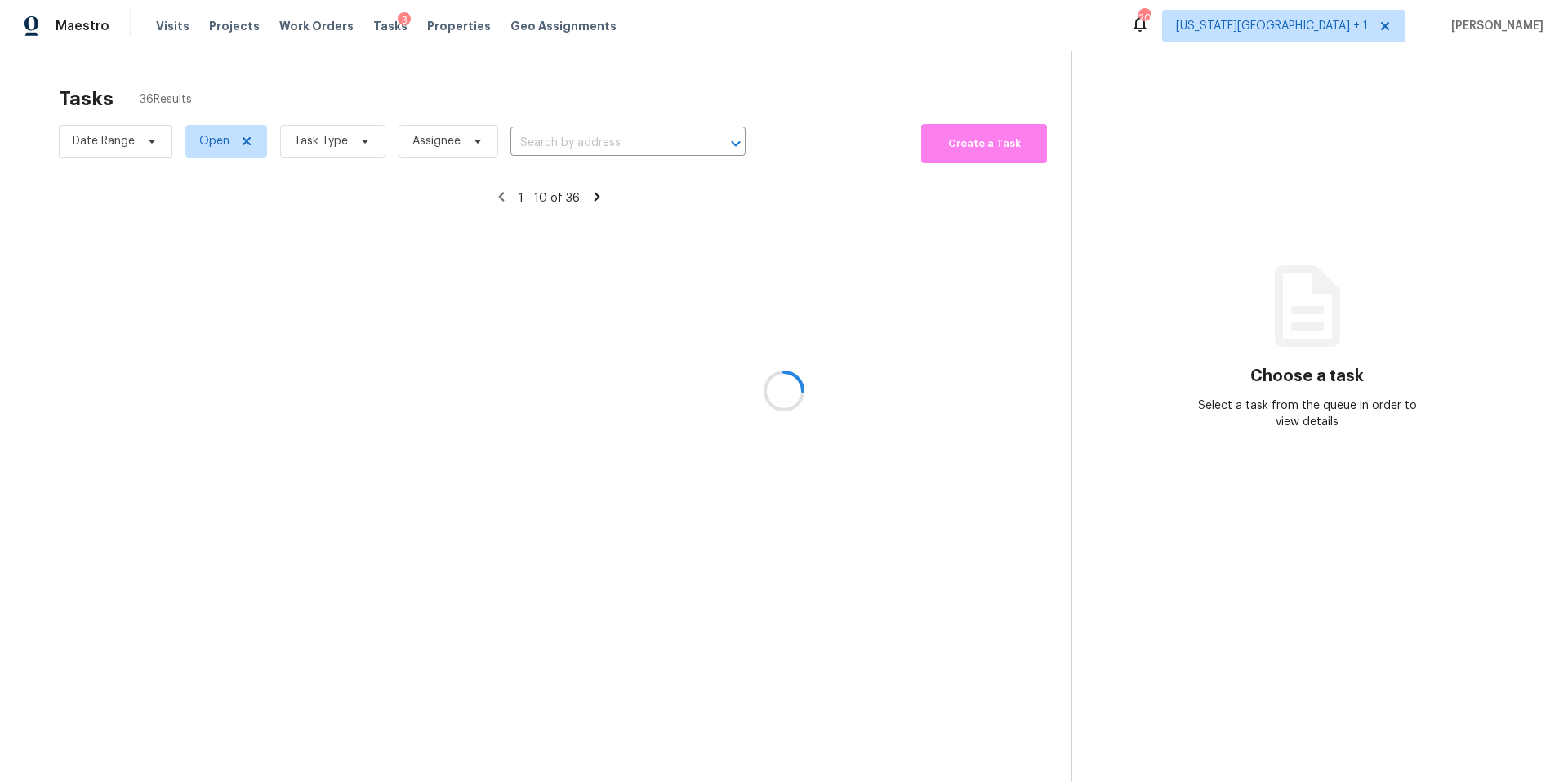
click at [346, 145] on div at bounding box center [784, 391] width 1568 height 782
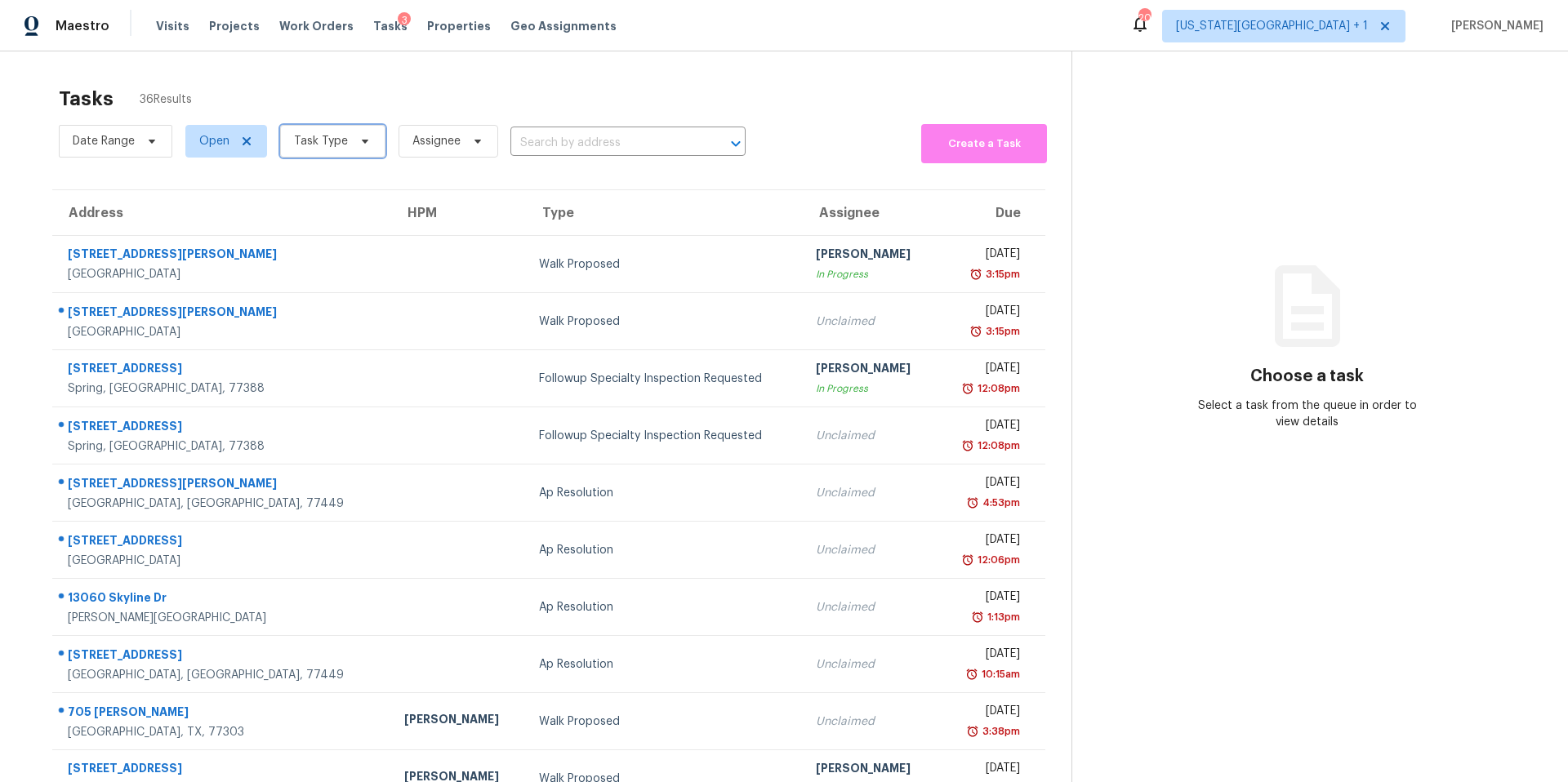
click at [346, 145] on span "Task Type" at bounding box center [332, 142] width 106 height 33
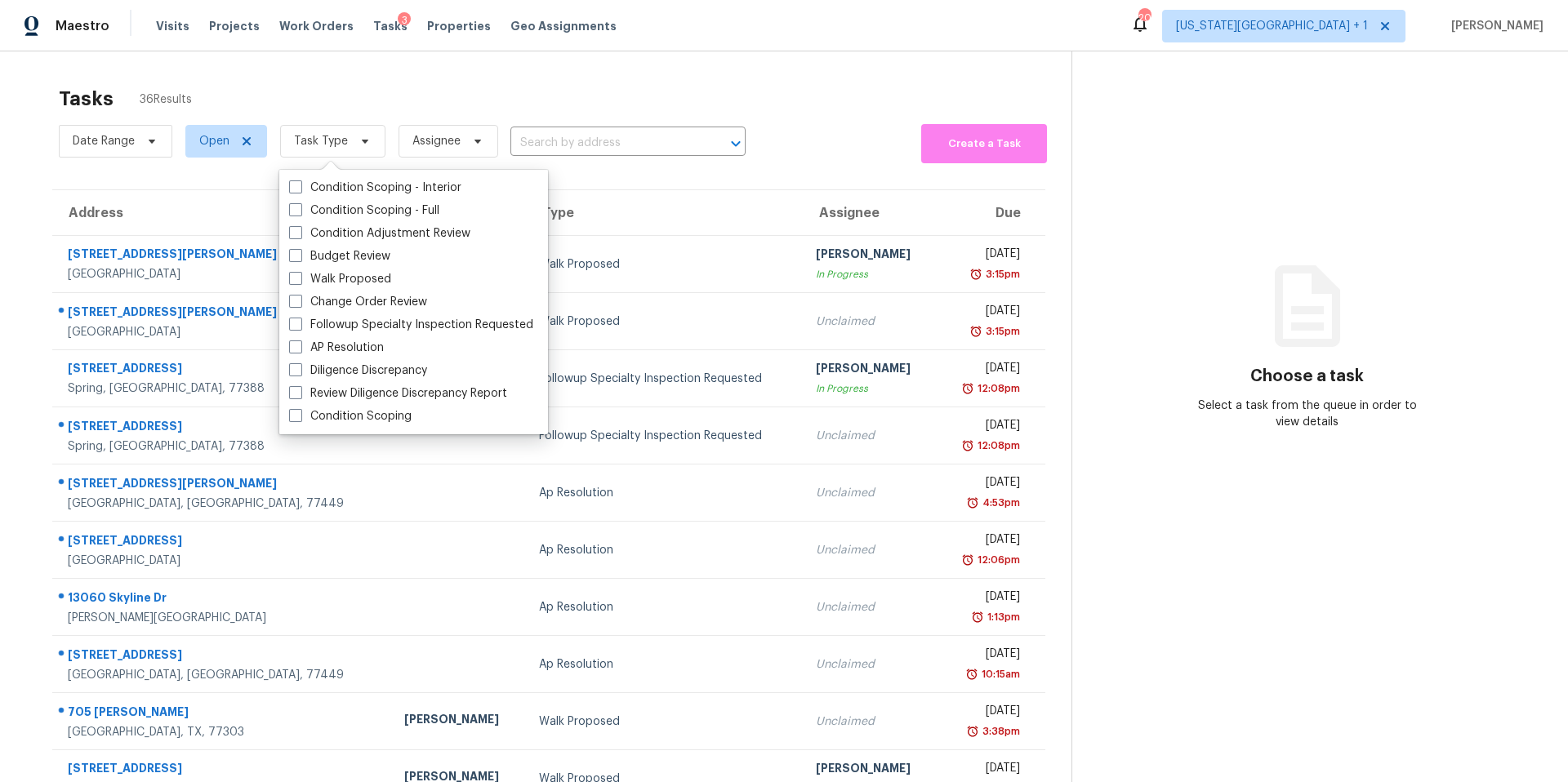
click at [394, 84] on div "Tasks 36 Results" at bounding box center [565, 99] width 1013 height 43
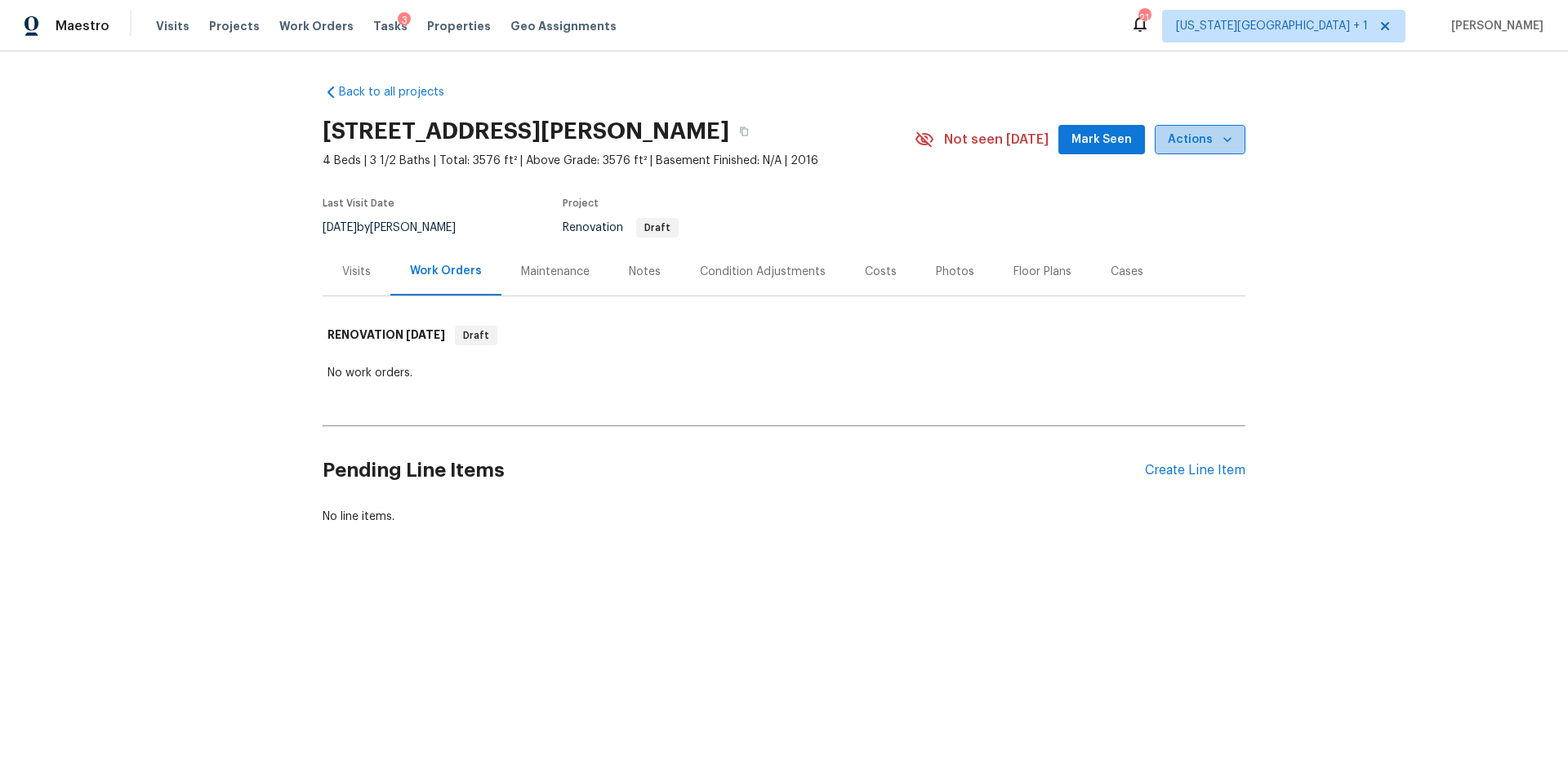
click at [1220, 138] on icon "button" at bounding box center [1227, 140] width 16 height 16
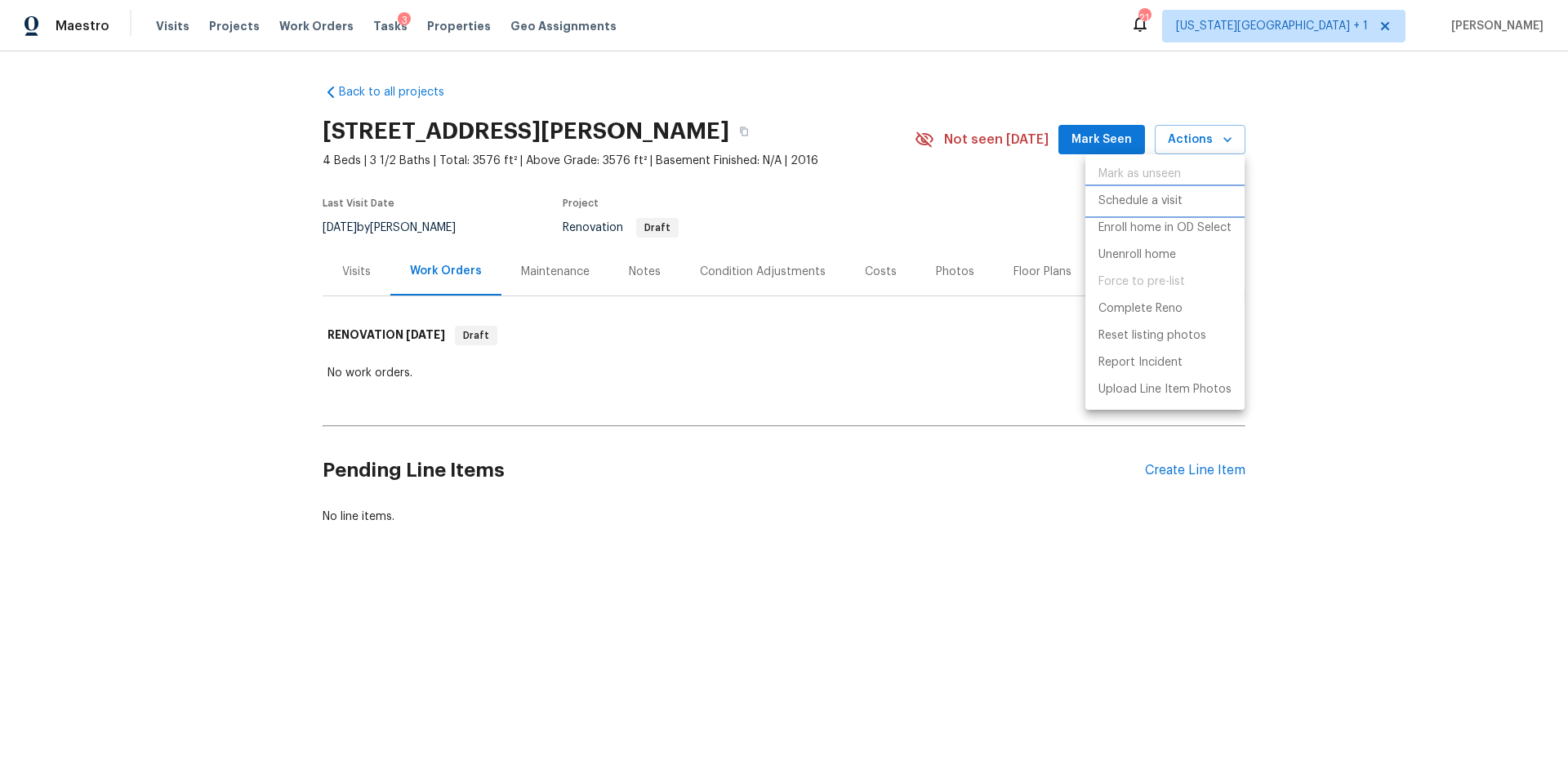
click at [1145, 193] on p "Schedule a visit" at bounding box center [1140, 201] width 84 height 17
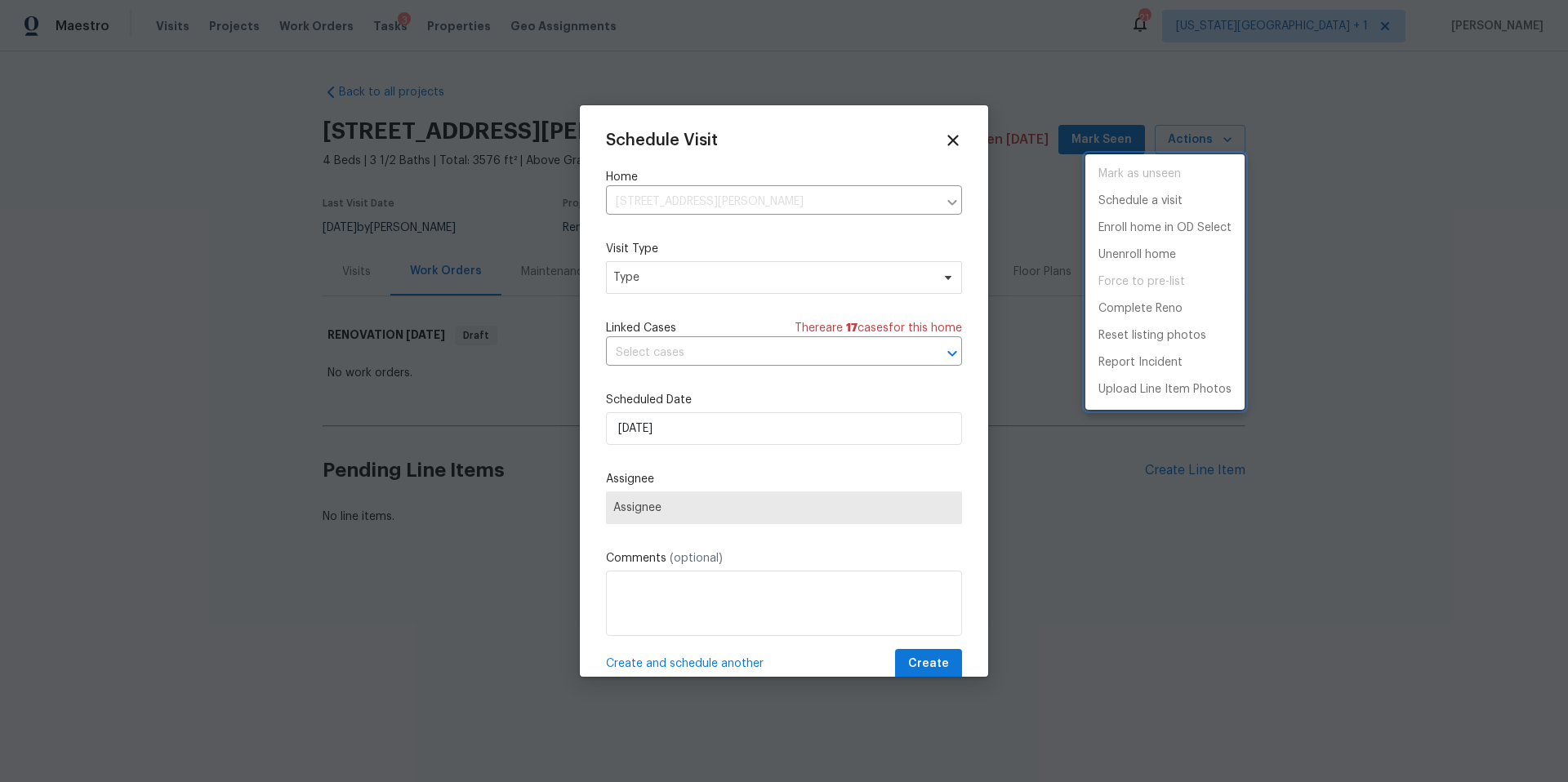
click at [736, 273] on div at bounding box center [784, 391] width 1568 height 782
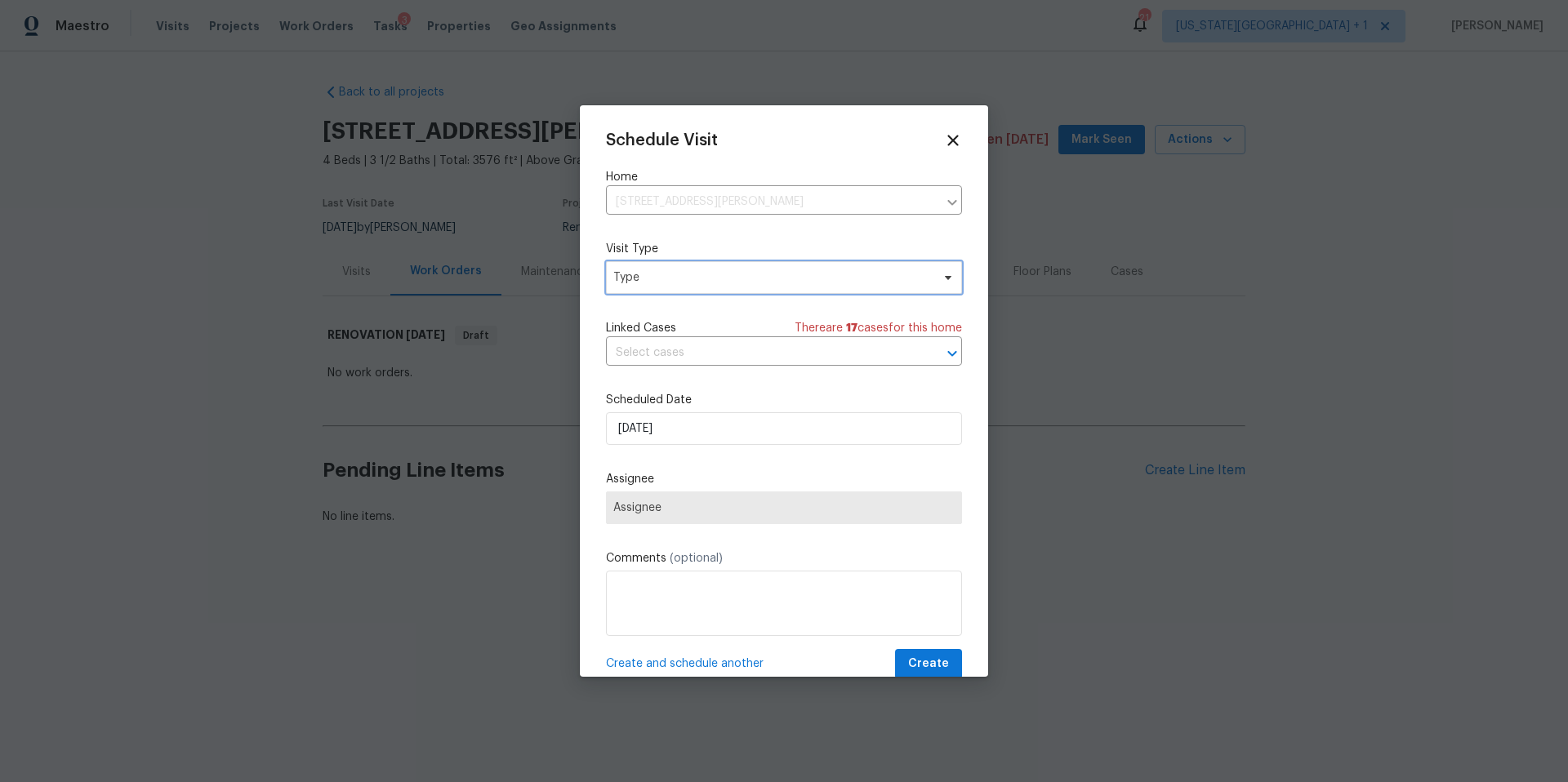
click at [725, 282] on span "Type" at bounding box center [772, 278] width 318 height 16
type input "Progr"
click at [646, 379] on div "Progress" at bounding box center [639, 378] width 47 height 16
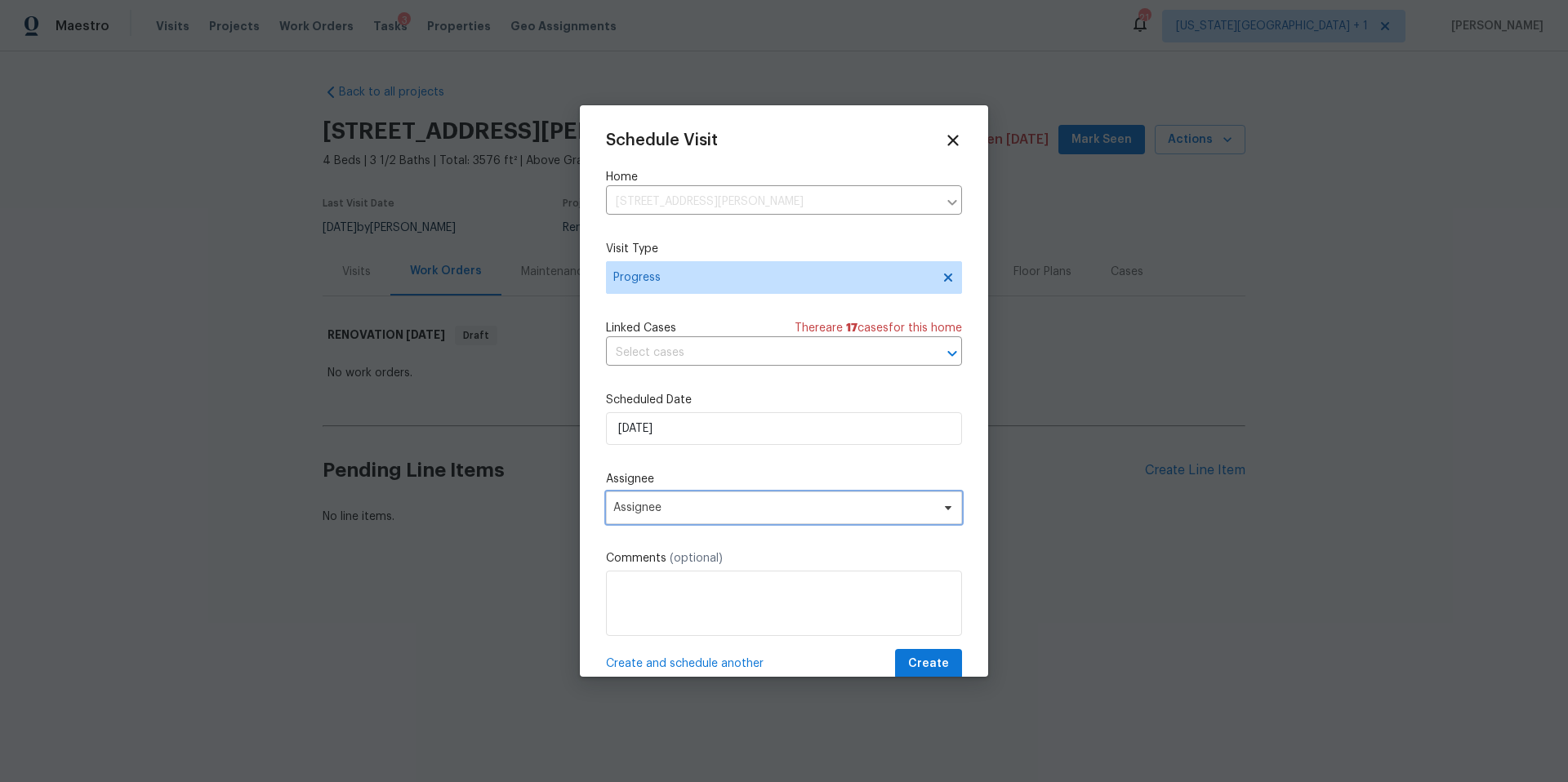
click at [654, 518] on span "Assignee" at bounding box center [784, 508] width 356 height 33
type input "luis"
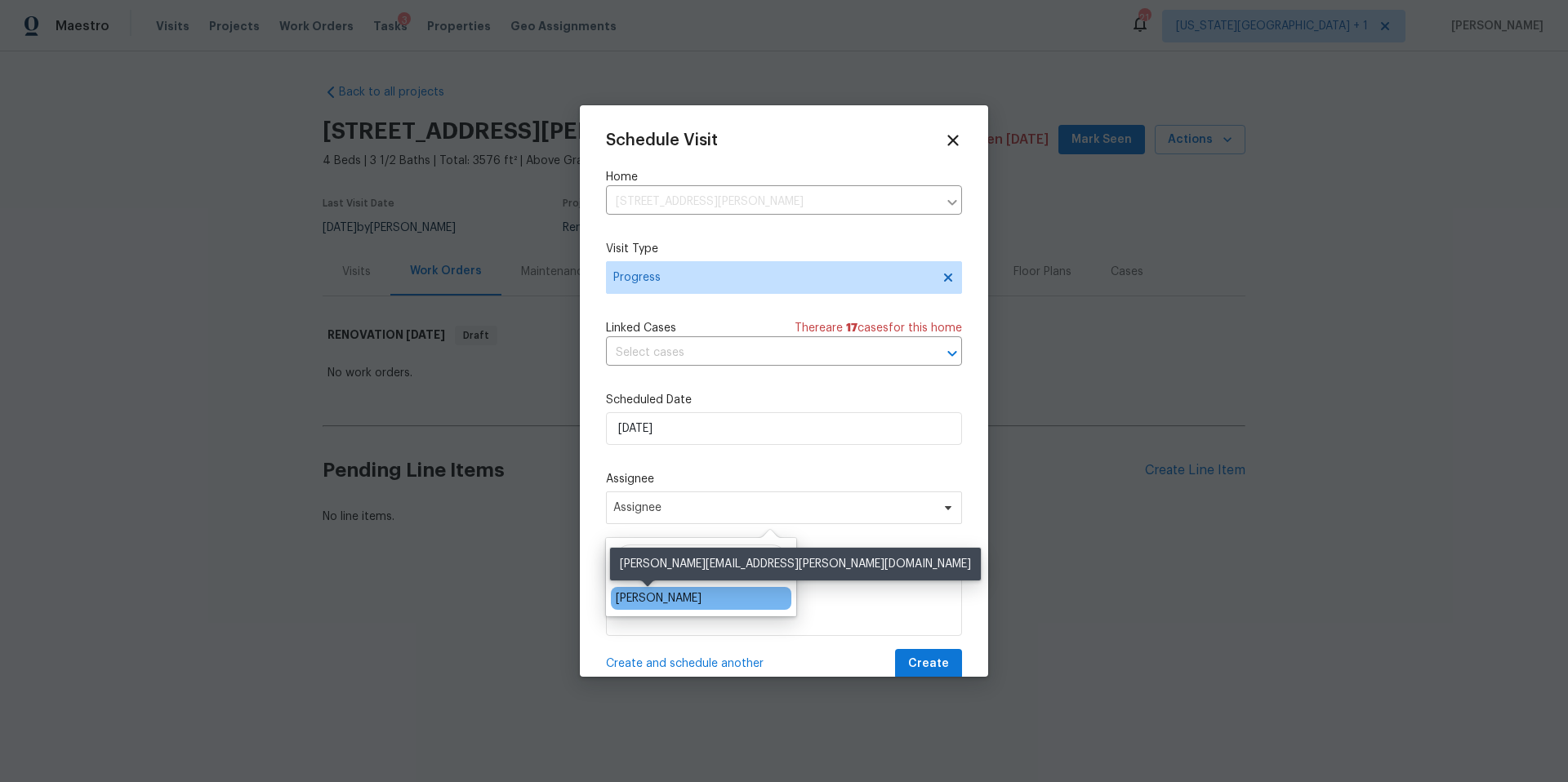
click at [617, 596] on div "[PERSON_NAME]" at bounding box center [658, 599] width 86 height 16
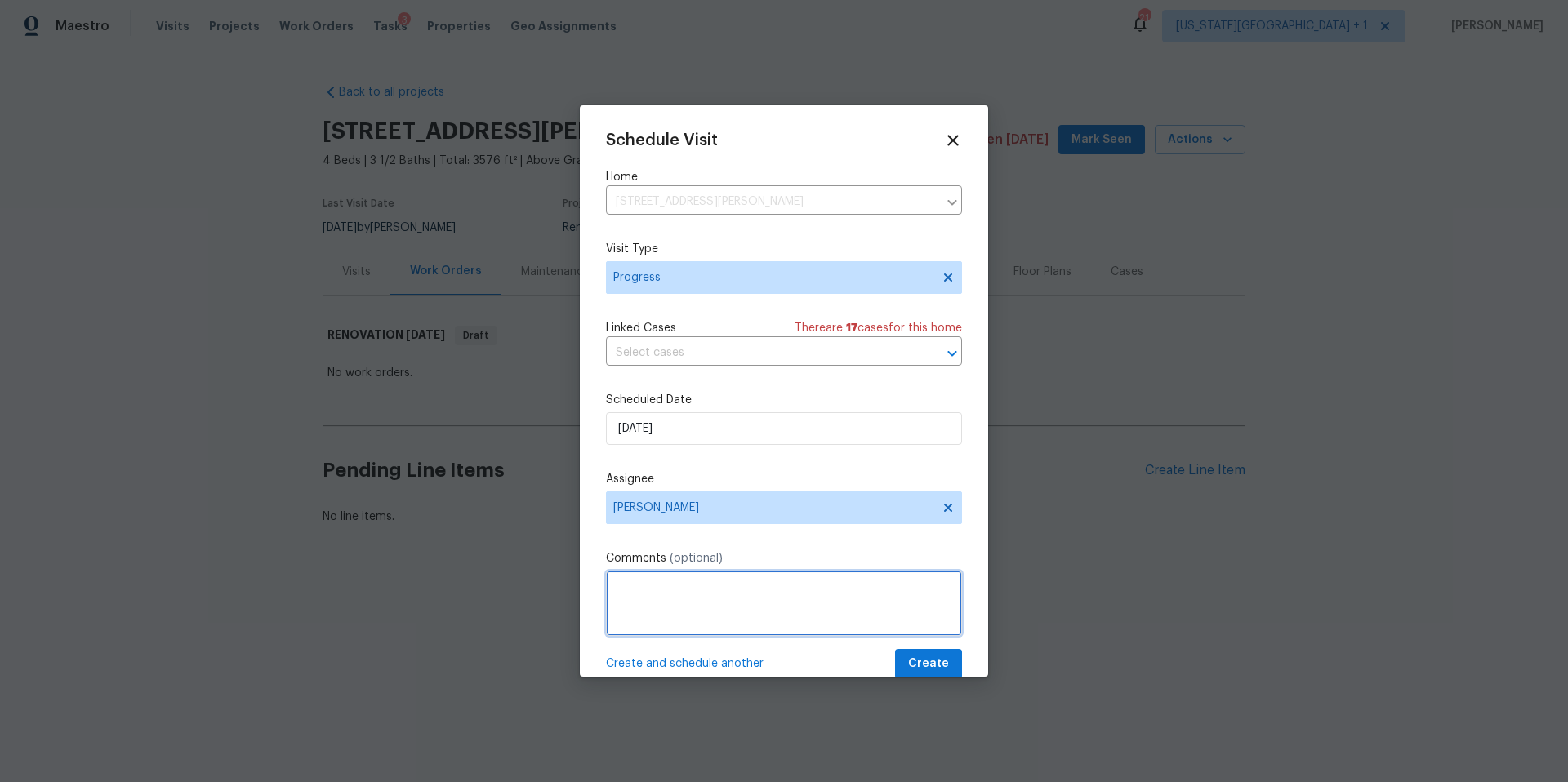
click at [633, 600] on textarea at bounding box center [784, 603] width 356 height 66
type textarea "D0W"
click at [927, 661] on span "Create" at bounding box center [929, 664] width 41 height 20
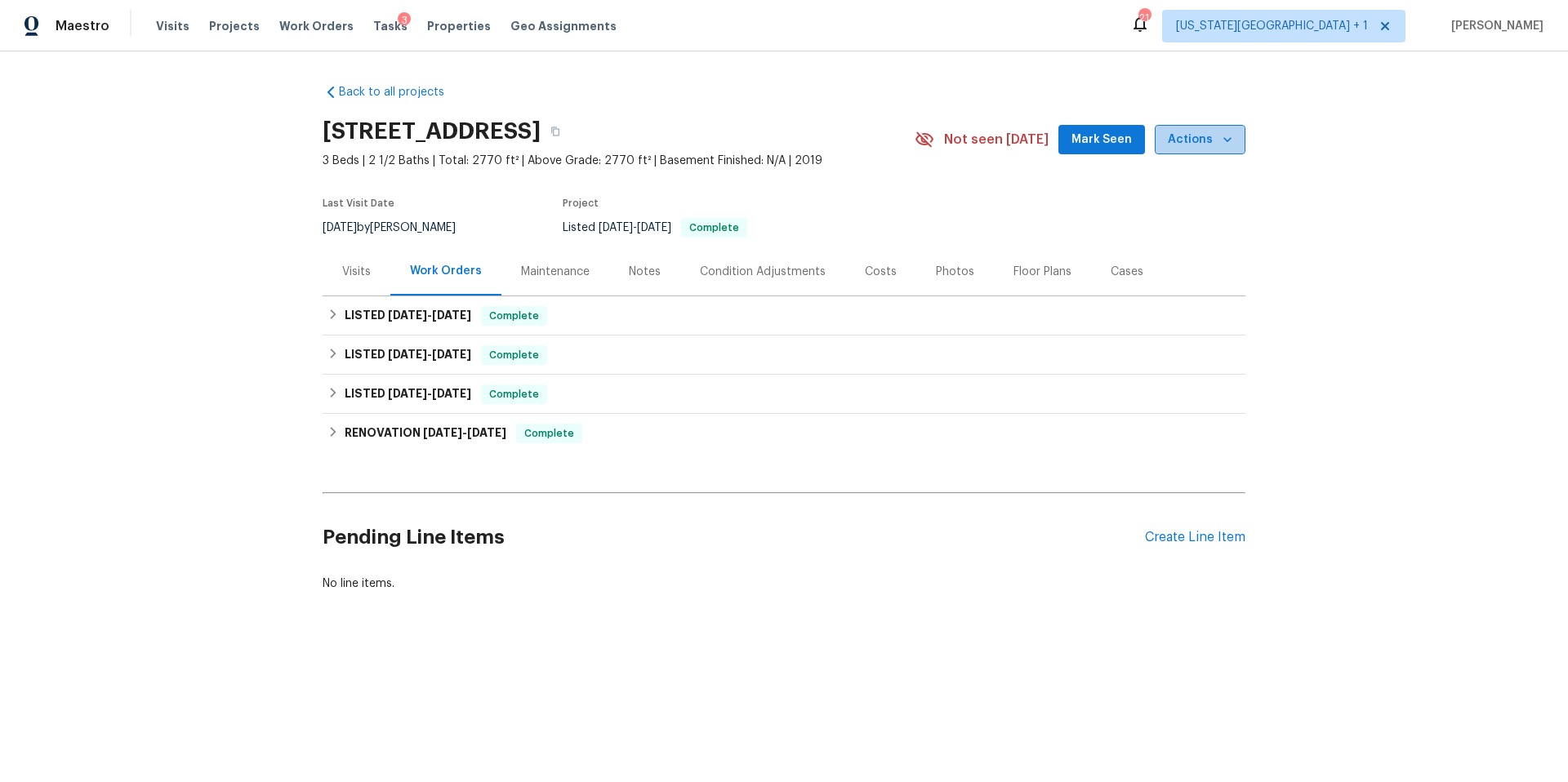
click at [1208, 140] on span "Actions" at bounding box center [1200, 140] width 65 height 20
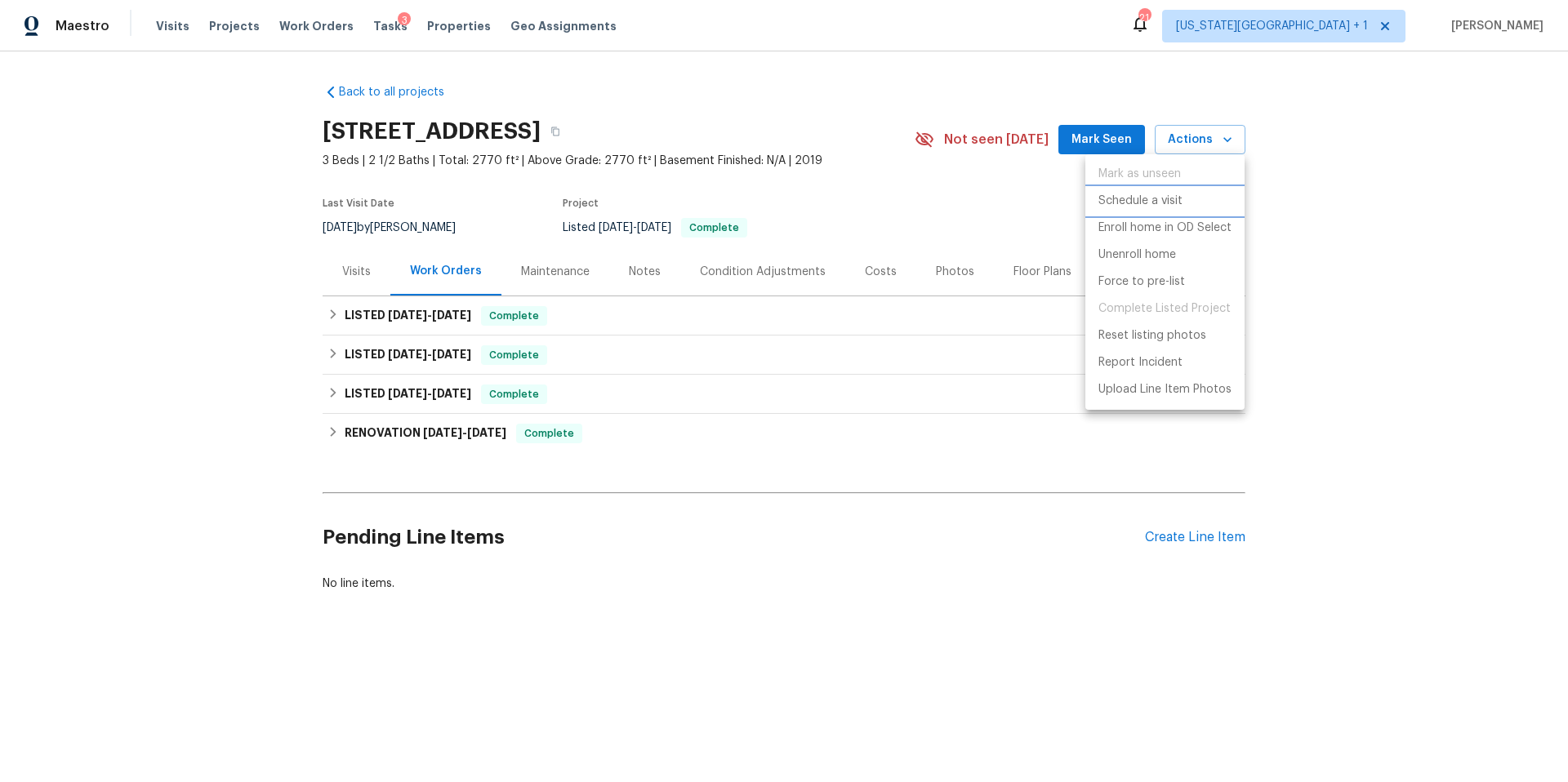
click at [1145, 192] on li "Schedule a visit" at bounding box center [1165, 201] width 159 height 27
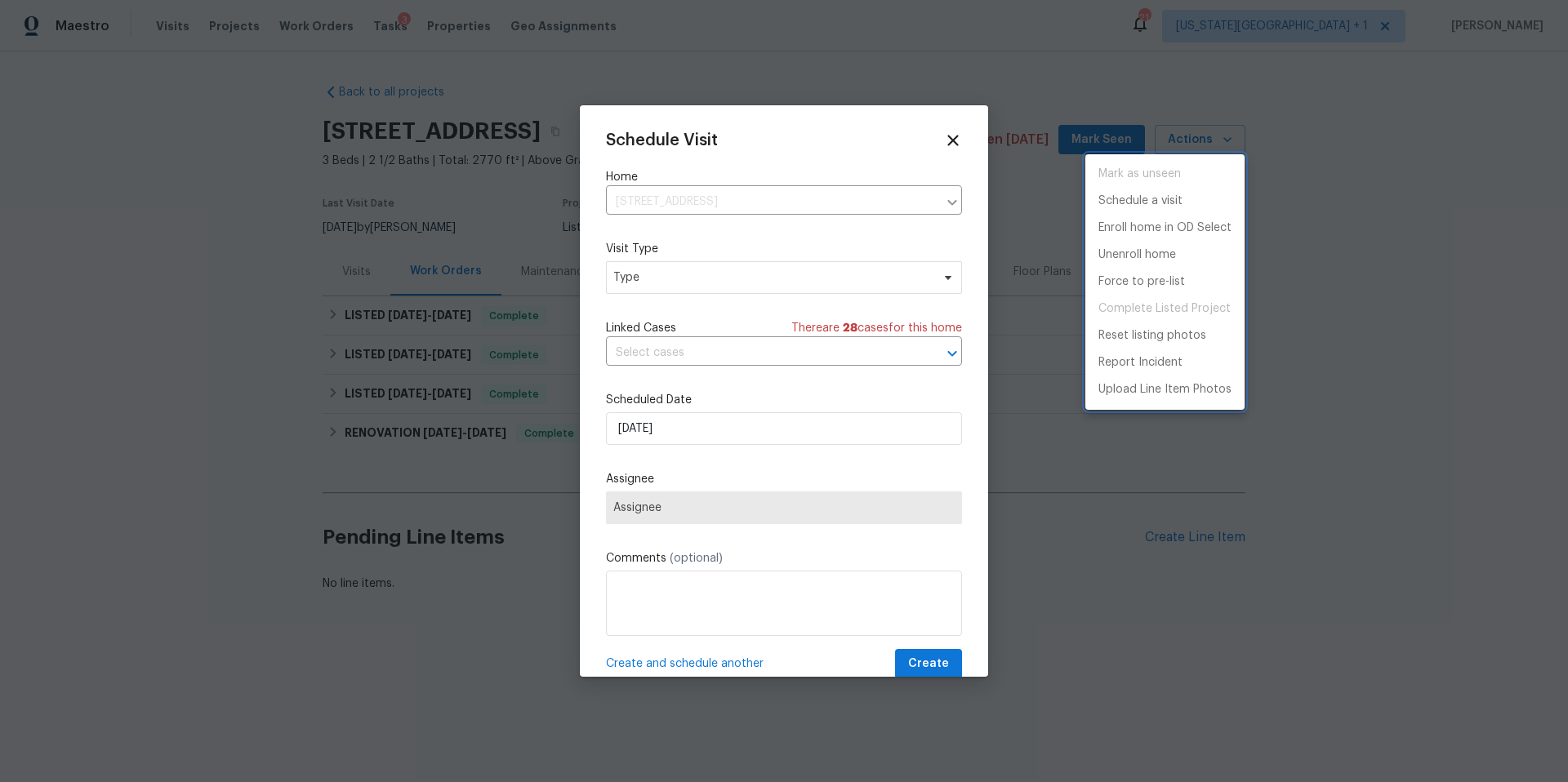
click at [719, 287] on div at bounding box center [784, 391] width 1568 height 782
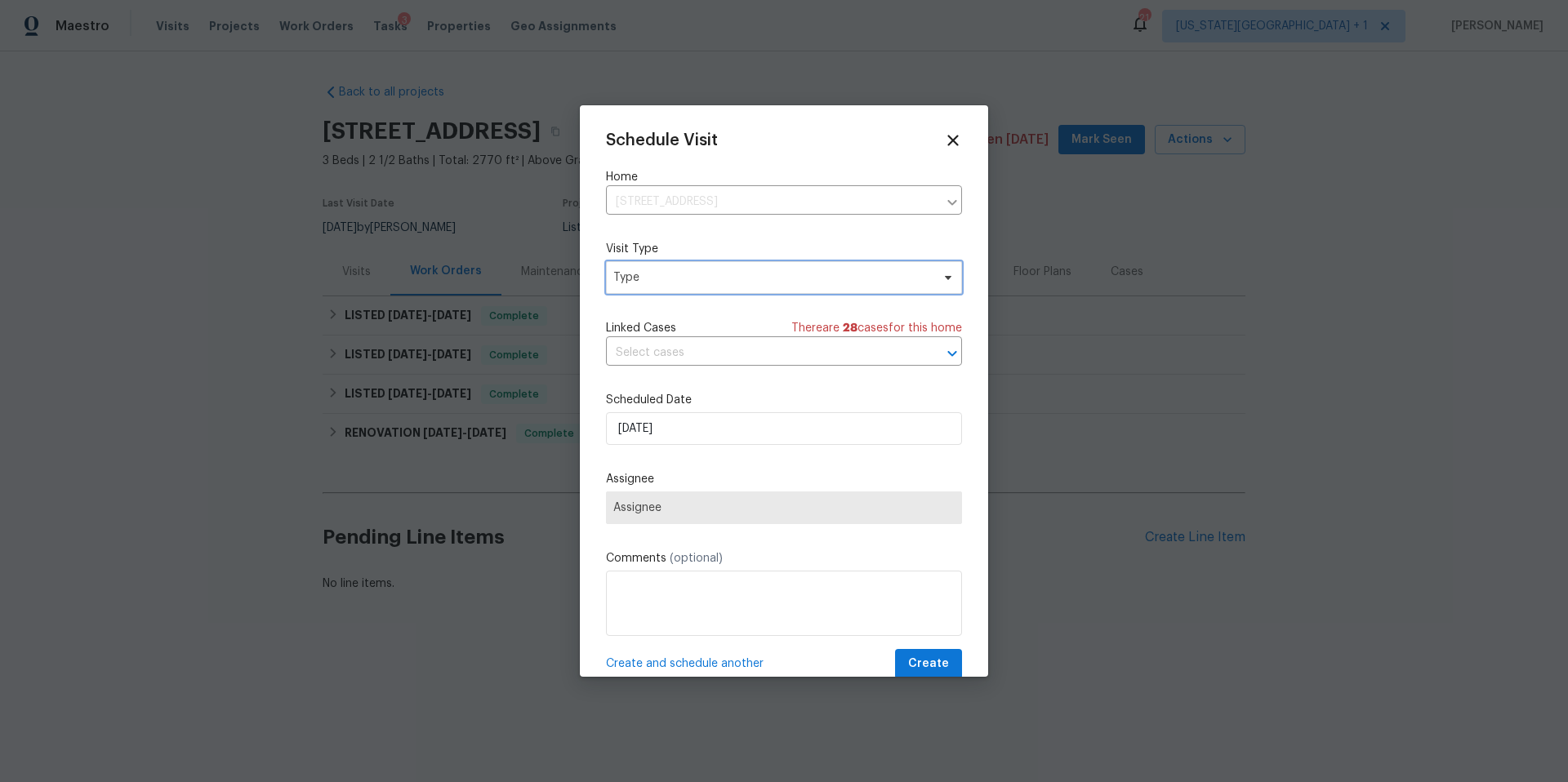
click at [713, 283] on span "Type" at bounding box center [772, 278] width 318 height 16
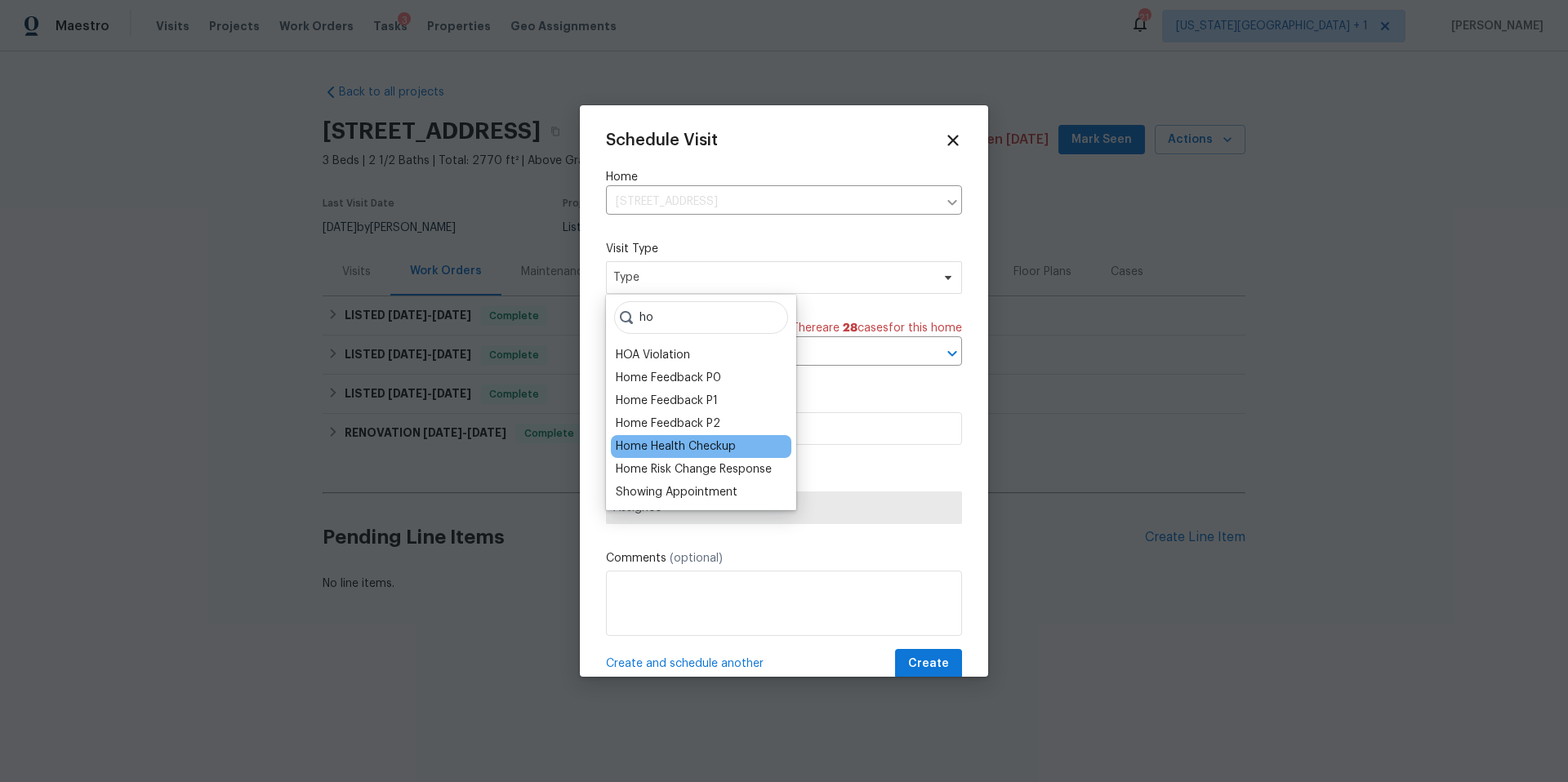
type input "ho"
click at [662, 444] on div "Home Health Checkup" at bounding box center [676, 447] width 120 height 16
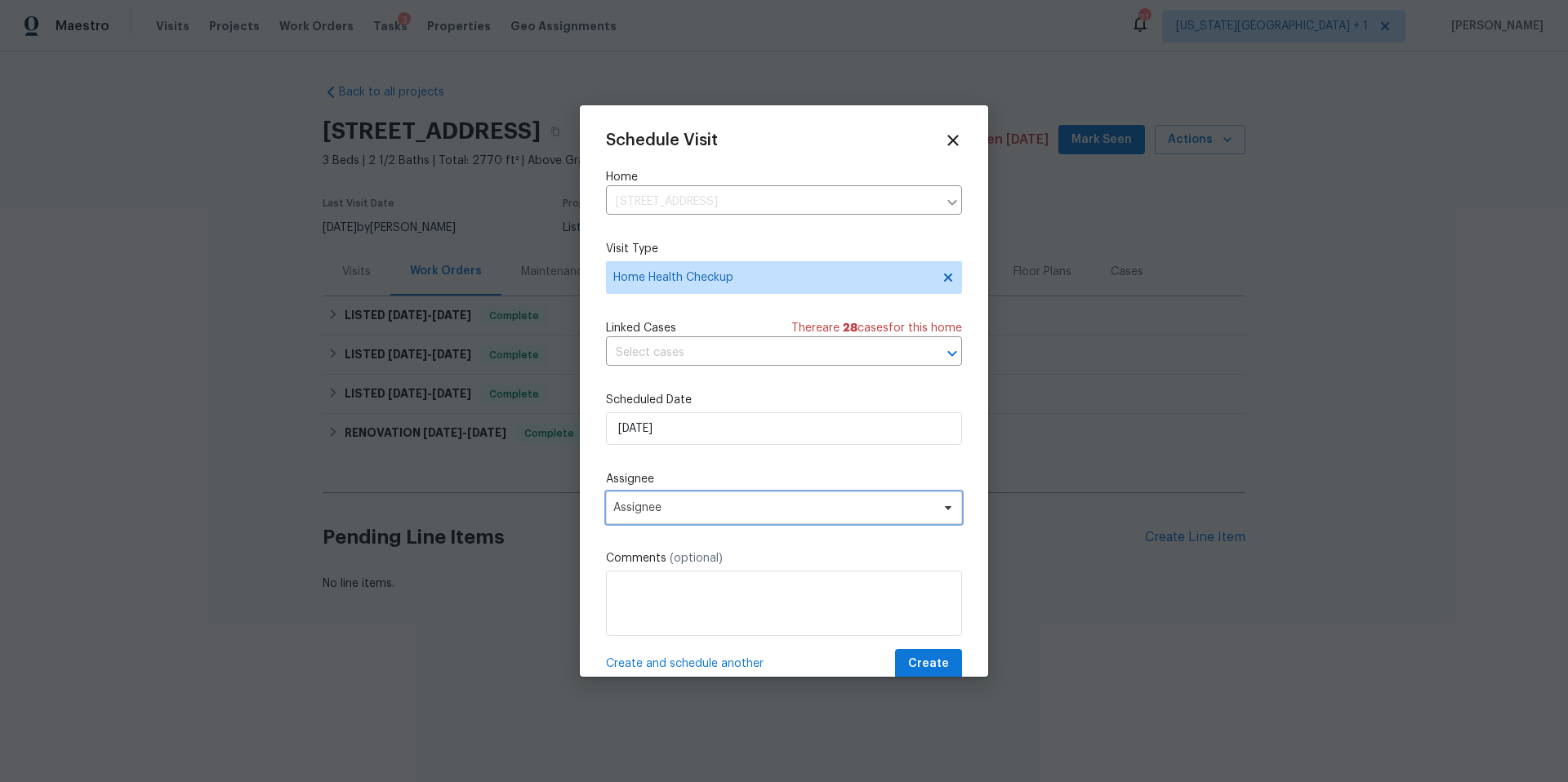
click at [663, 504] on span "Assignee" at bounding box center [773, 508] width 320 height 13
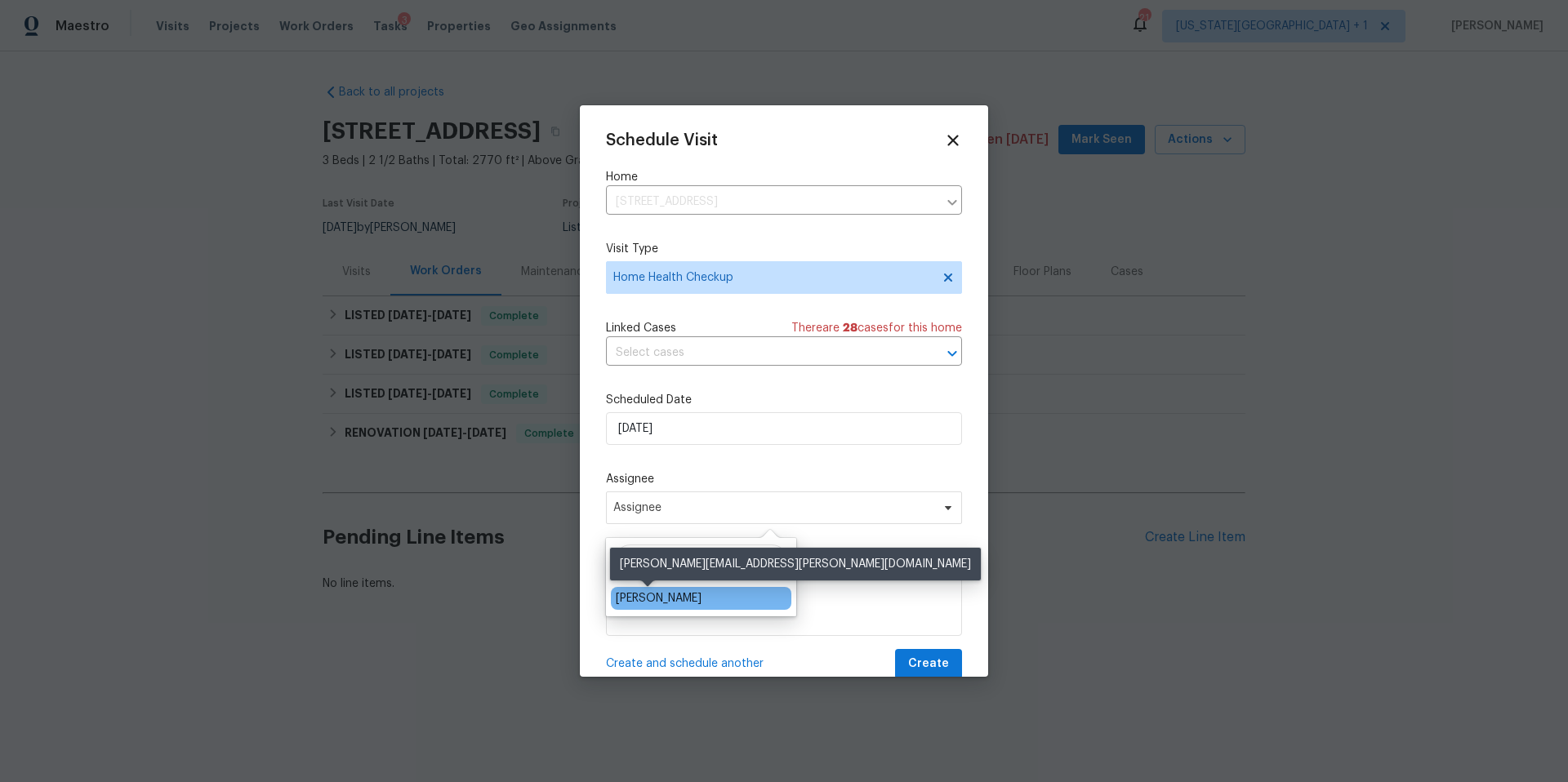
type input "luis"
click at [638, 596] on div "[PERSON_NAME]" at bounding box center [658, 599] width 86 height 16
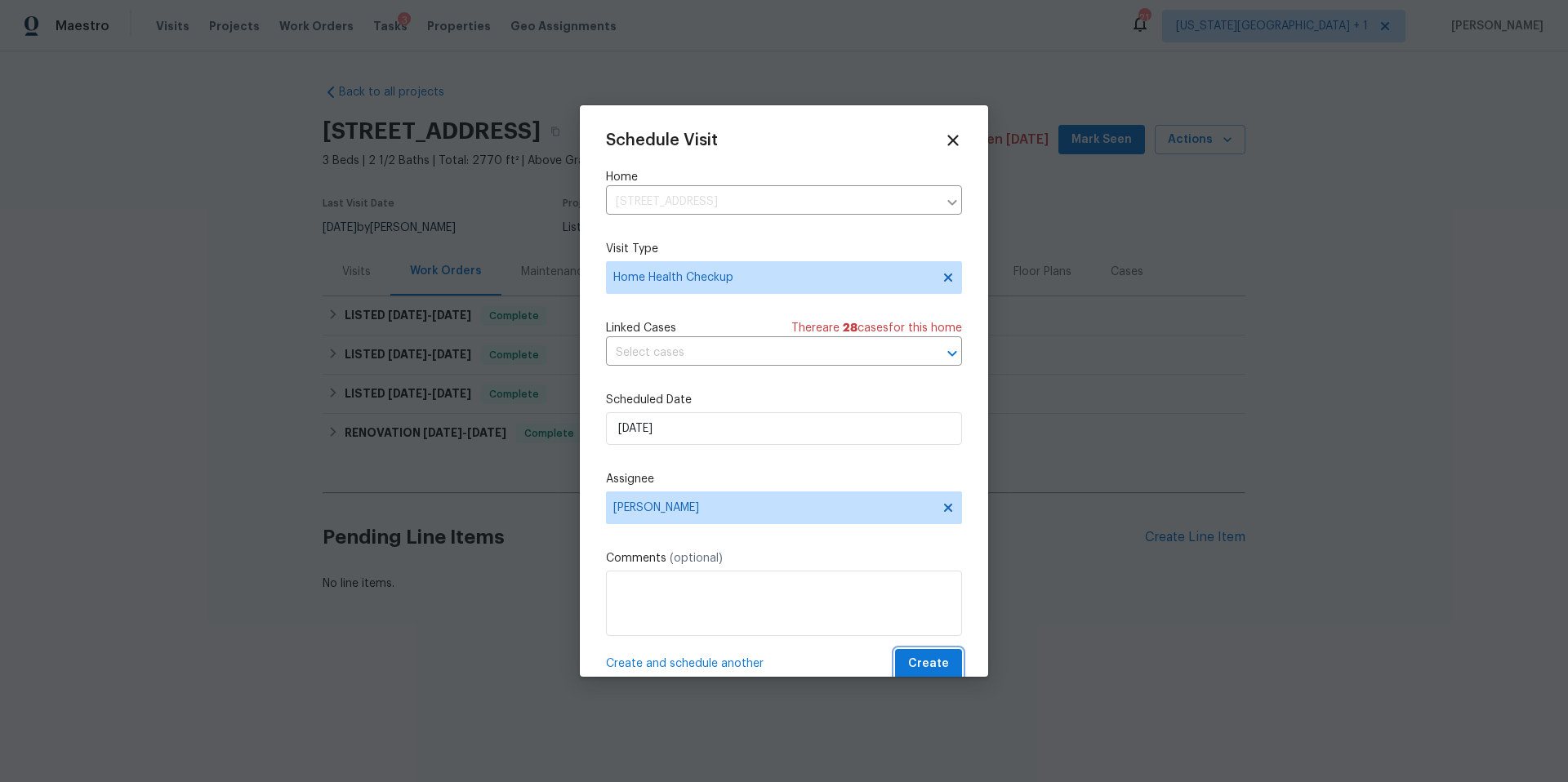
click at [939, 662] on span "Create" at bounding box center [929, 664] width 41 height 20
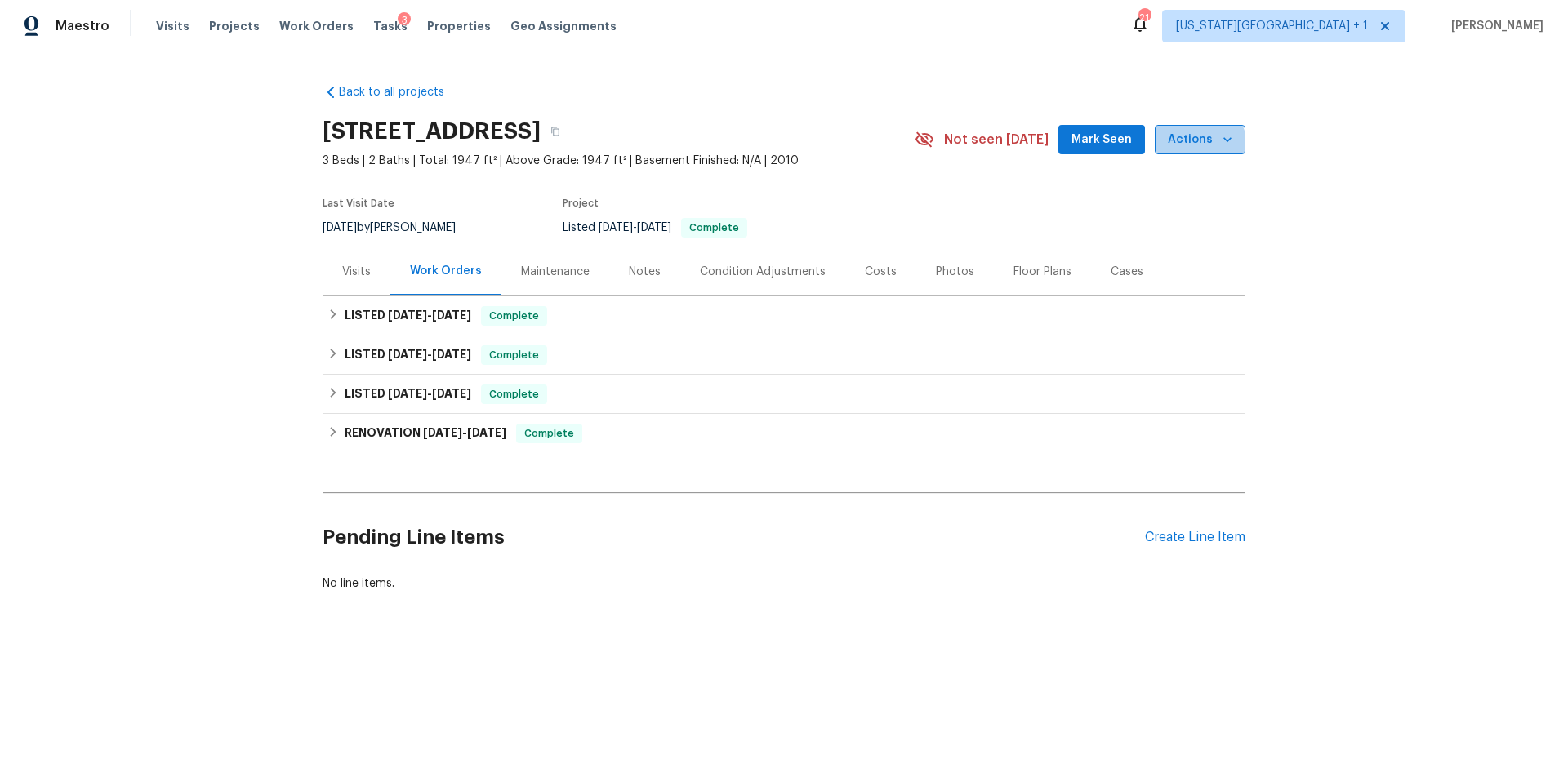
click at [1200, 147] on span "Actions" at bounding box center [1200, 140] width 65 height 20
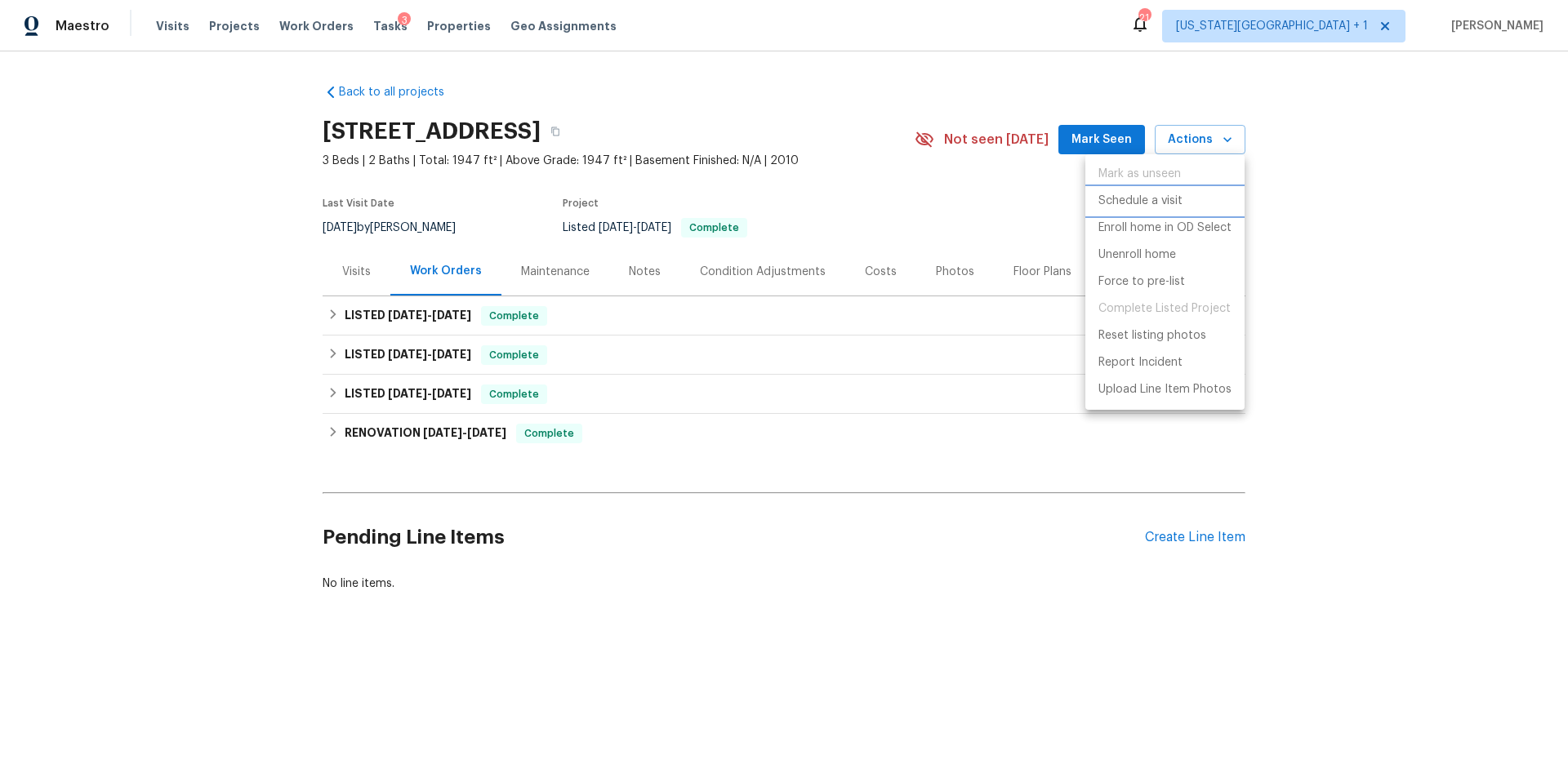
click at [1130, 204] on p "Schedule a visit" at bounding box center [1140, 201] width 84 height 17
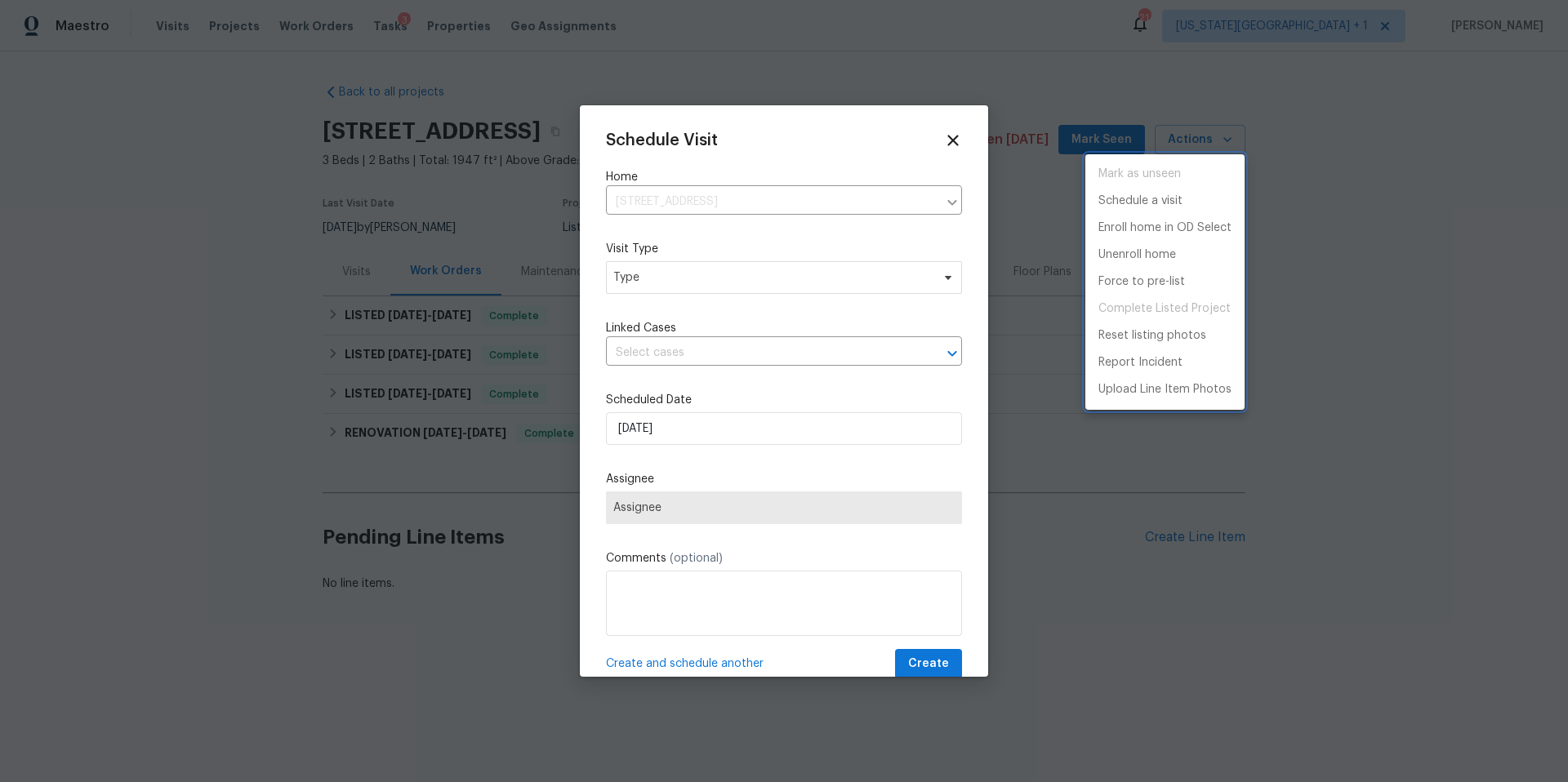
click at [685, 307] on div at bounding box center [784, 391] width 1568 height 782
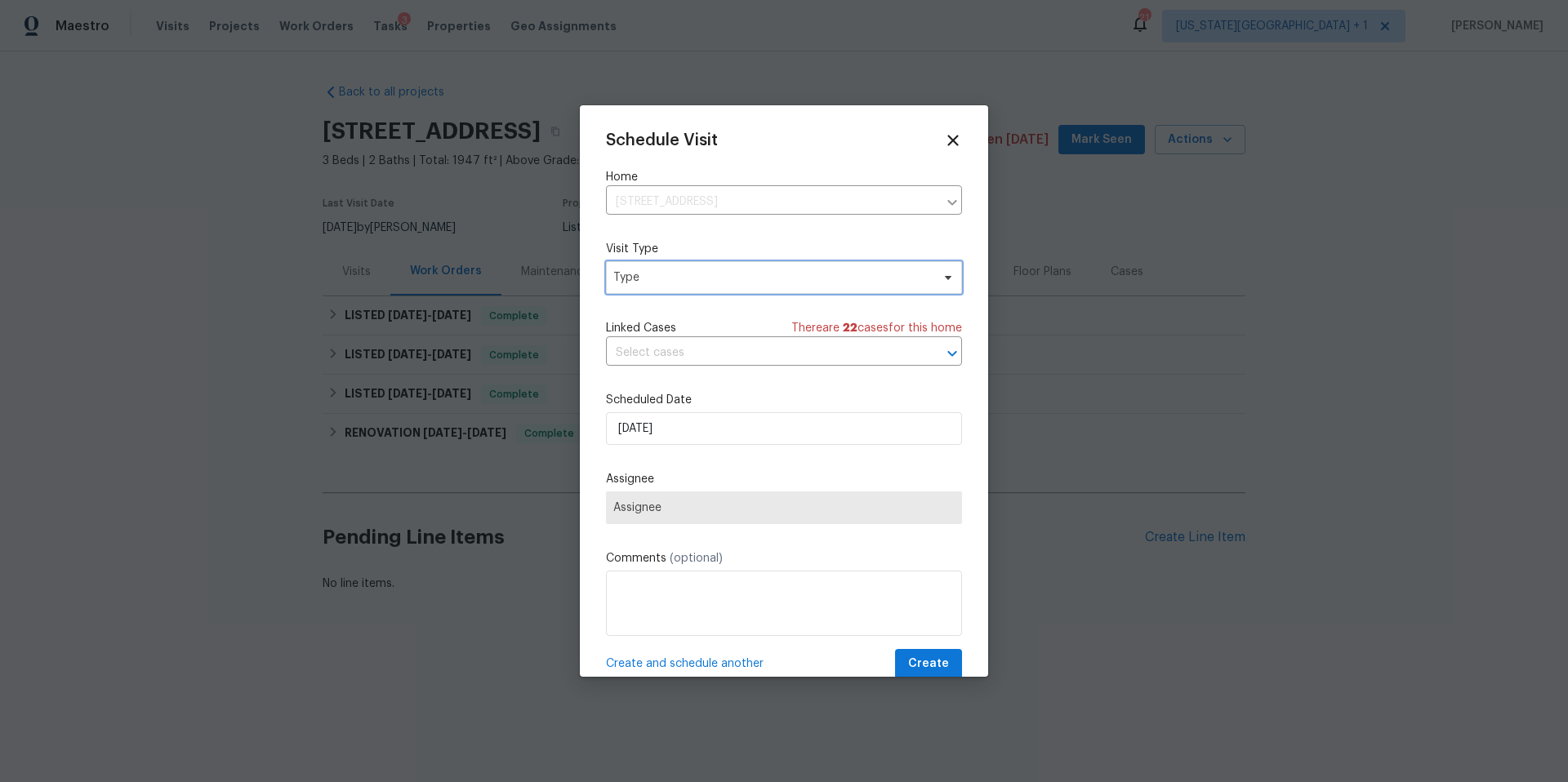
click at [685, 283] on span "Type" at bounding box center [772, 278] width 318 height 16
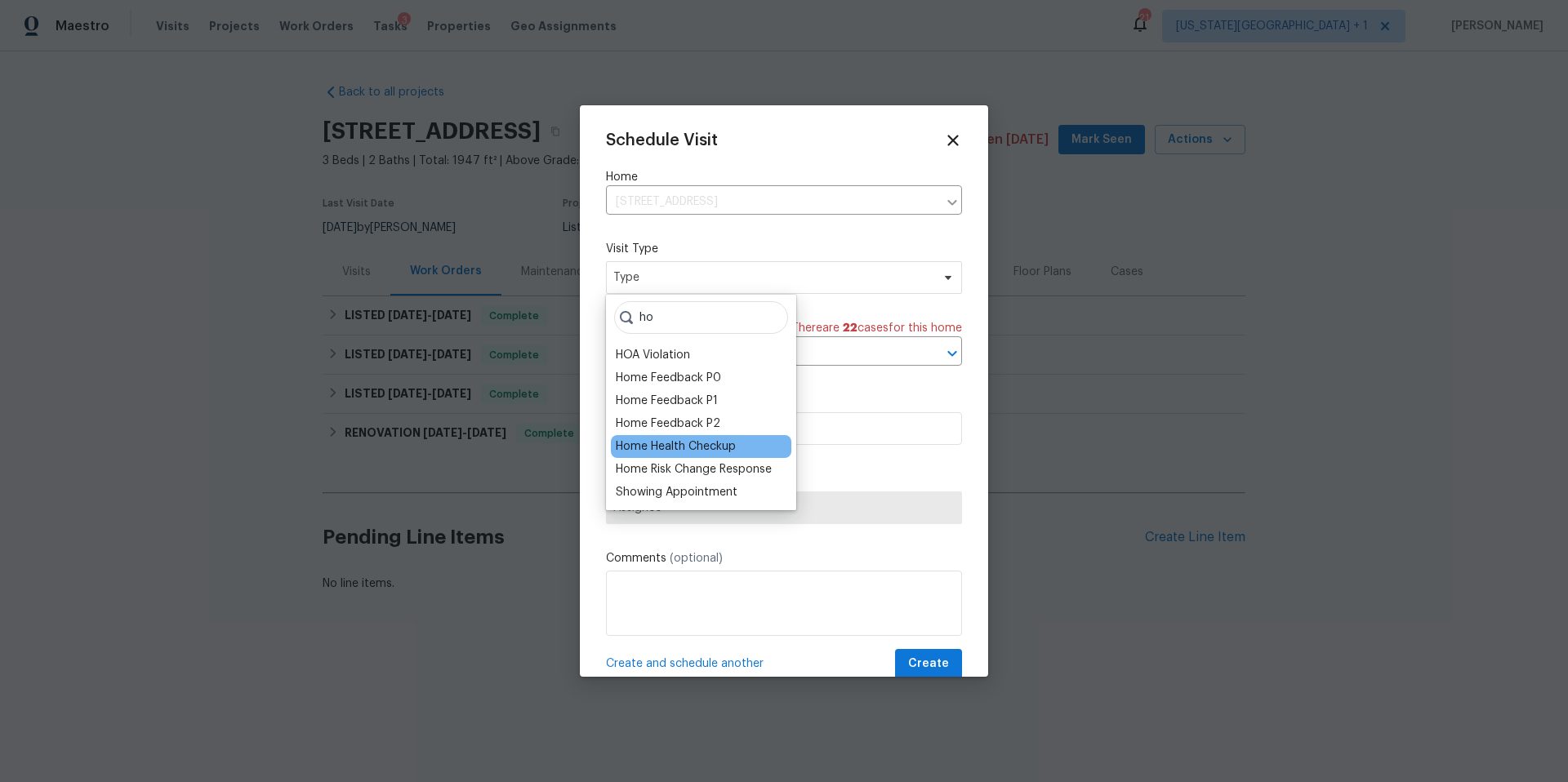
type input "ho"
click at [637, 451] on div "Home Health Checkup" at bounding box center [676, 447] width 120 height 16
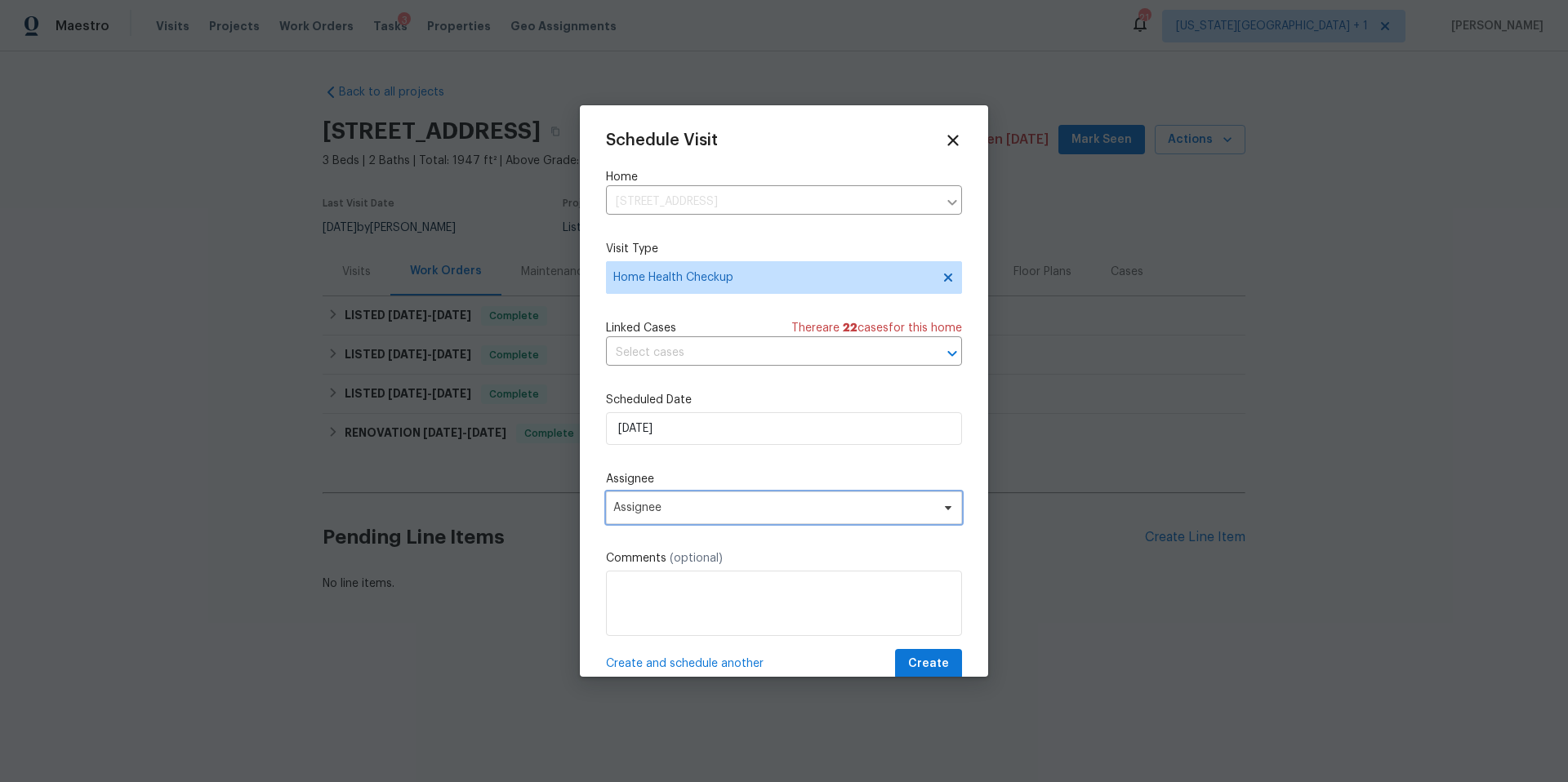
click at [661, 517] on span "Assignee" at bounding box center [784, 508] width 356 height 33
type input "[PERSON_NAME]"
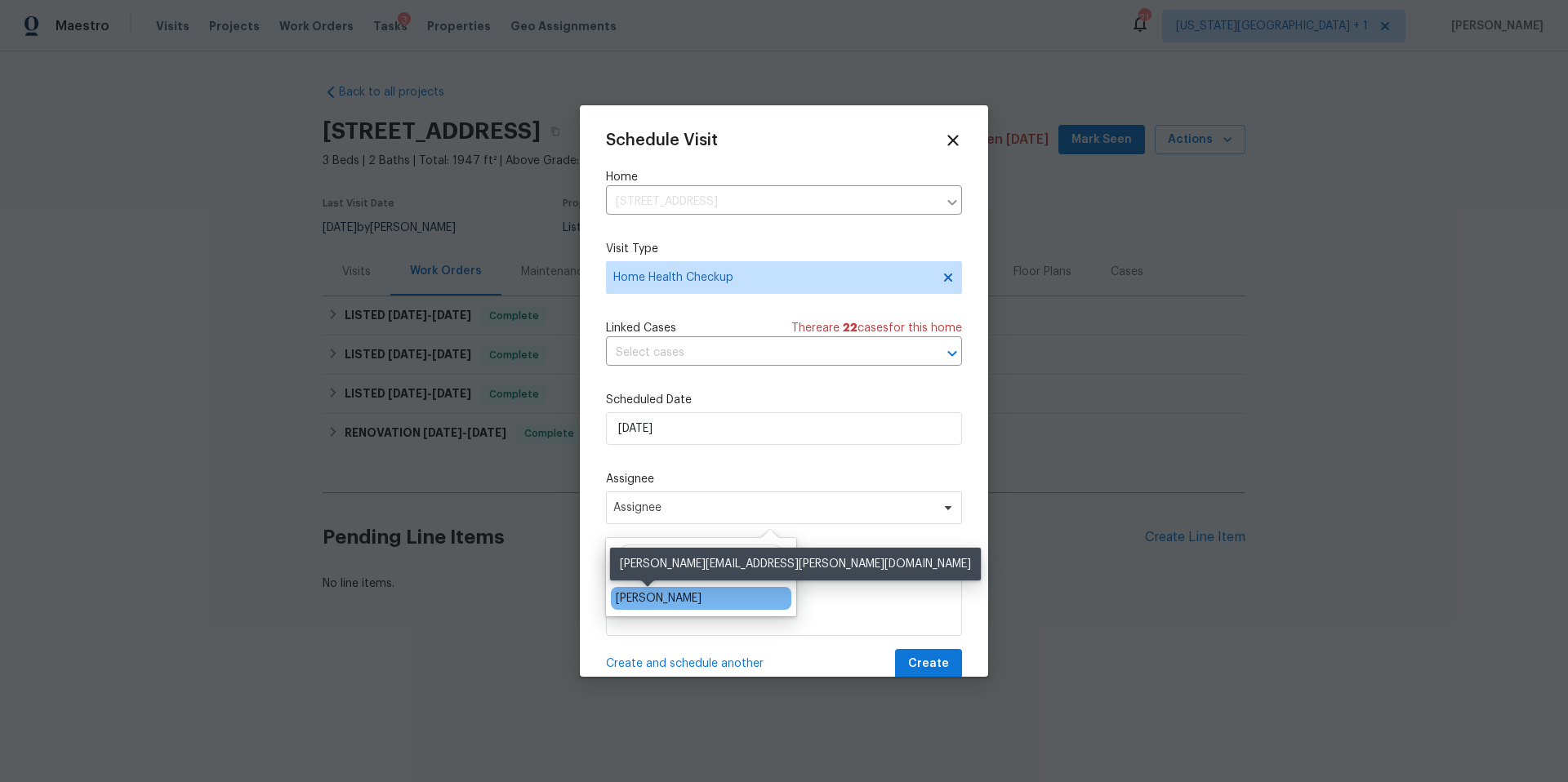
click at [640, 595] on div "[PERSON_NAME]" at bounding box center [658, 599] width 86 height 16
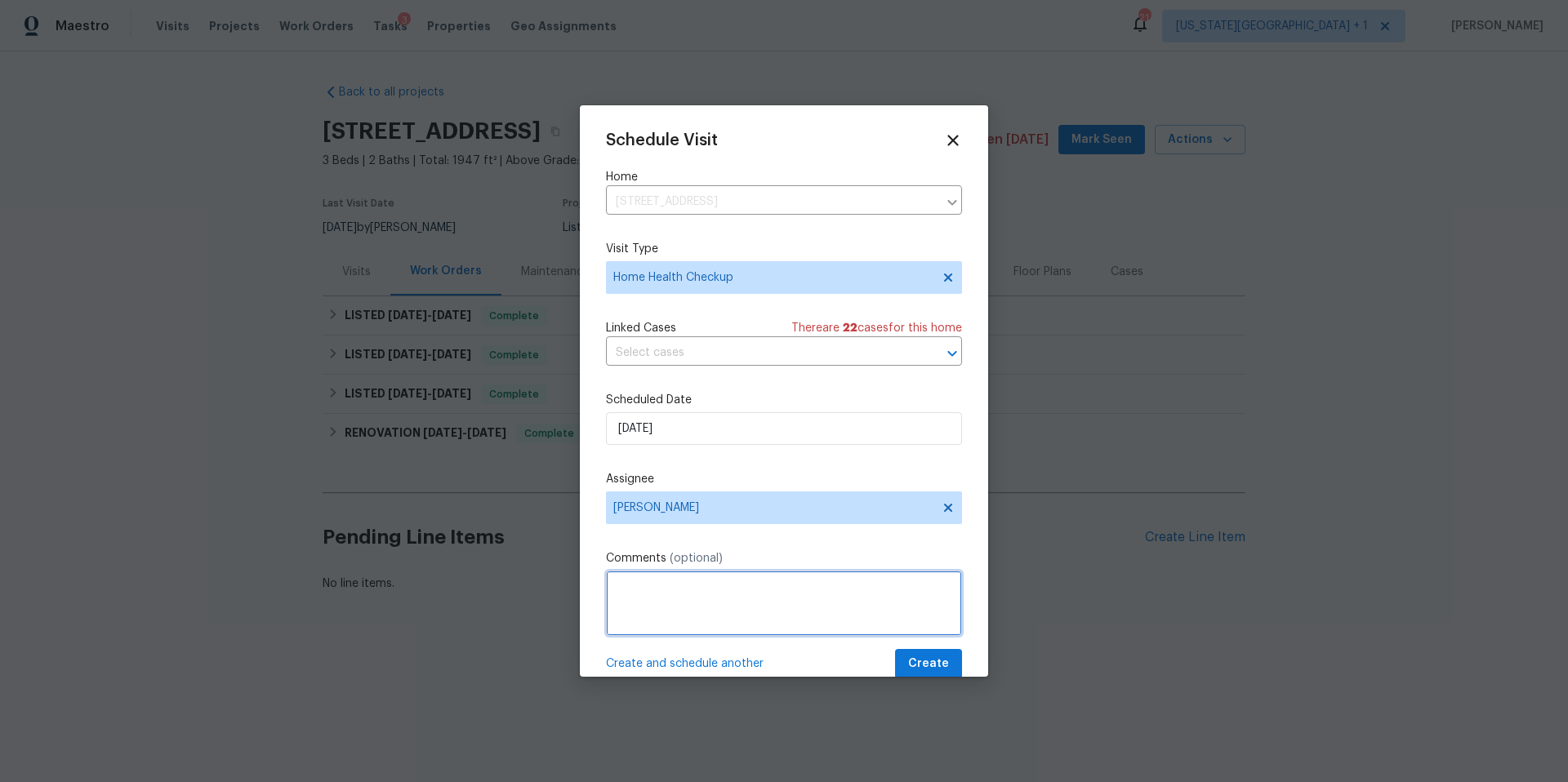
click at [635, 593] on textarea at bounding box center [784, 603] width 356 height 66
type textarea "F"
type textarea "Post FT"
click at [942, 666] on span "Create" at bounding box center [929, 664] width 41 height 20
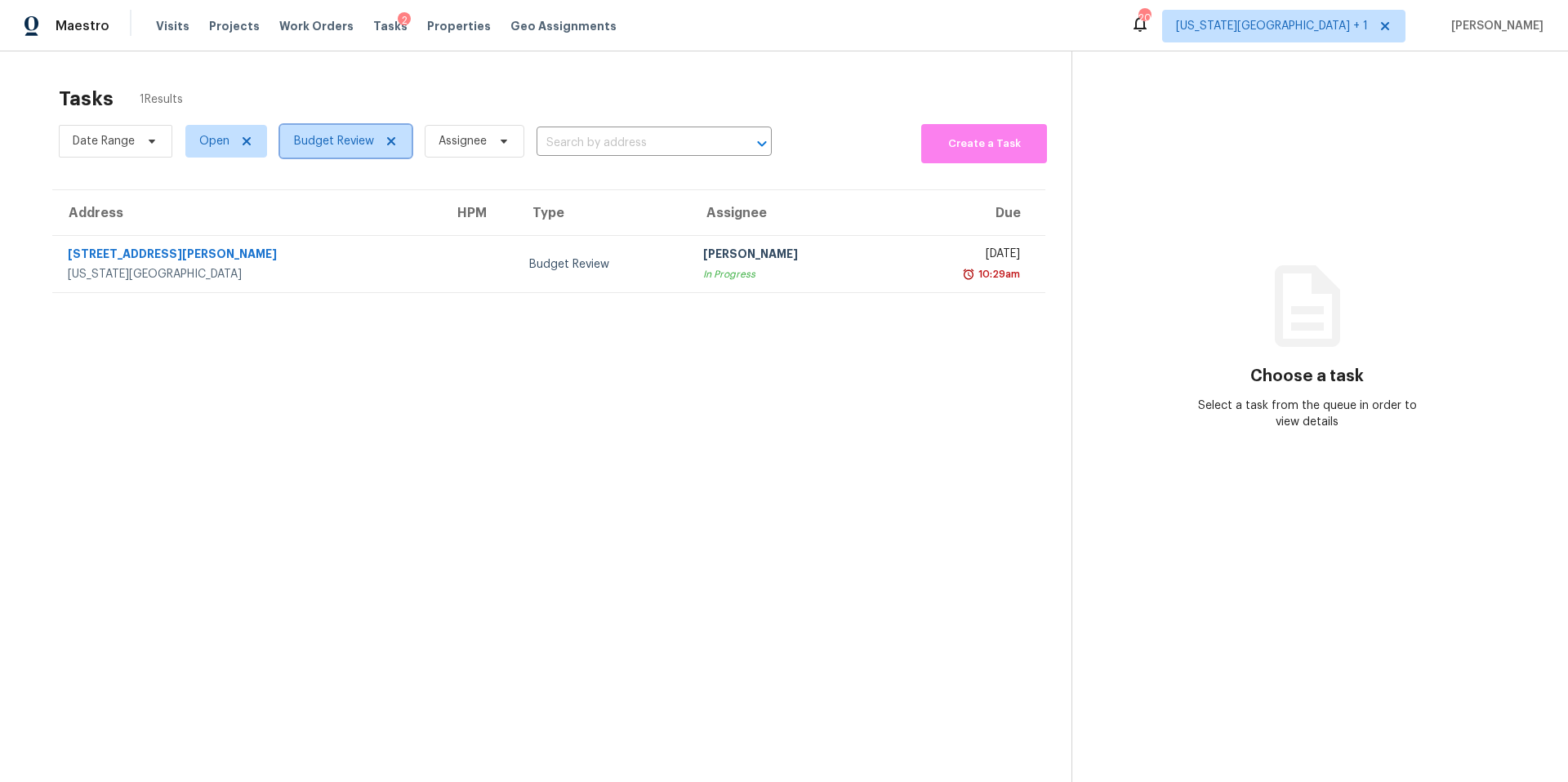
click at [337, 146] on span "Budget Review" at bounding box center [334, 142] width 80 height 16
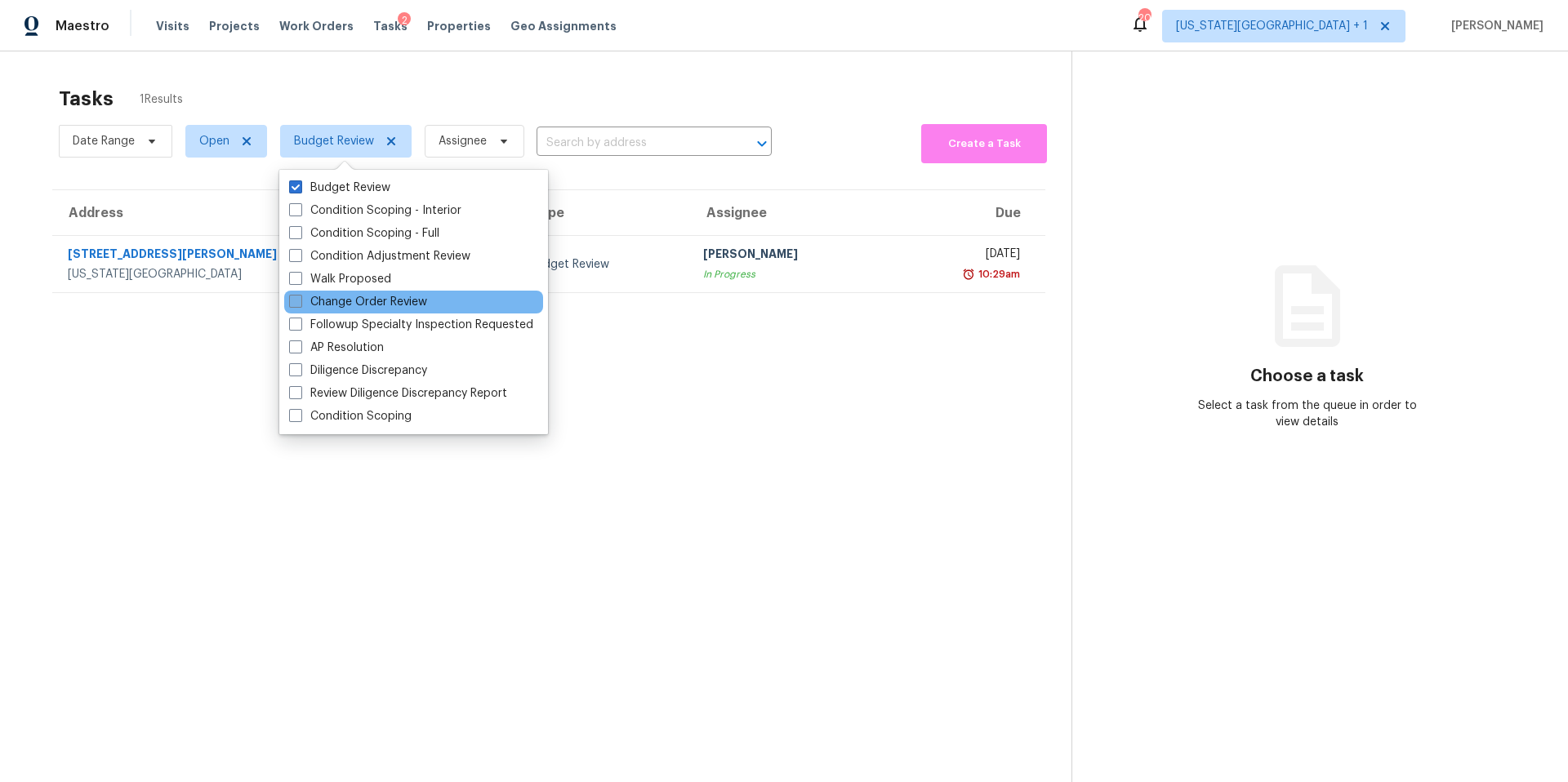
click at [314, 296] on label "Change Order Review" at bounding box center [358, 302] width 138 height 16
click at [300, 296] on input "Change Order Review" at bounding box center [294, 299] width 11 height 11
checkbox input "true"
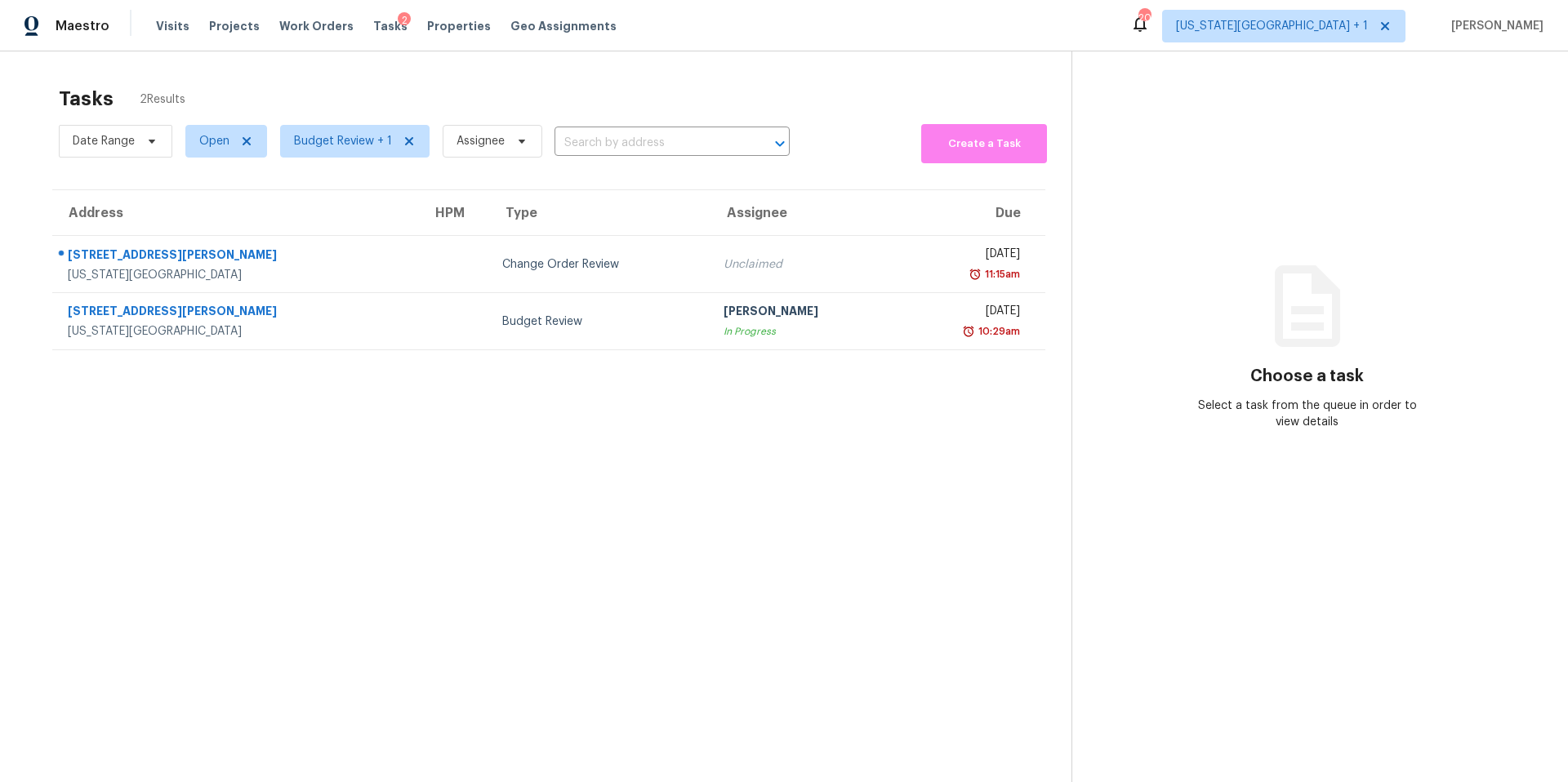
click at [668, 458] on section "Tasks 2 Results Date Range Open Budget Review + 1 Assignee ​ Create a Task Addr…" at bounding box center [549, 456] width 1046 height 757
